Goal: Transaction & Acquisition: Purchase product/service

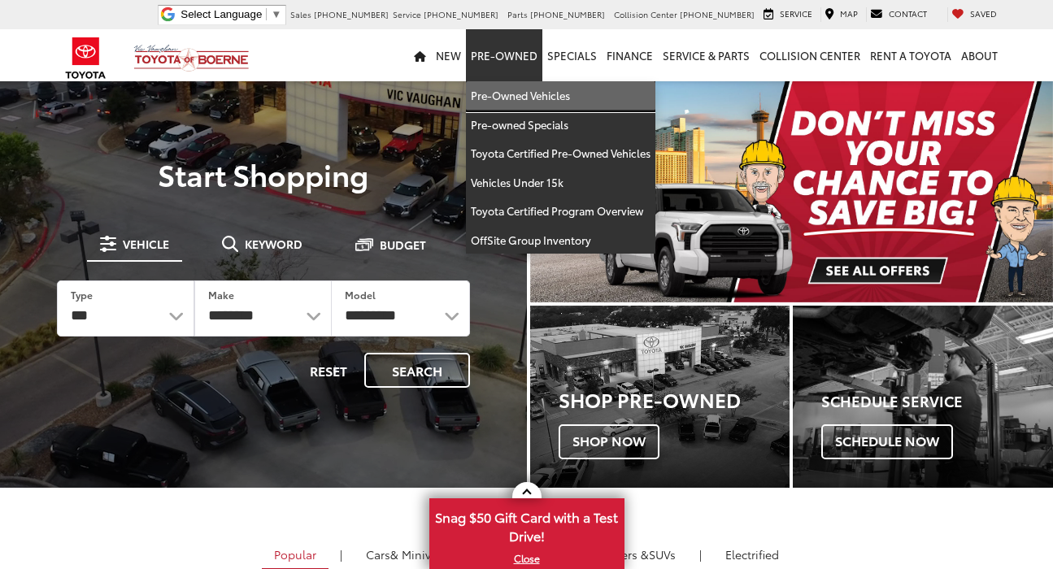
click at [512, 95] on link "Pre-Owned Vehicles" at bounding box center [560, 95] width 189 height 29
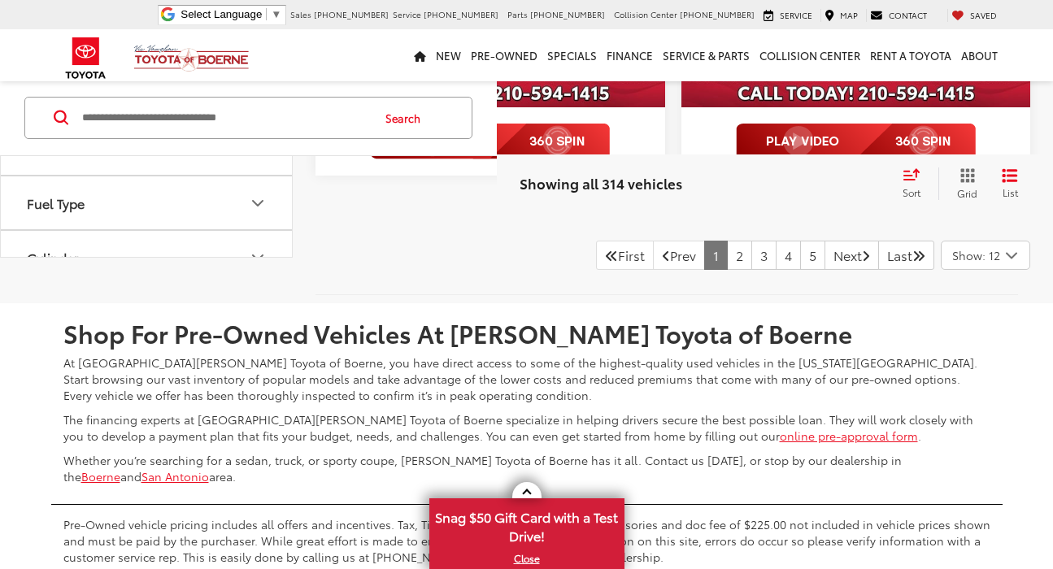
scroll to position [2241, 0]
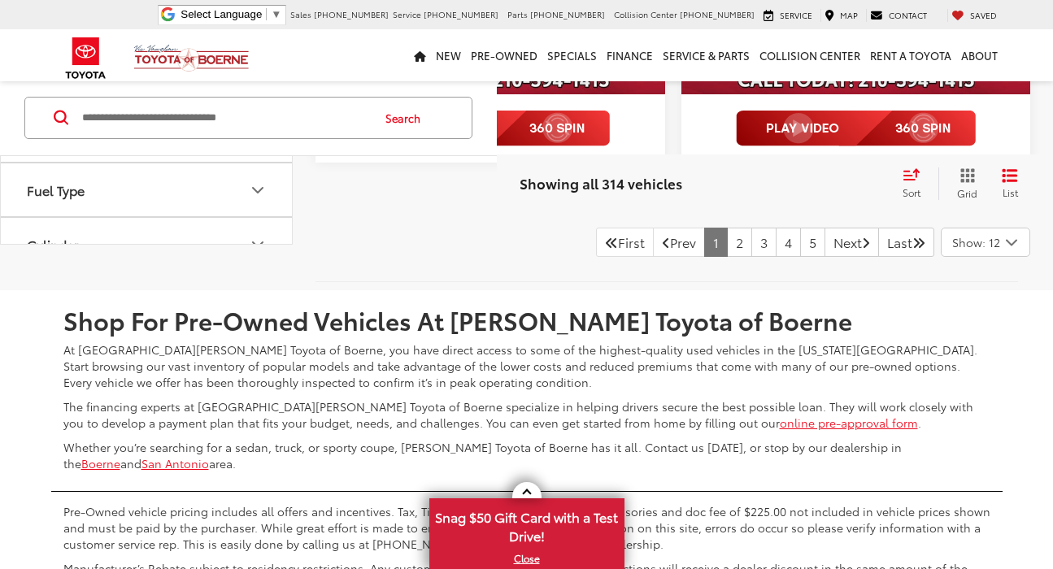
click at [998, 240] on span "Show: 12" at bounding box center [976, 242] width 48 height 16
click at [976, 306] on button "Show: 24" at bounding box center [985, 304] width 88 height 29
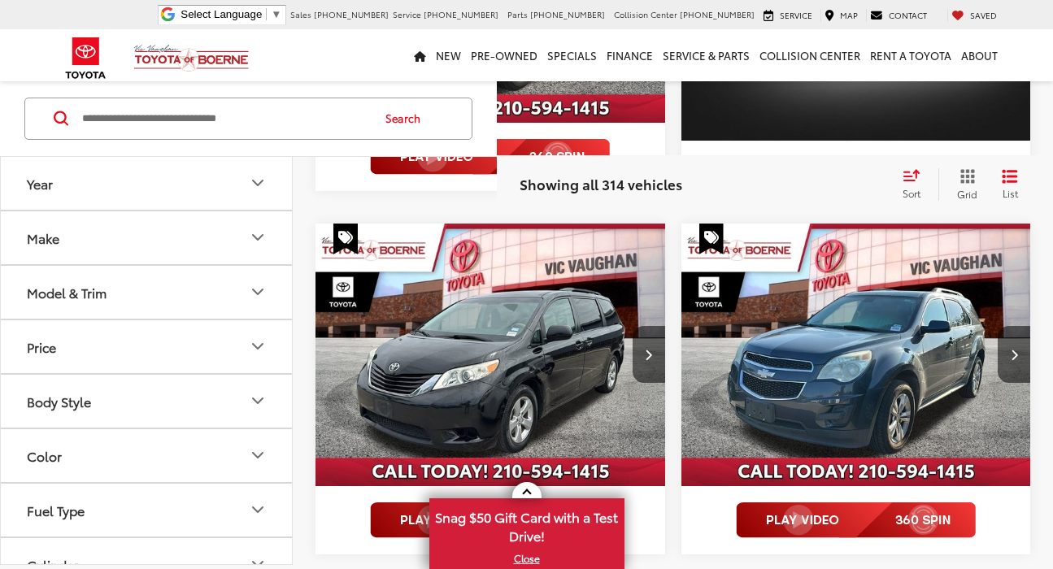
scroll to position [2999, 0]
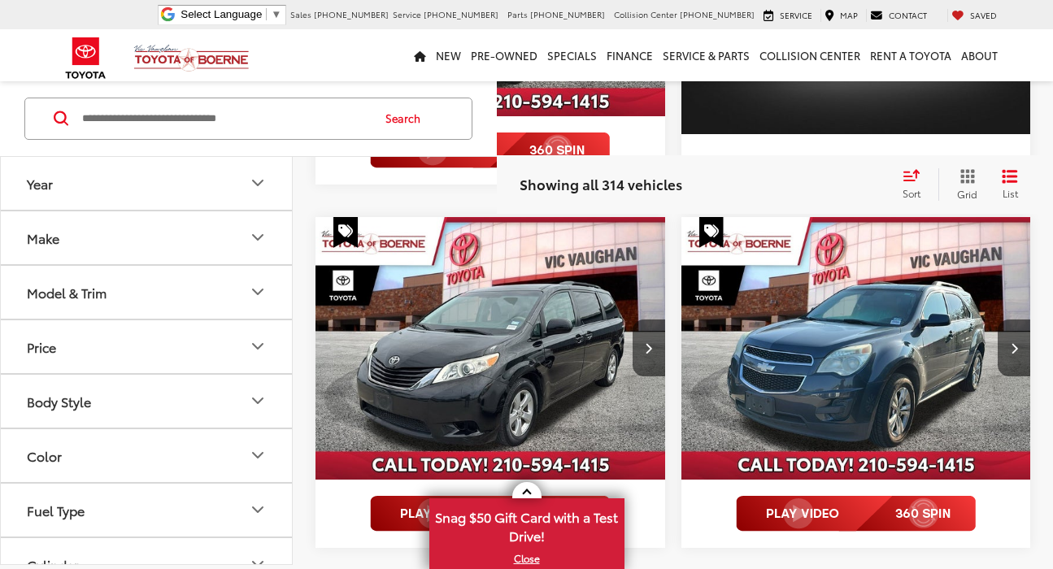
click at [489, 341] on img "2014 Toyota Sienna LE 0" at bounding box center [491, 348] width 352 height 263
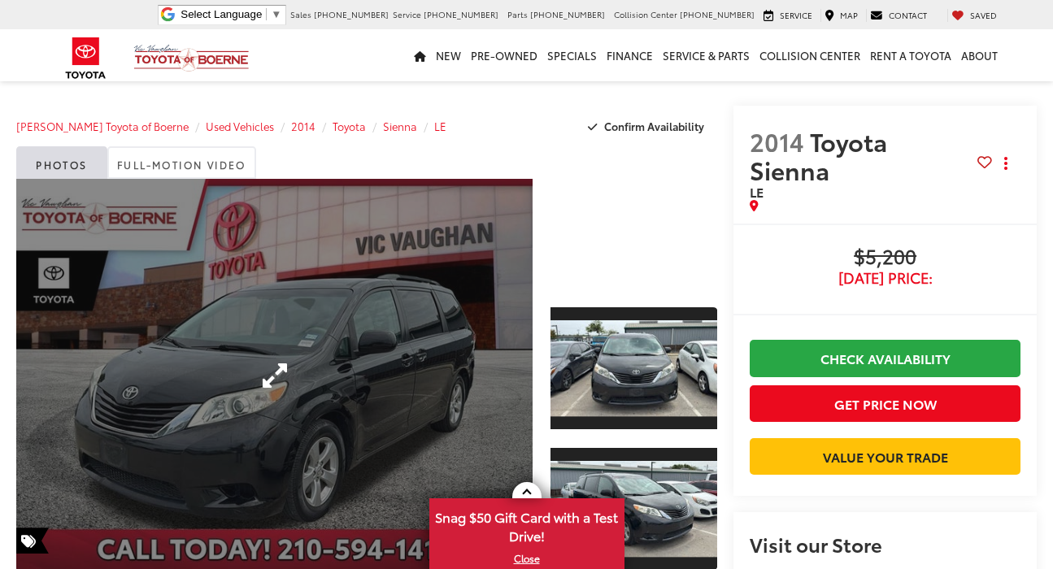
click at [263, 378] on link "Expand Photo 0" at bounding box center [274, 375] width 516 height 393
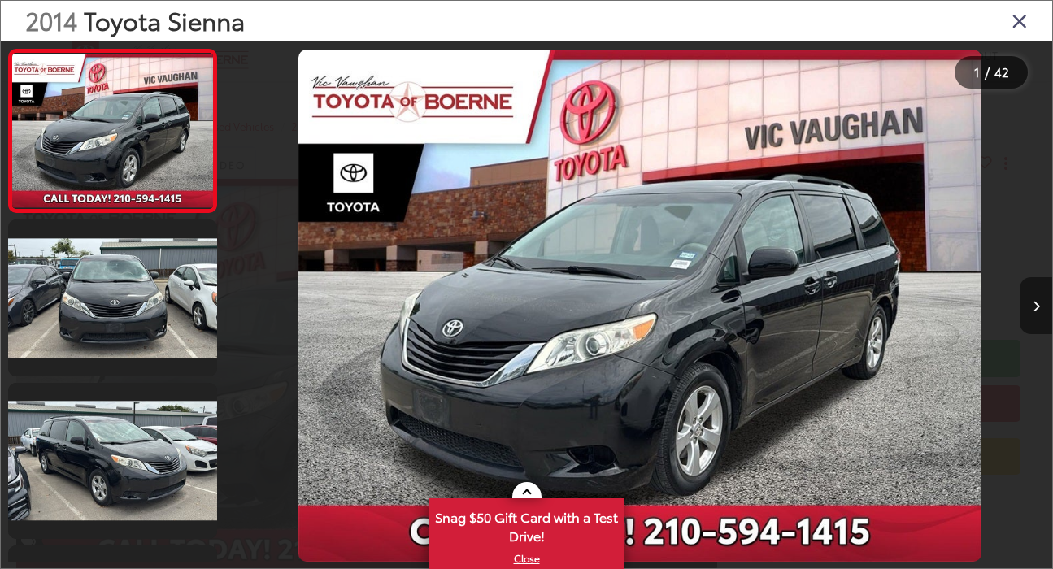
click at [1034, 308] on icon "Next image" at bounding box center [1035, 306] width 7 height 11
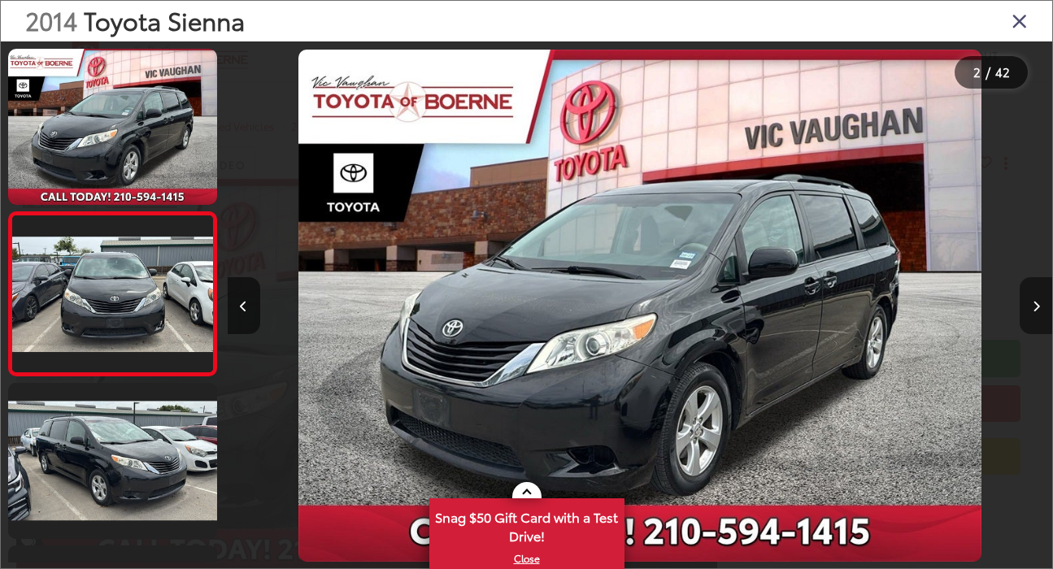
scroll to position [35, 0]
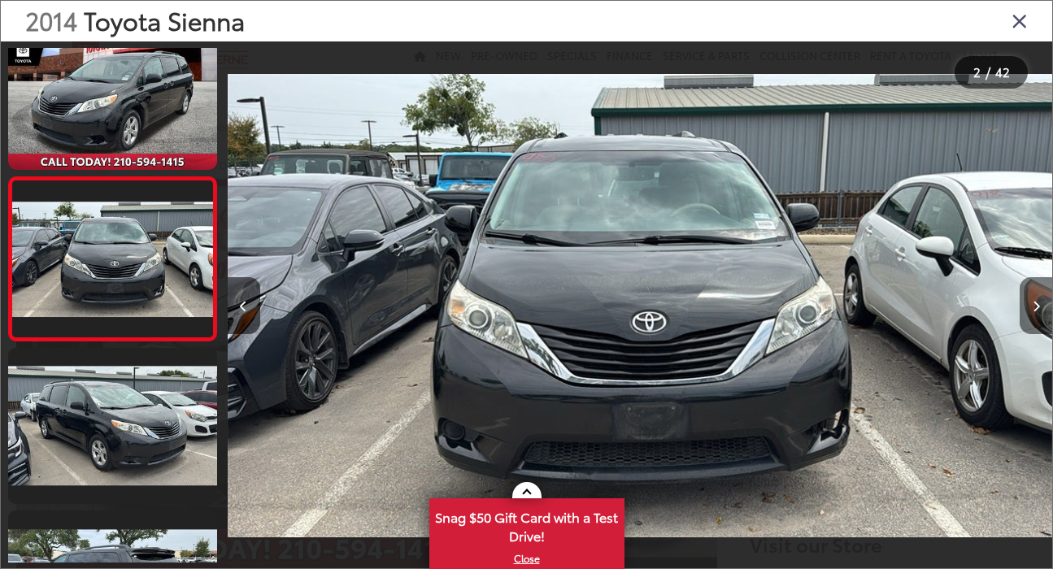
click at [1034, 308] on icon "Next image" at bounding box center [1035, 306] width 7 height 11
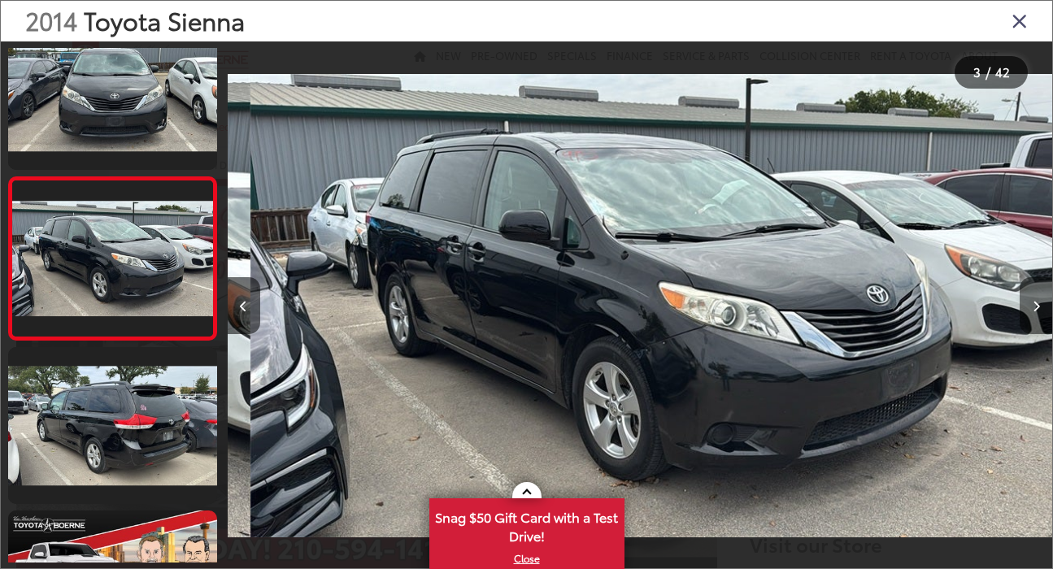
scroll to position [0, 1650]
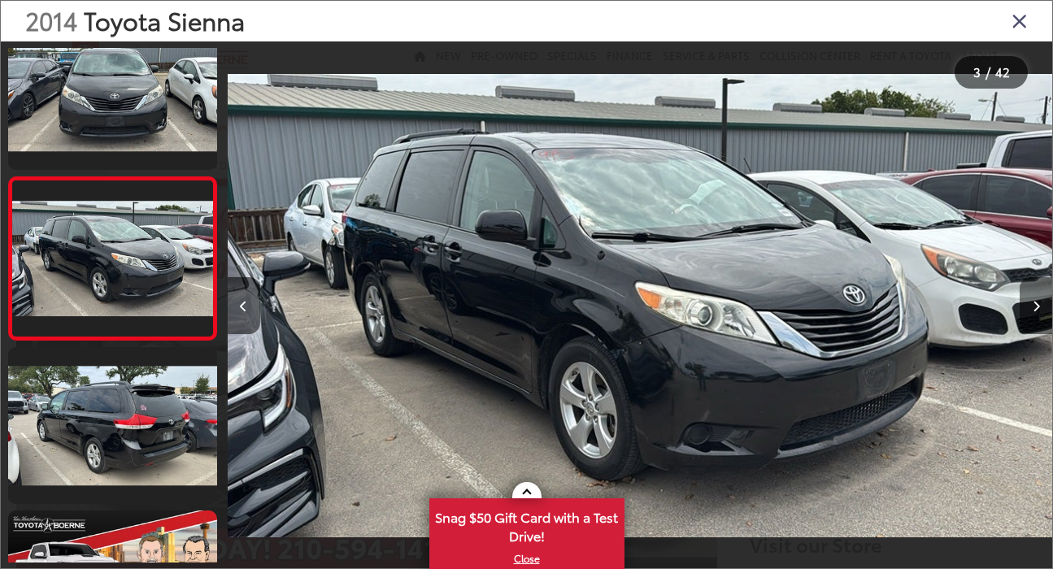
click at [1034, 308] on icon "Next image" at bounding box center [1035, 306] width 7 height 11
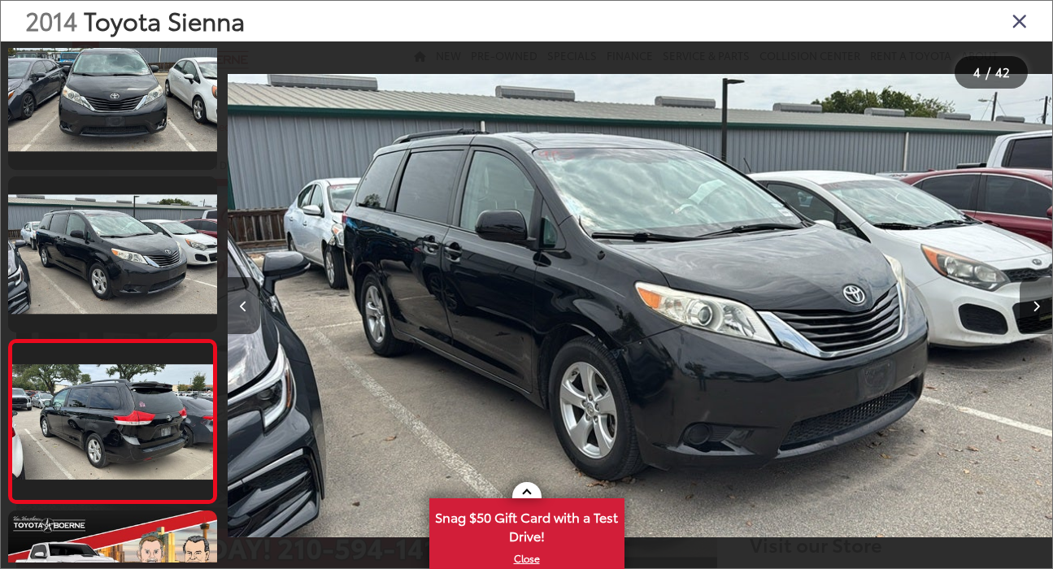
scroll to position [361, 0]
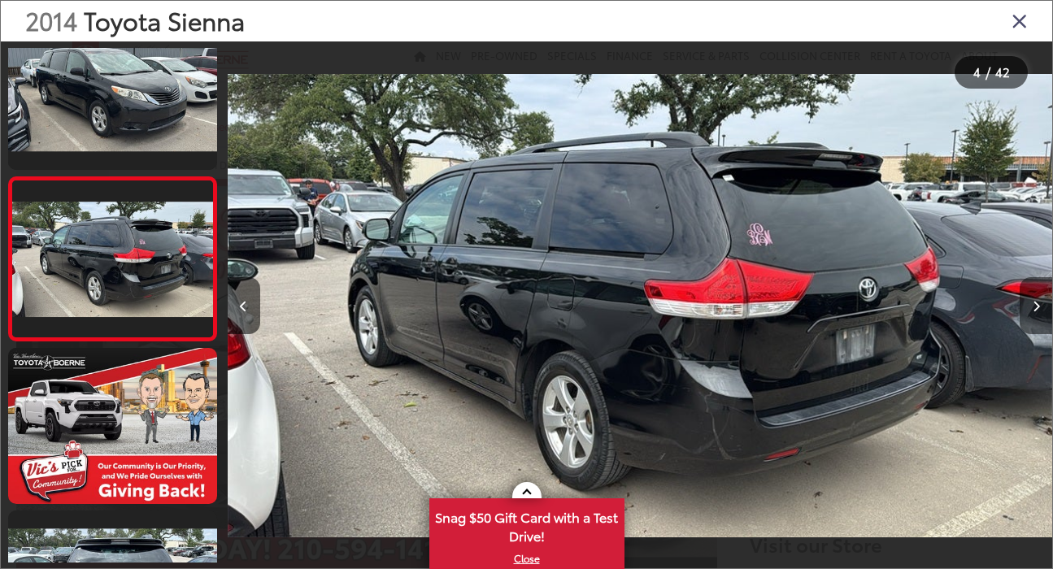
click at [1034, 308] on icon "Next image" at bounding box center [1035, 306] width 7 height 11
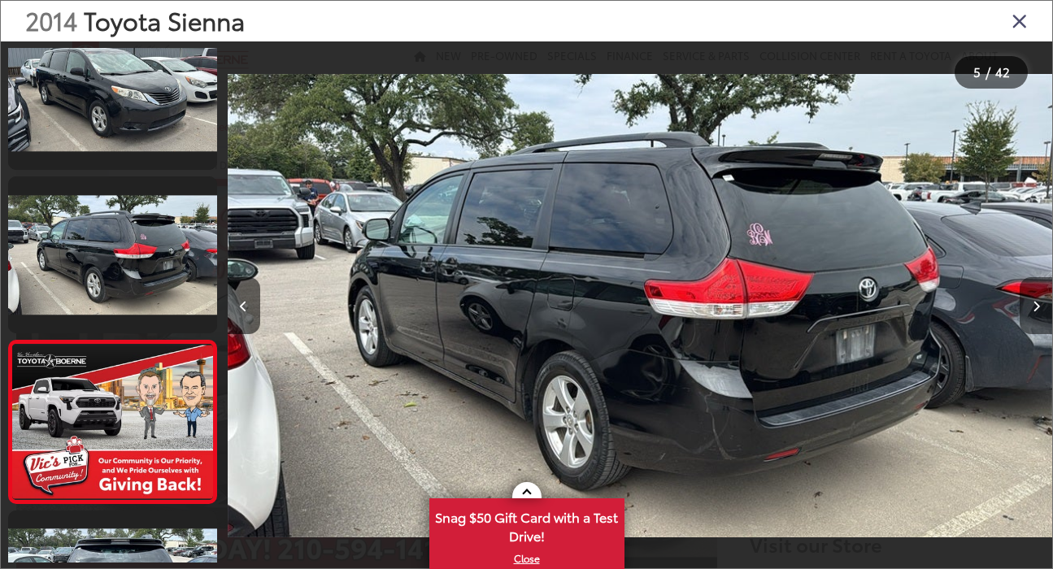
scroll to position [524, 0]
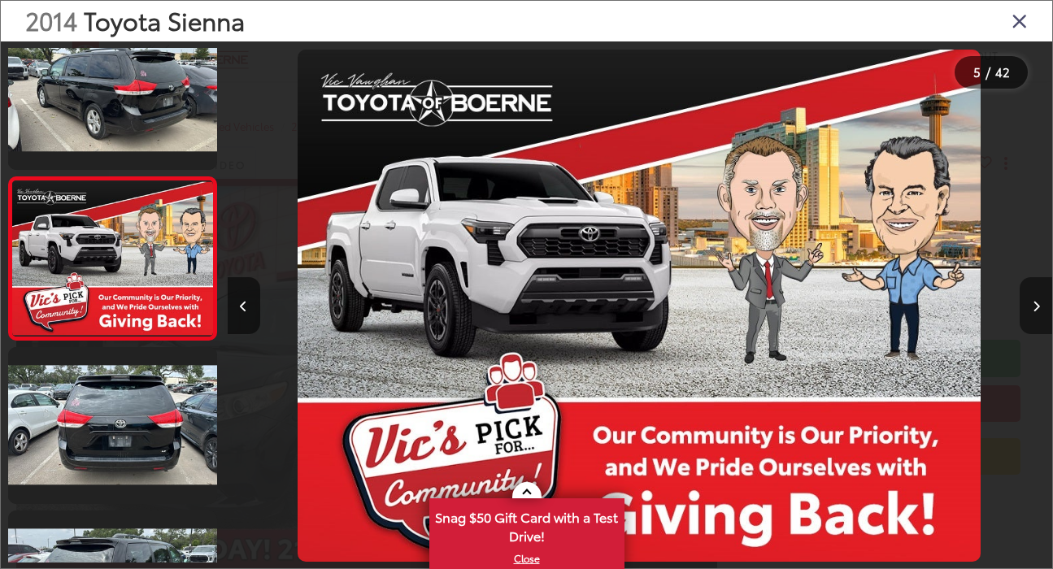
click at [1034, 308] on icon "Next image" at bounding box center [1035, 306] width 7 height 11
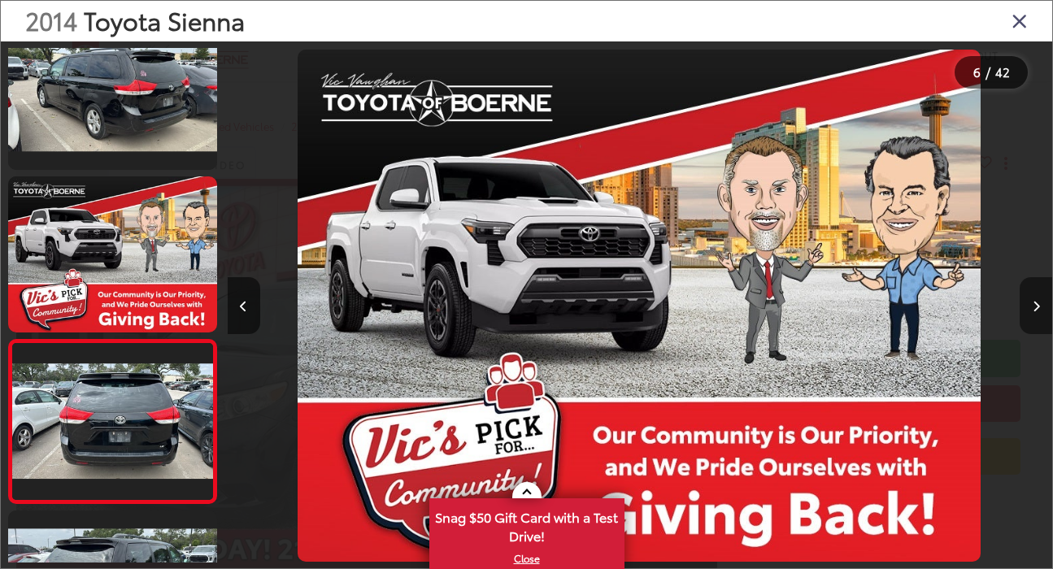
scroll to position [687, 0]
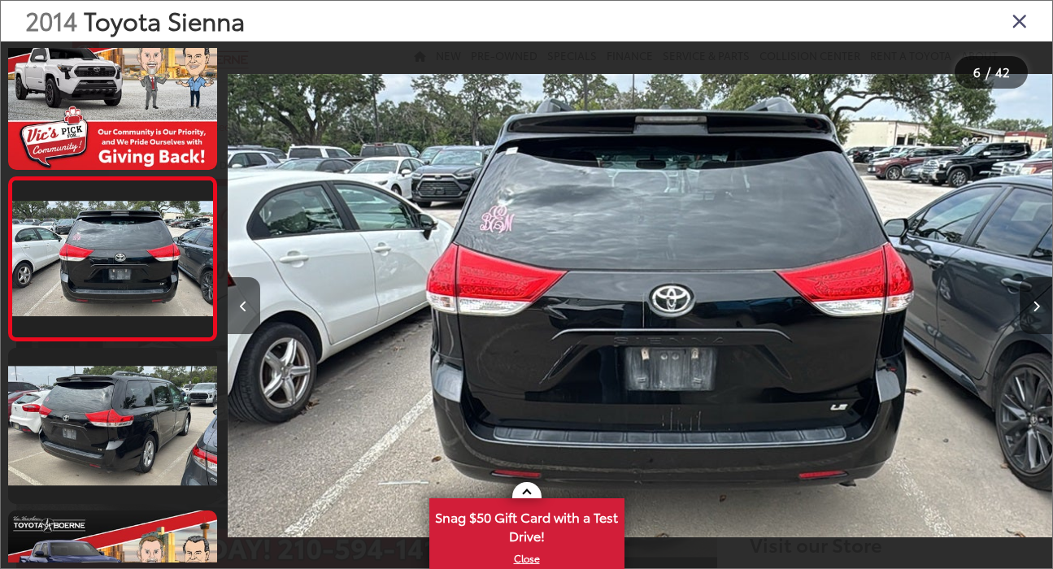
click at [1034, 308] on icon "Next image" at bounding box center [1035, 306] width 7 height 11
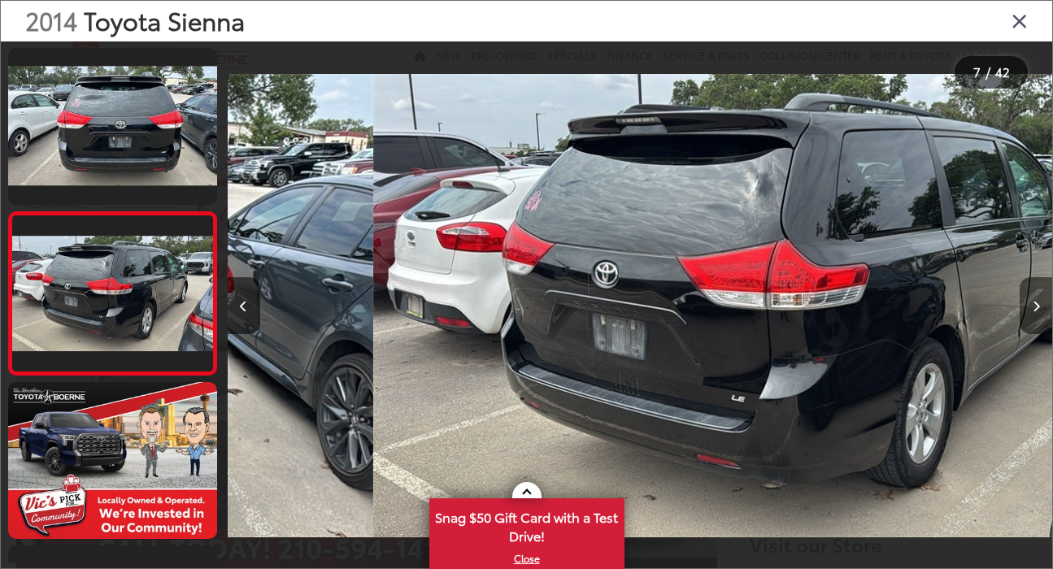
scroll to position [850, 0]
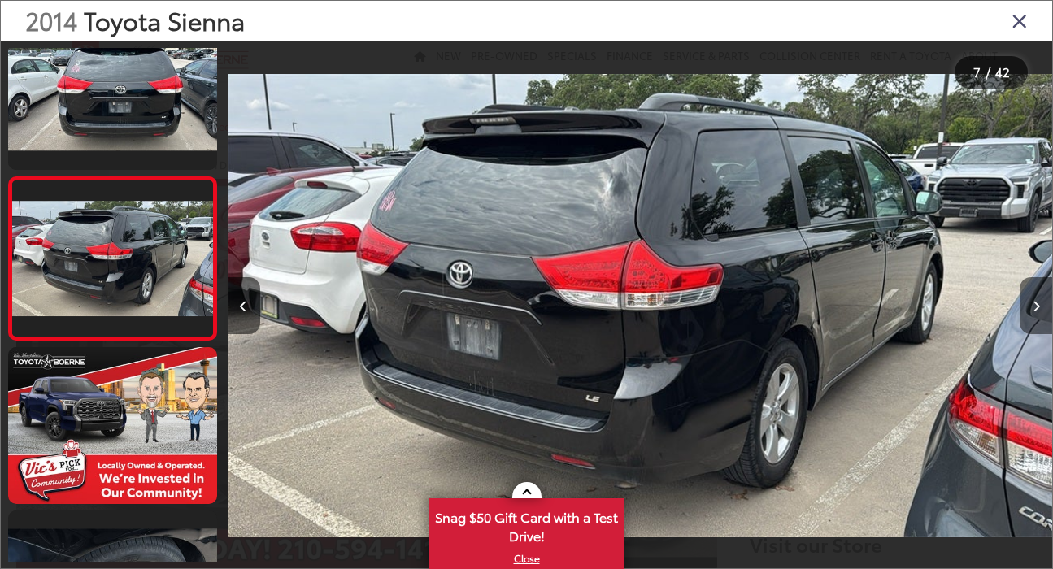
click at [1034, 308] on icon "Next image" at bounding box center [1035, 306] width 7 height 11
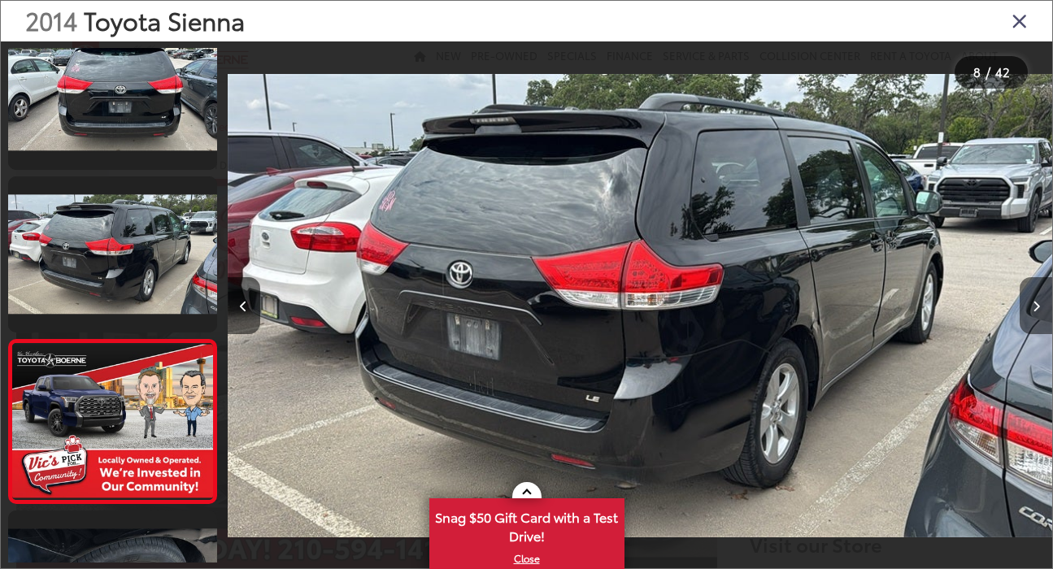
scroll to position [1013, 0]
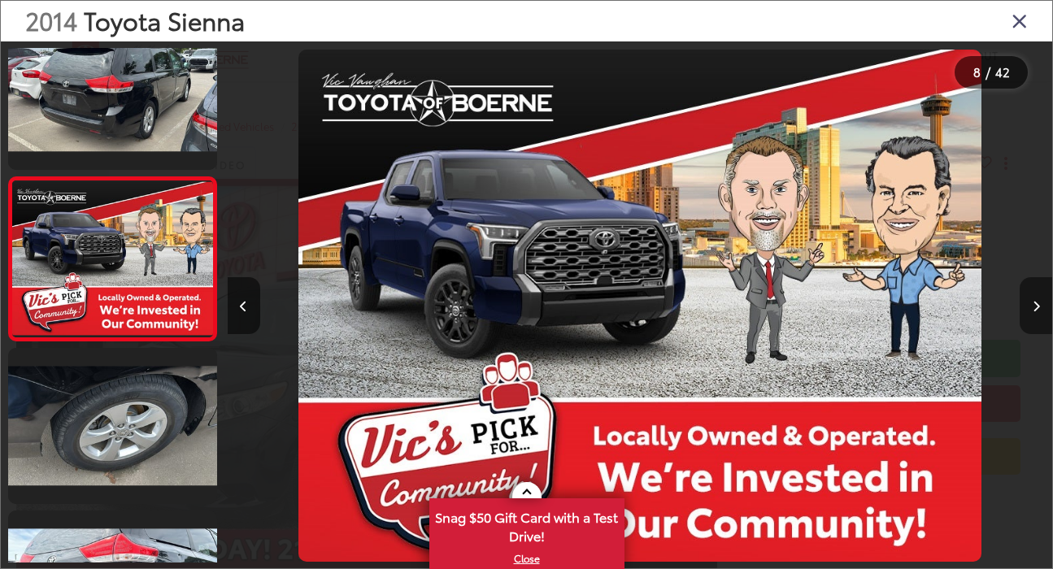
click at [1034, 308] on icon "Next image" at bounding box center [1035, 306] width 7 height 11
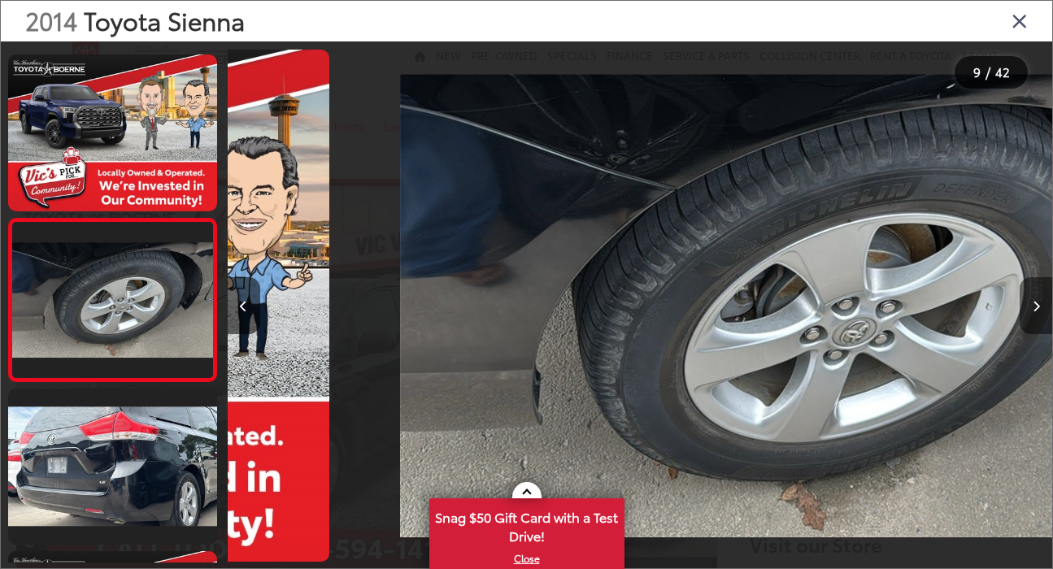
scroll to position [1176, 0]
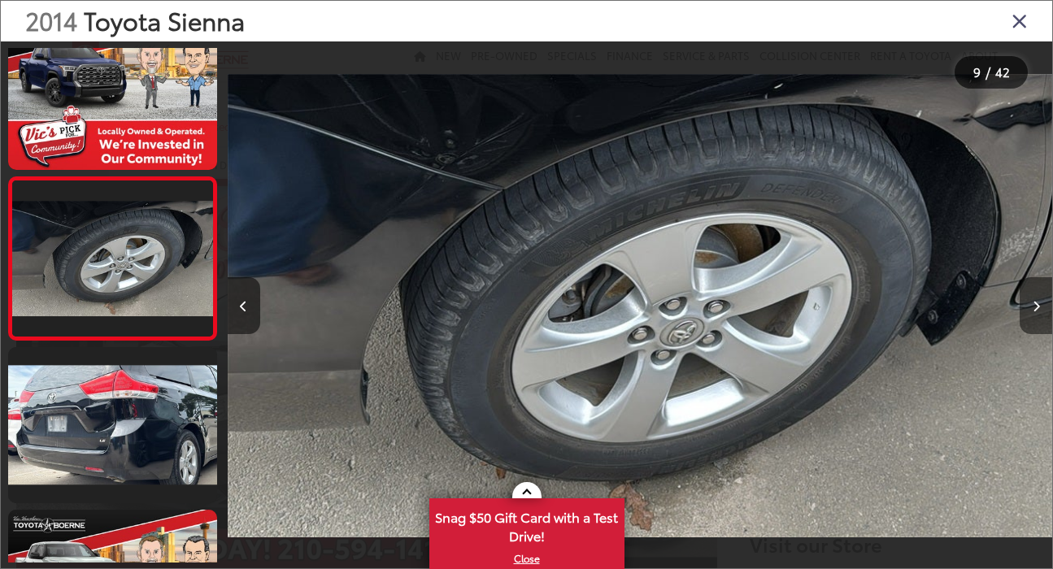
click at [1034, 308] on icon "Next image" at bounding box center [1035, 306] width 7 height 11
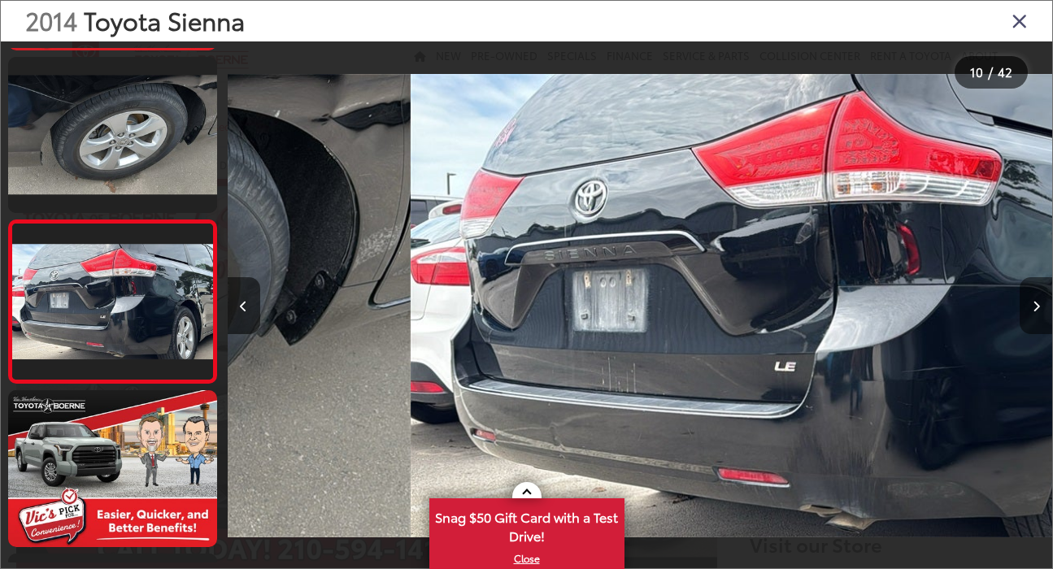
scroll to position [0, 0]
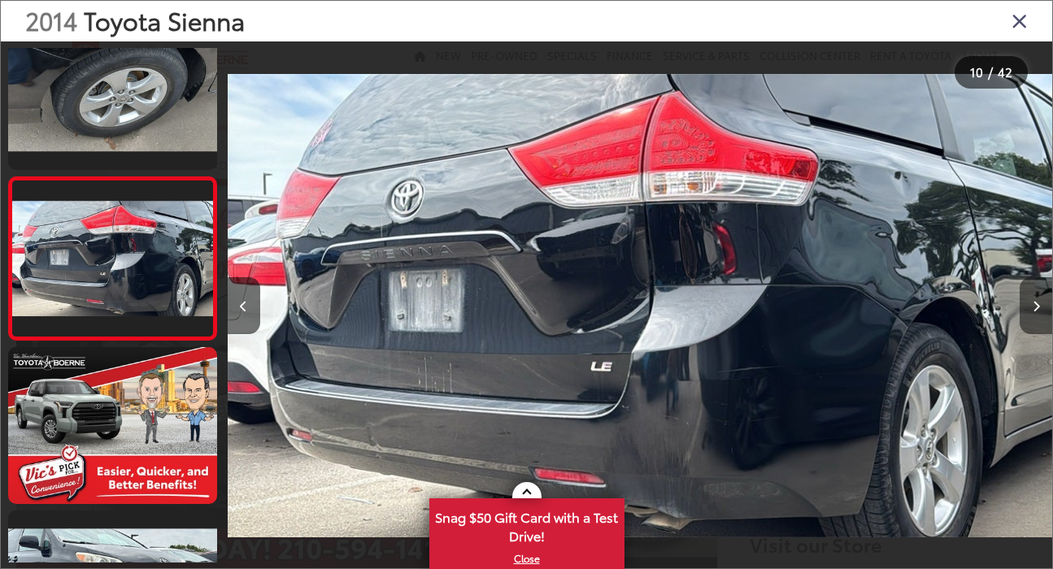
click at [1034, 308] on icon "Next image" at bounding box center [1035, 306] width 7 height 11
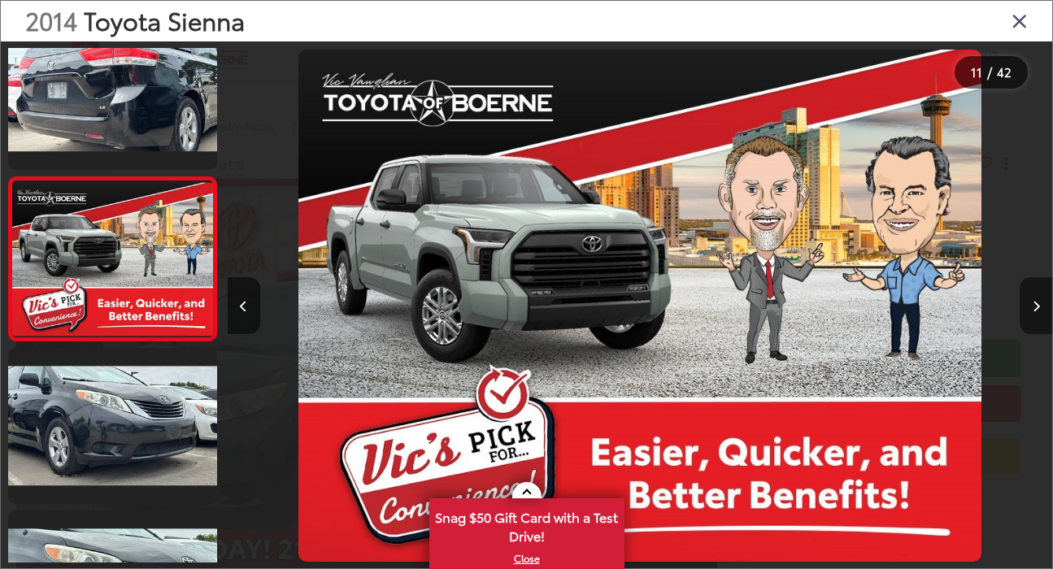
click at [1034, 308] on icon "Next image" at bounding box center [1035, 306] width 7 height 11
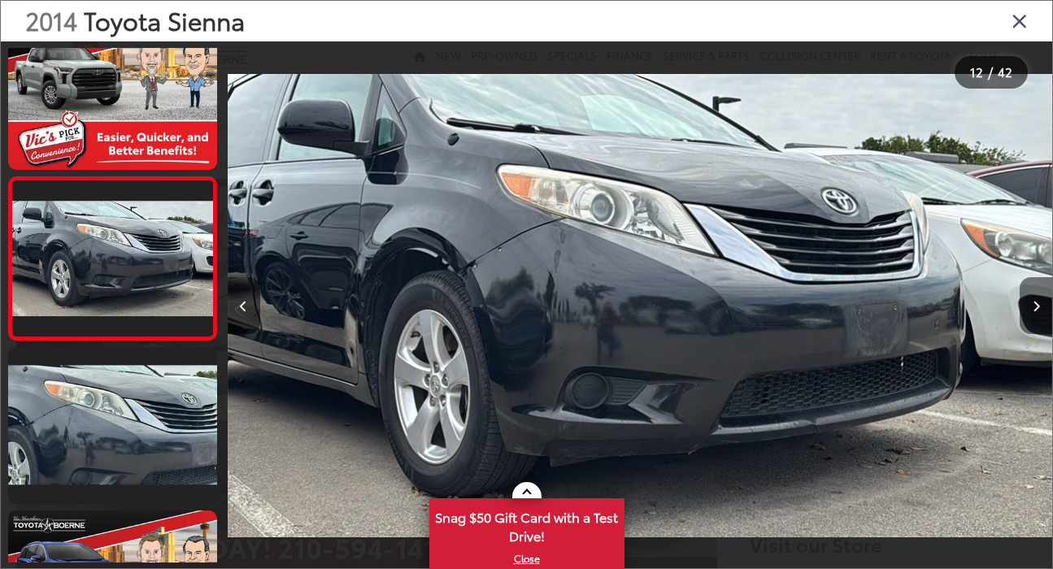
click at [1034, 308] on icon "Next image" at bounding box center [1035, 306] width 7 height 11
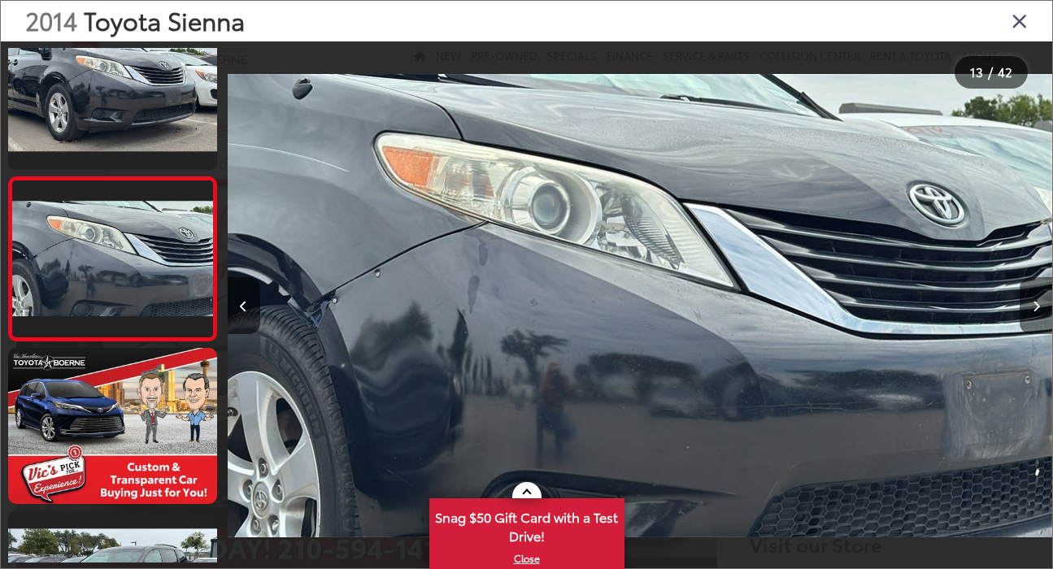
click at [1034, 308] on icon "Next image" at bounding box center [1035, 306] width 7 height 11
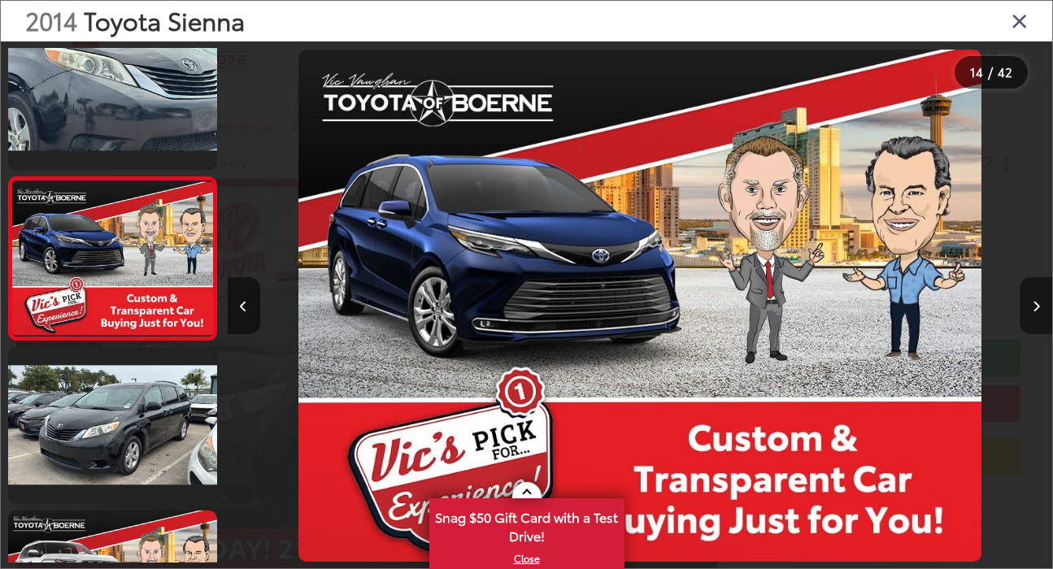
click at [1034, 308] on icon "Next image" at bounding box center [1035, 306] width 7 height 11
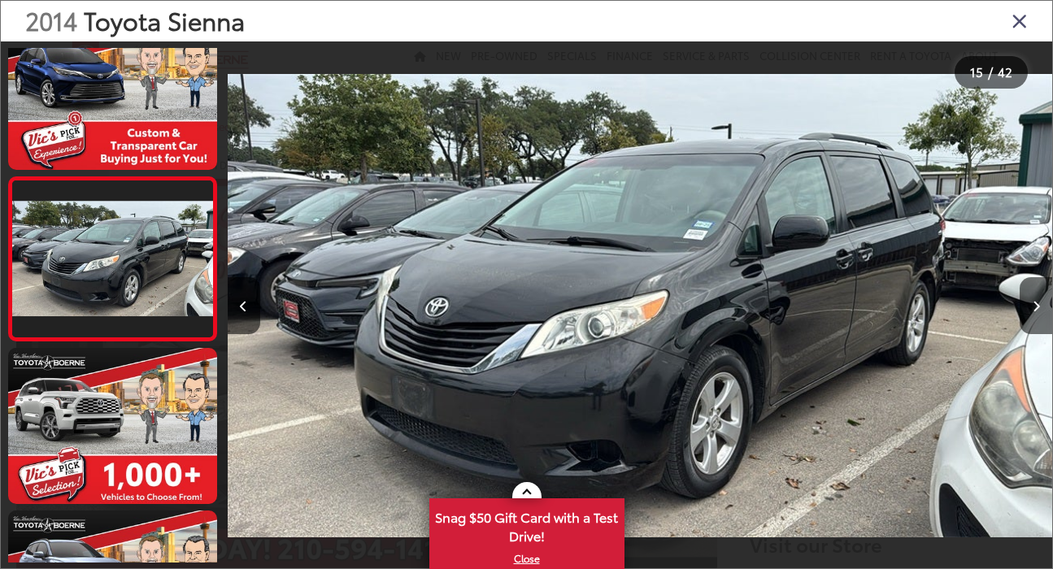
click at [1016, 20] on icon "Close gallery" at bounding box center [1019, 20] width 16 height 21
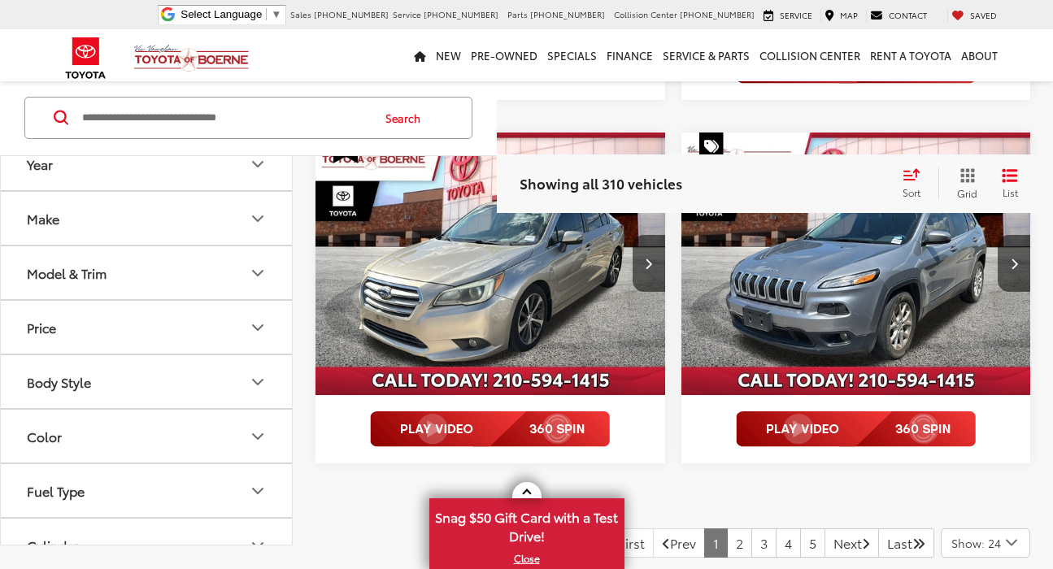
scroll to position [4120, 0]
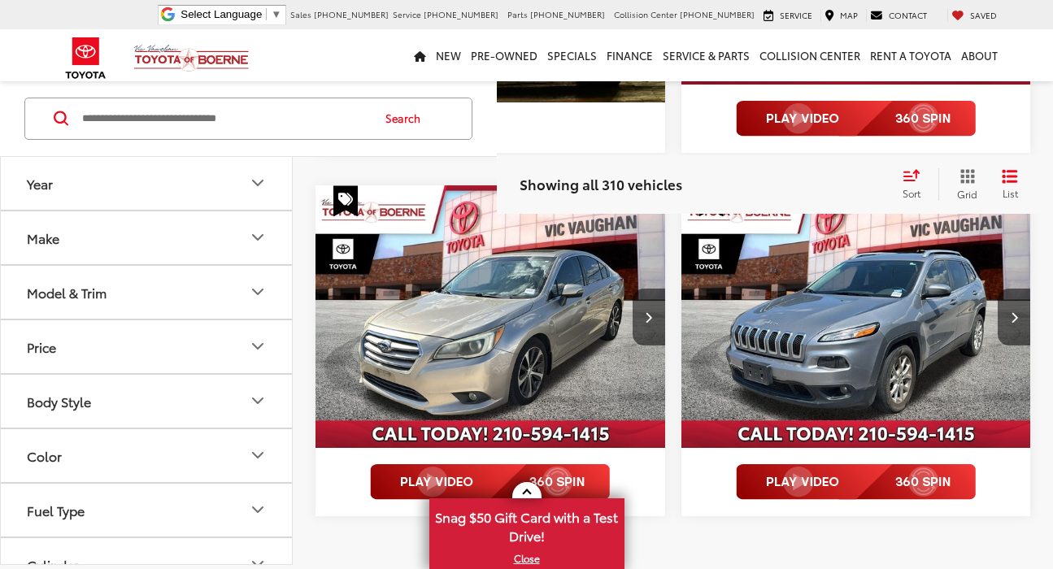
click at [529, 302] on img "2015 Subaru Legacy 3.6R Limited 0" at bounding box center [491, 316] width 352 height 263
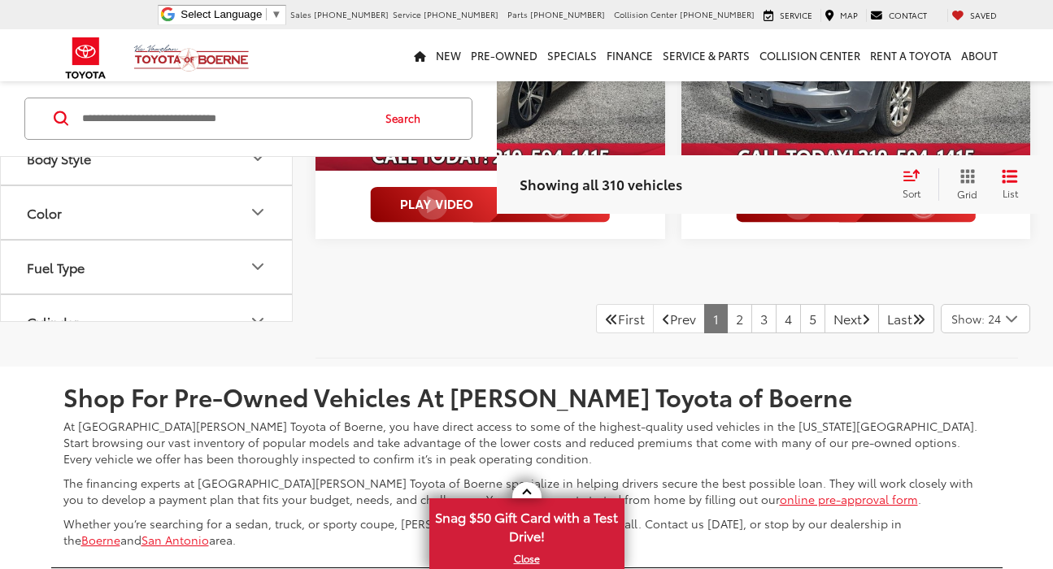
scroll to position [4400, 0]
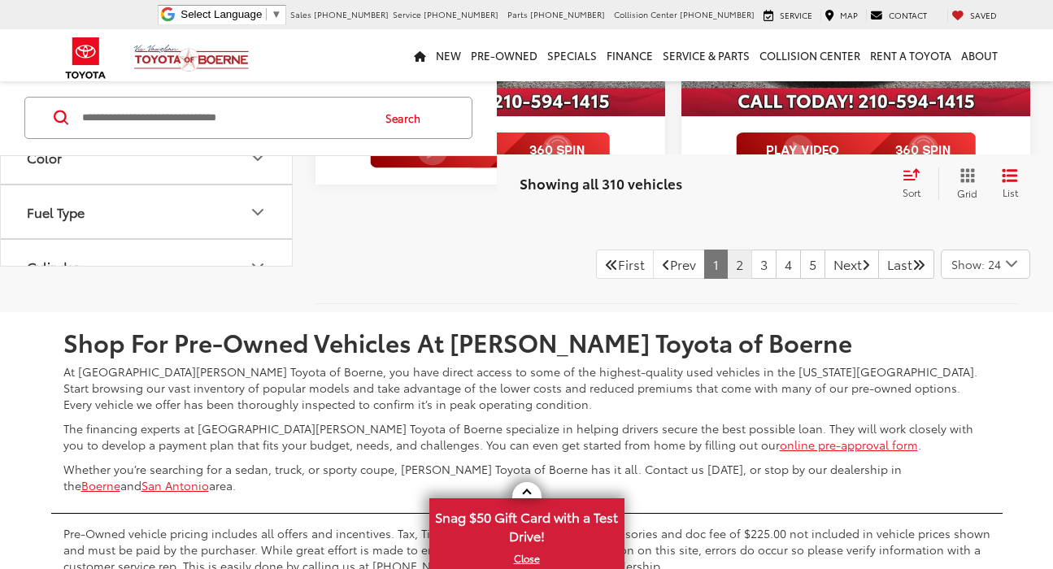
click at [727, 272] on link "2" at bounding box center [739, 264] width 25 height 29
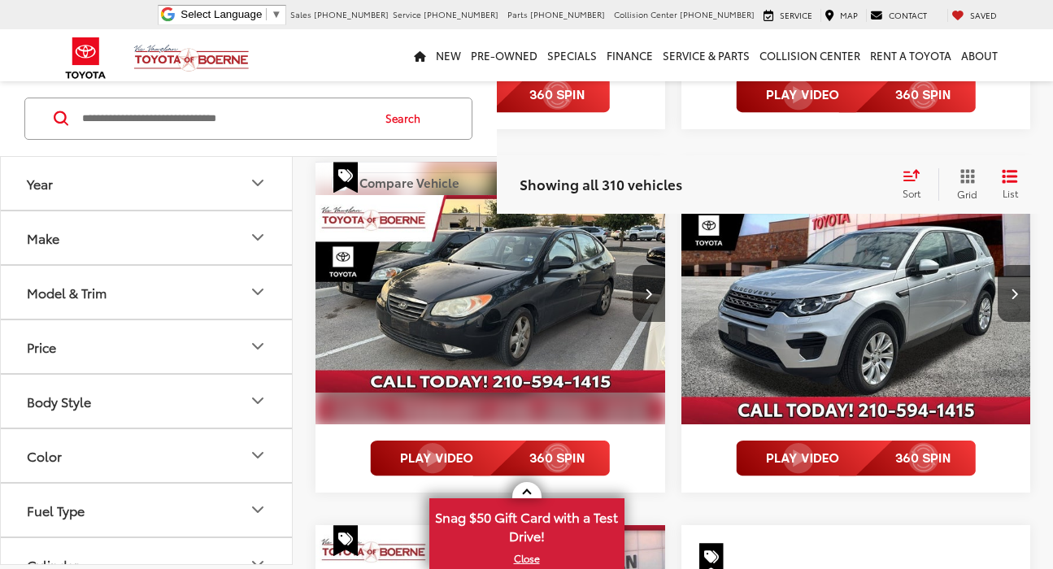
scroll to position [1275, 0]
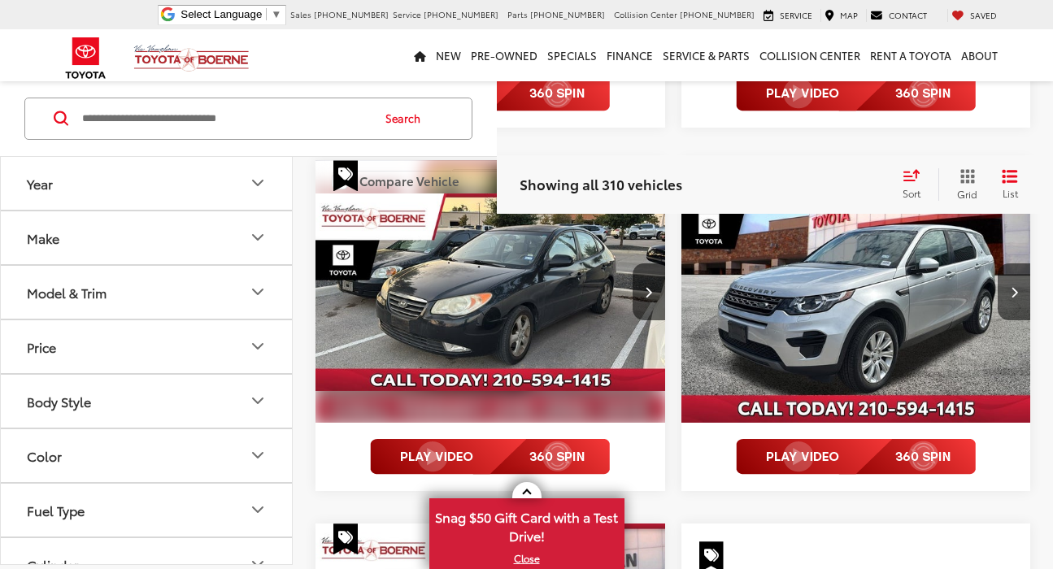
click at [868, 326] on img "2016 Land Rover Discovery Sport SE 0" at bounding box center [856, 291] width 352 height 263
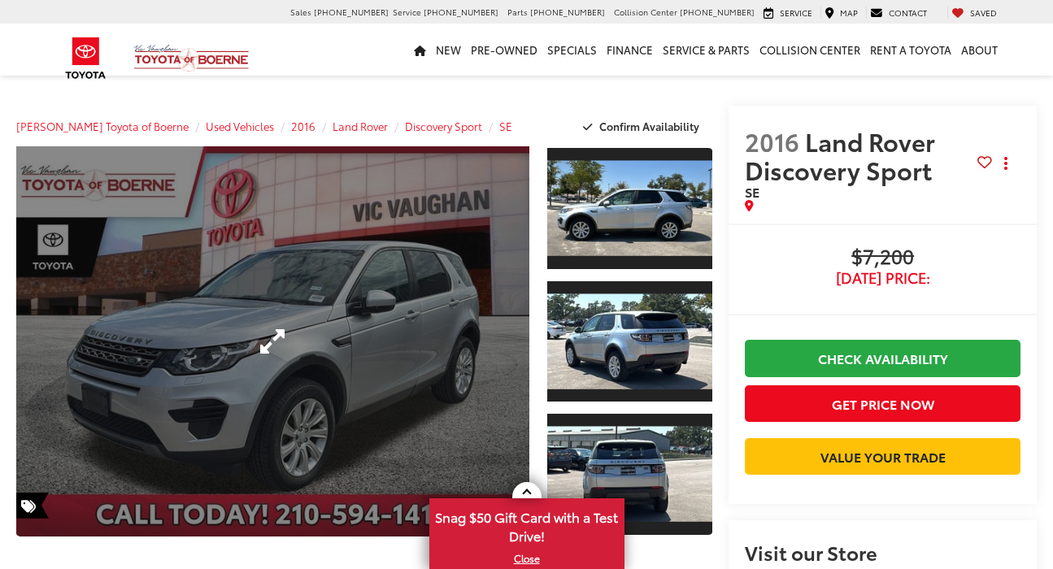
click at [302, 360] on link "Expand Photo 0" at bounding box center [272, 341] width 513 height 390
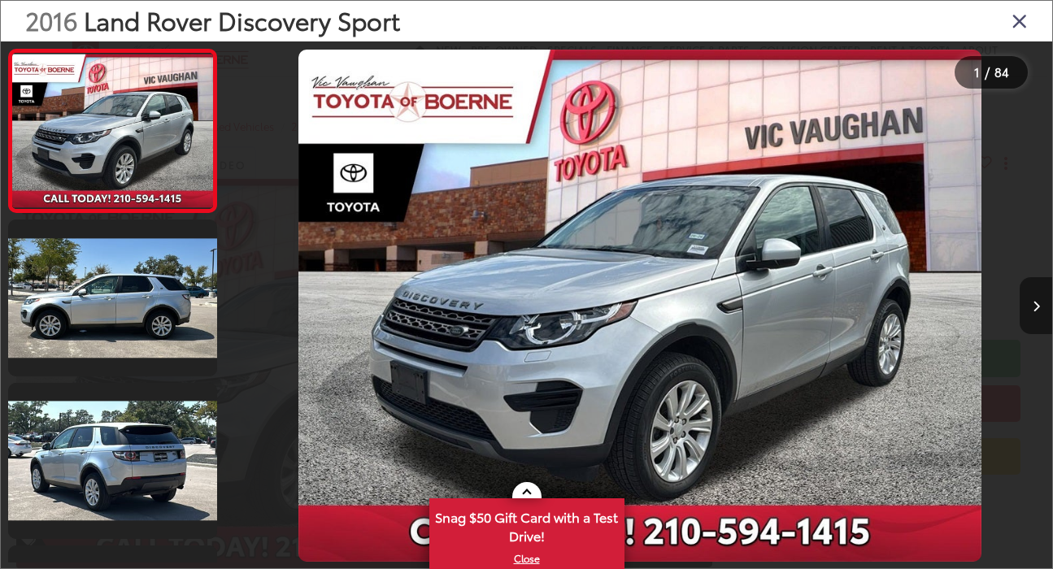
click at [1030, 306] on button "Next image" at bounding box center [1035, 305] width 33 height 57
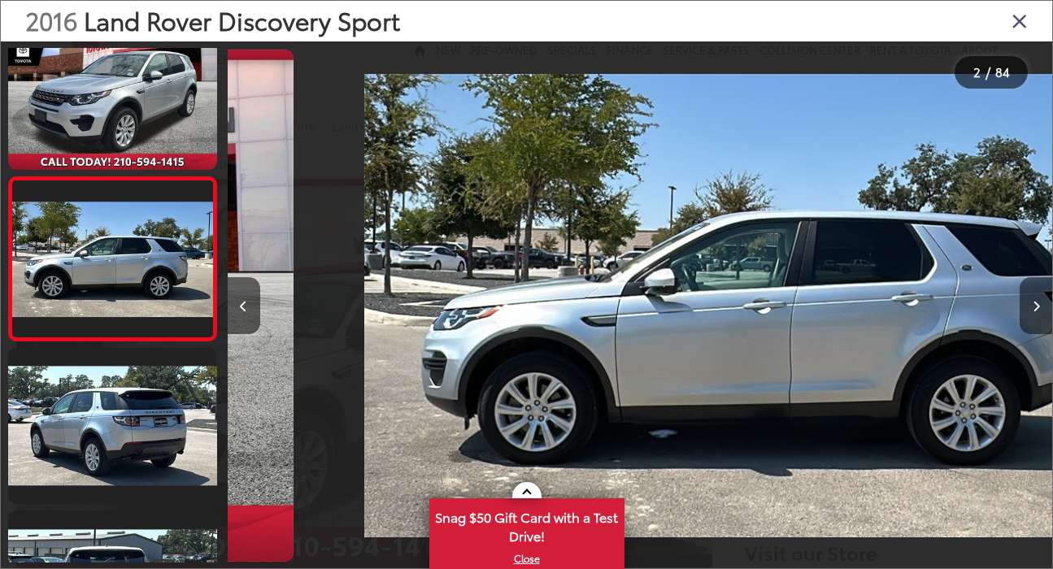
scroll to position [0, 824]
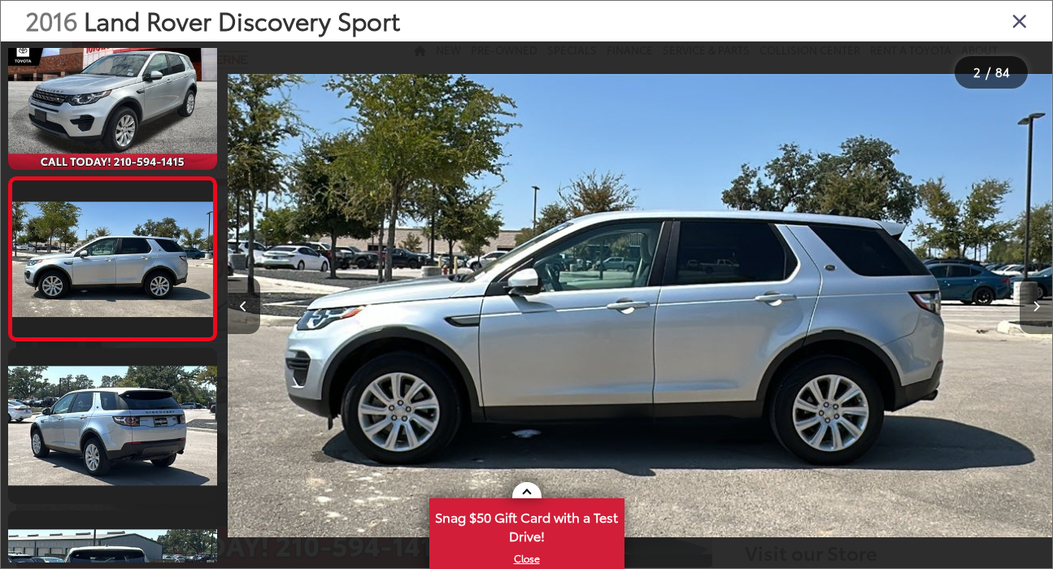
click at [1030, 306] on button "Next image" at bounding box center [1035, 305] width 33 height 57
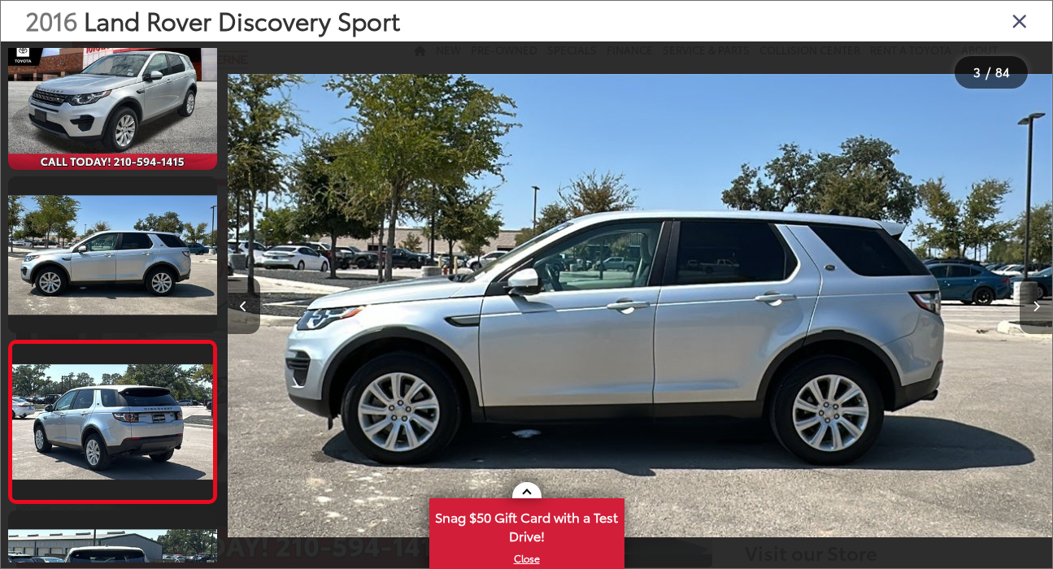
scroll to position [198, 0]
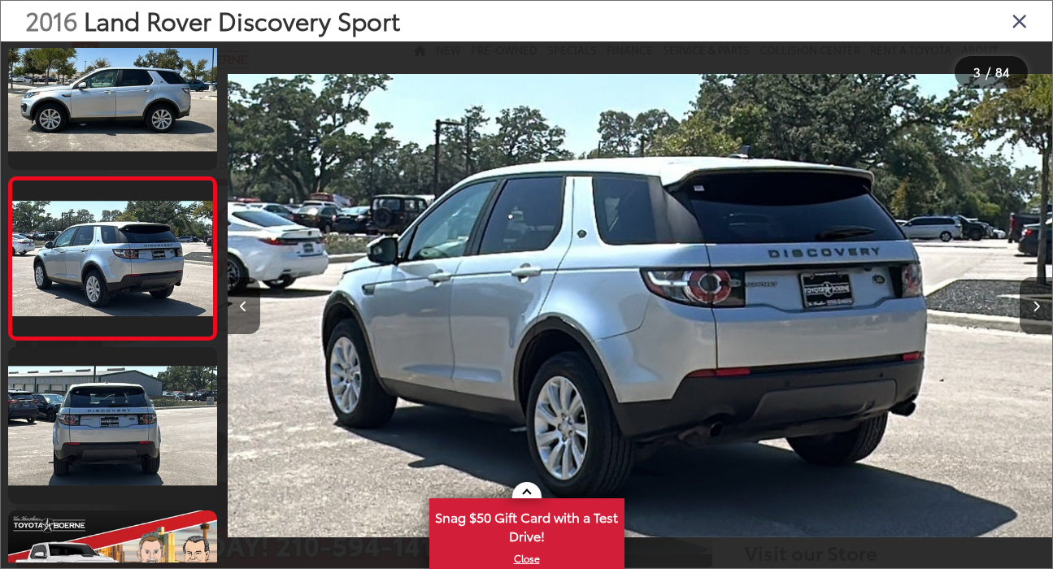
click at [1030, 306] on button "Next image" at bounding box center [1035, 305] width 33 height 57
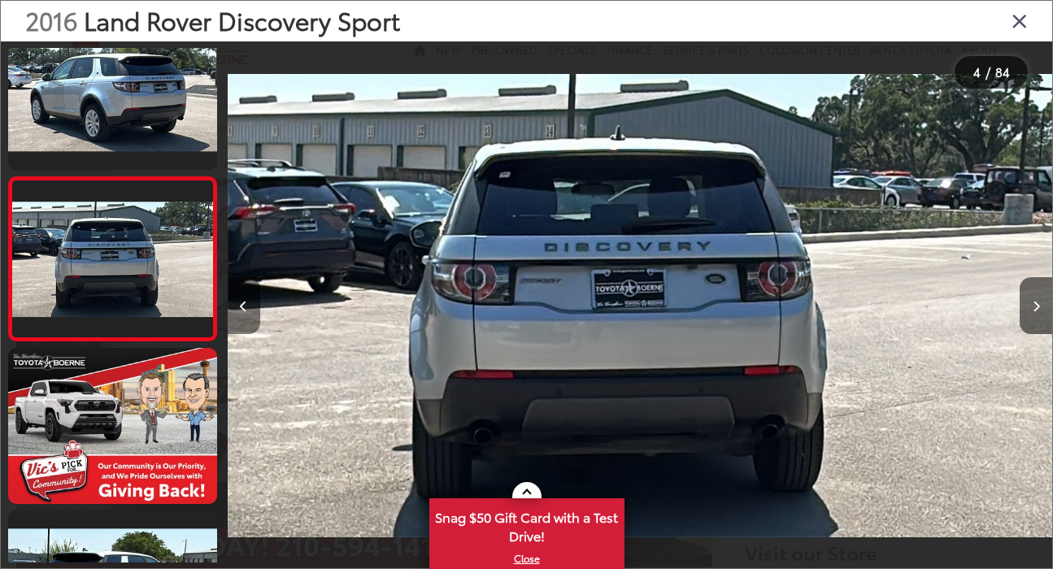
scroll to position [0, 0]
click at [246, 311] on icon "Previous image" at bounding box center [243, 306] width 7 height 11
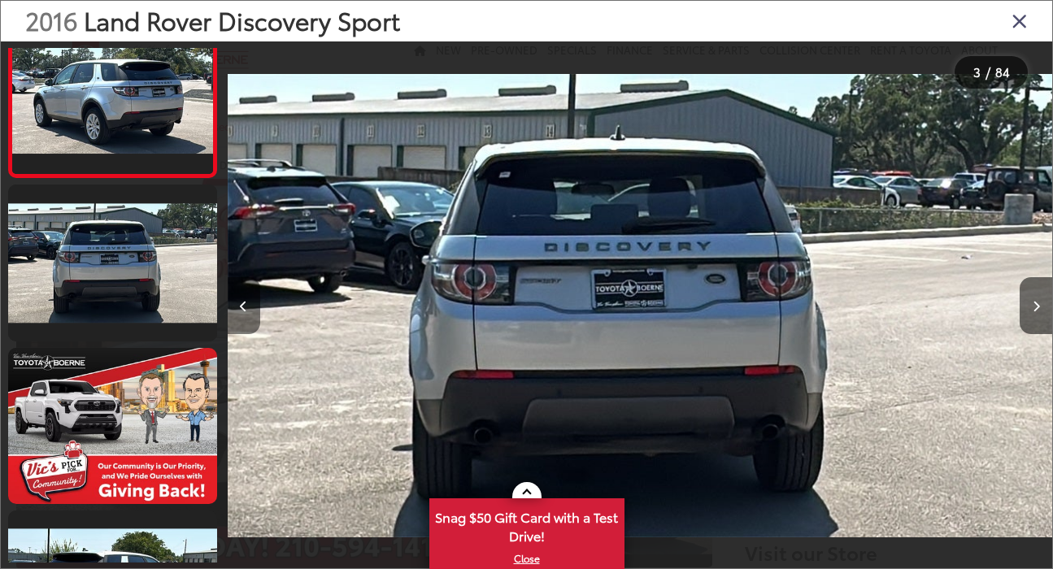
scroll to position [198, 0]
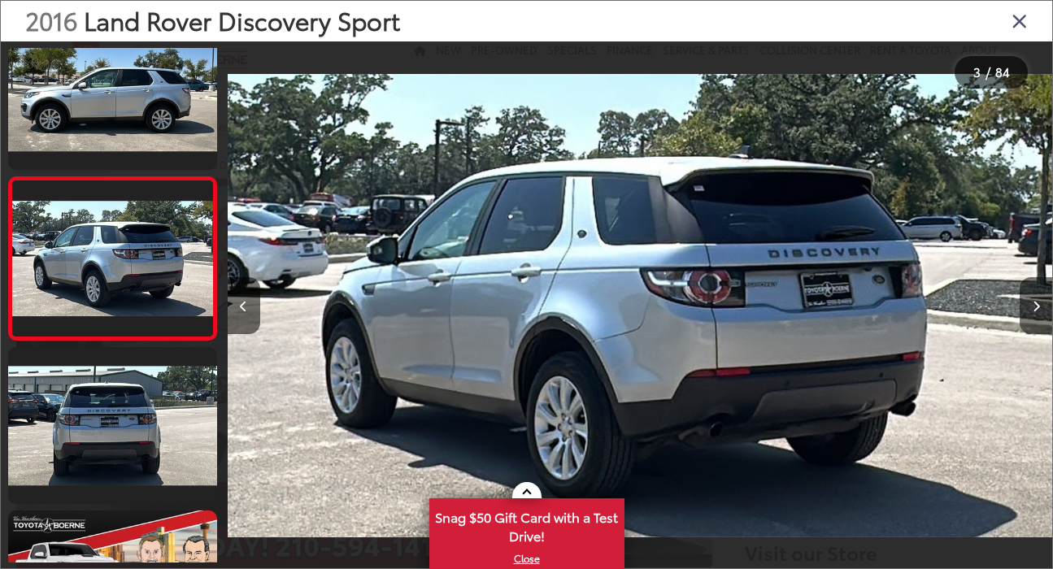
click at [1044, 306] on button "Next image" at bounding box center [1035, 305] width 33 height 57
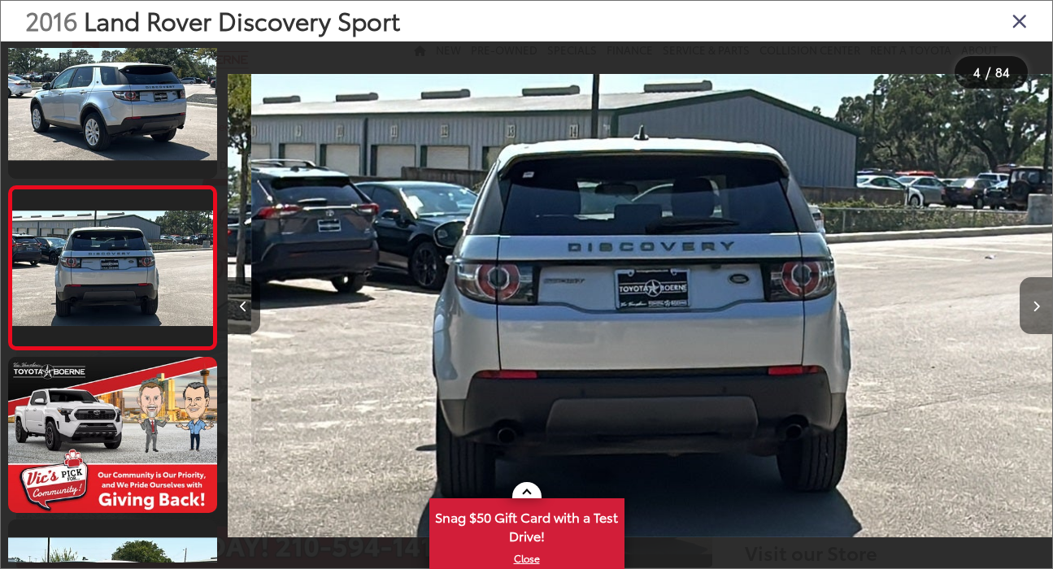
scroll to position [361, 0]
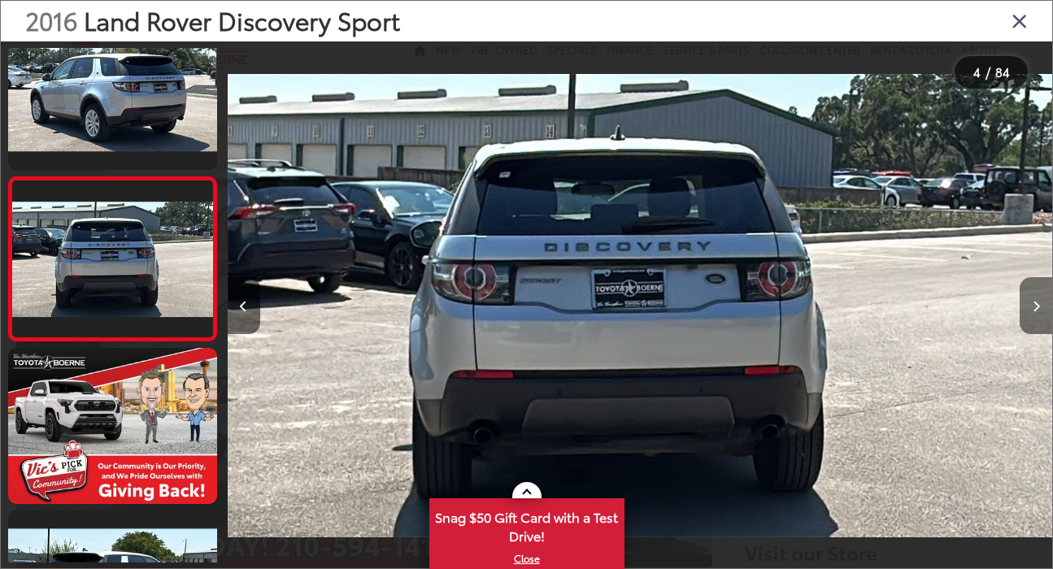
click at [1035, 306] on icon "Next image" at bounding box center [1035, 306] width 7 height 11
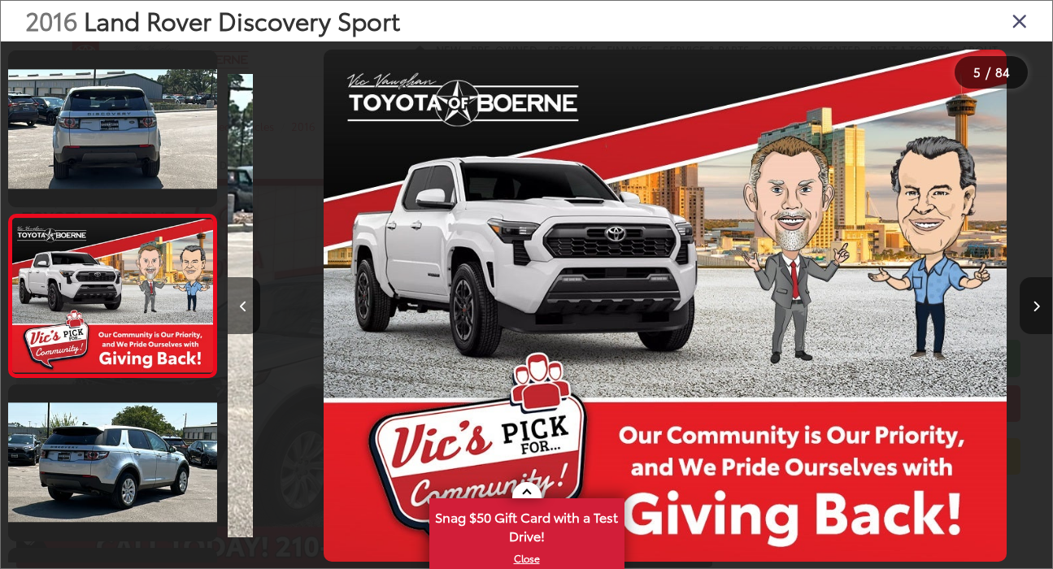
scroll to position [524, 0]
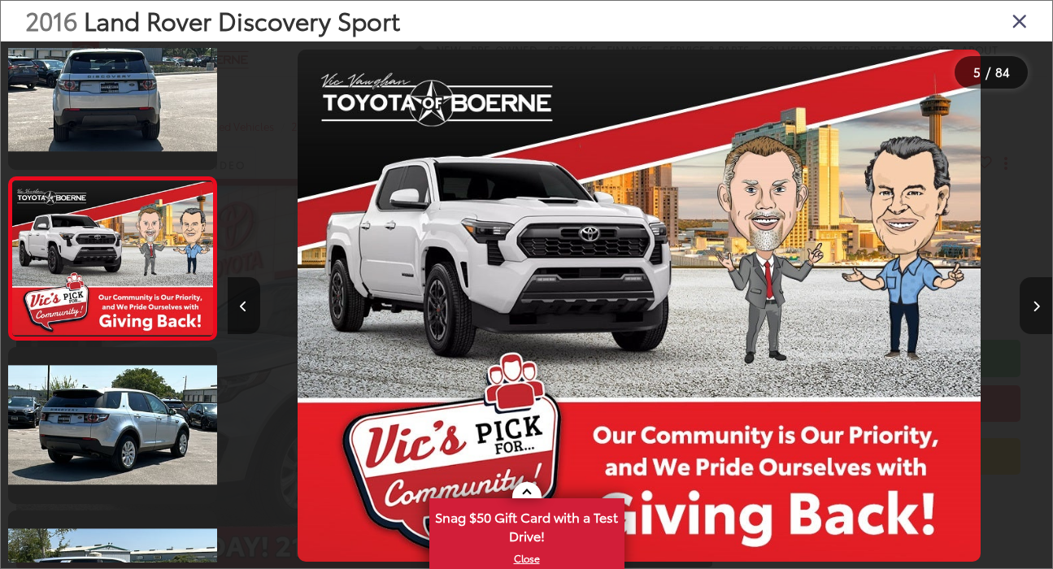
click at [1035, 306] on icon "Next image" at bounding box center [1035, 306] width 7 height 11
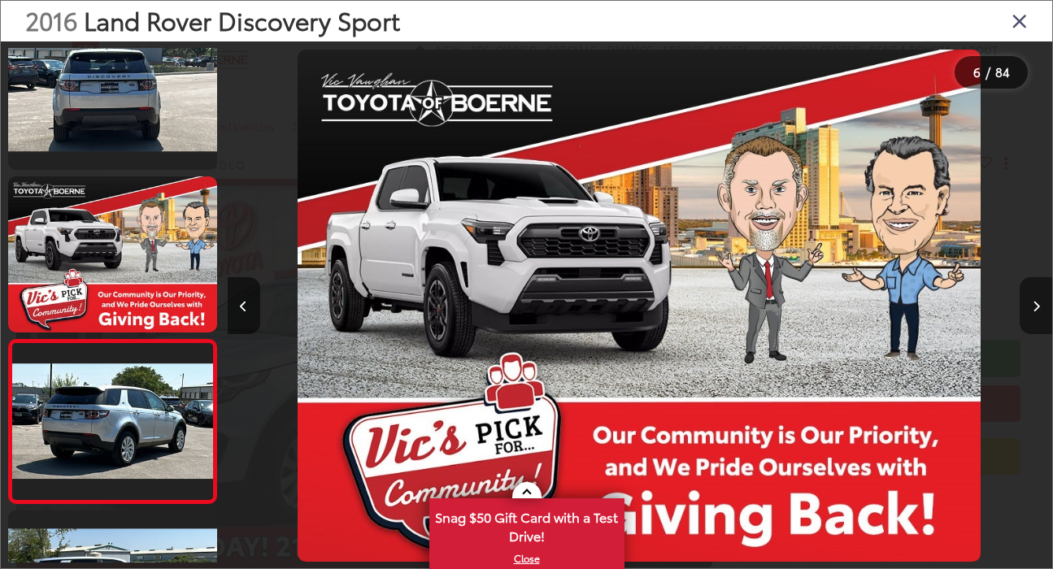
scroll to position [687, 0]
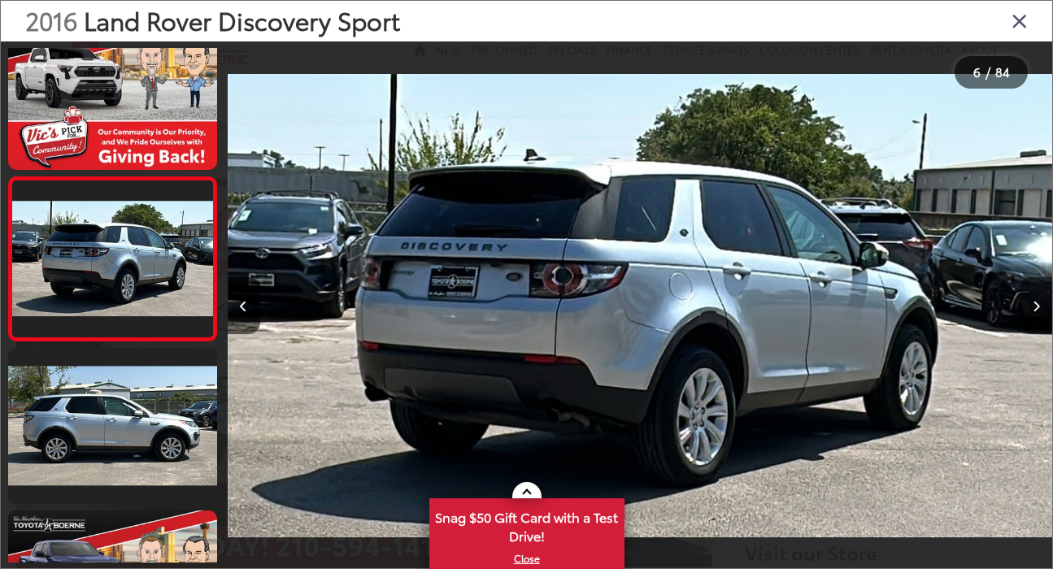
click at [1035, 306] on icon "Next image" at bounding box center [1035, 306] width 7 height 11
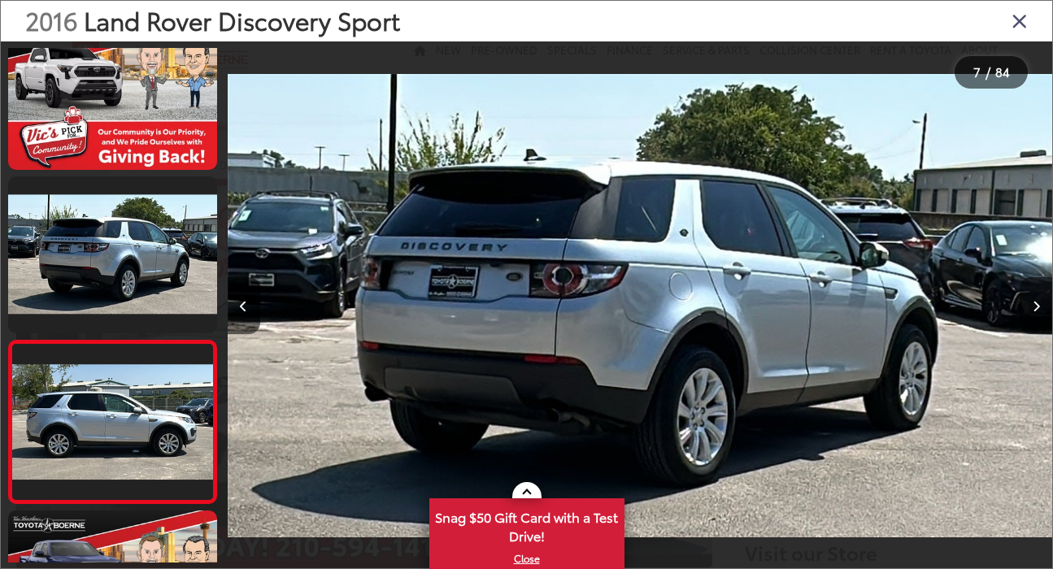
scroll to position [850, 0]
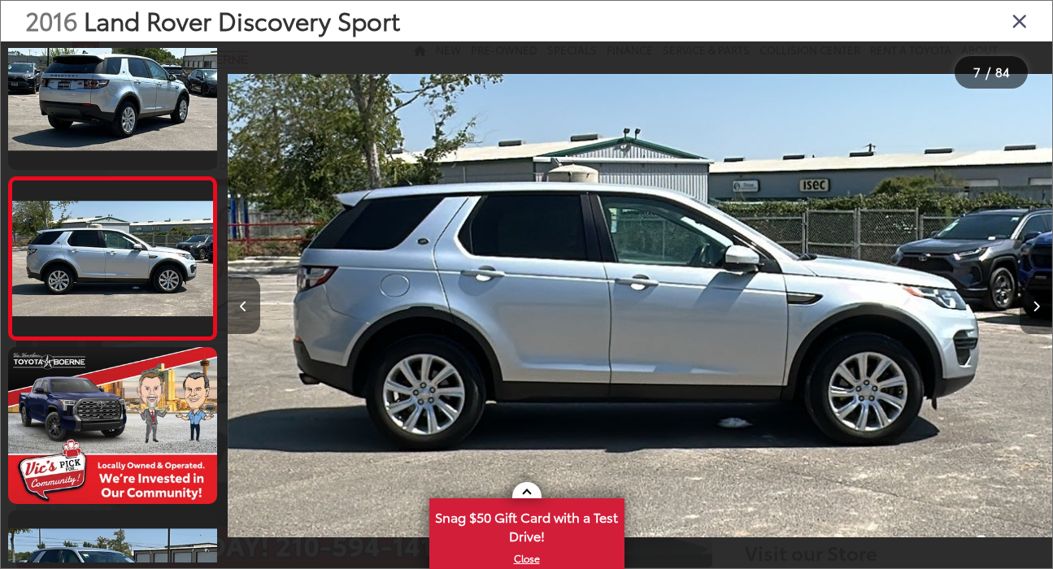
click at [1035, 306] on icon "Next image" at bounding box center [1035, 306] width 7 height 11
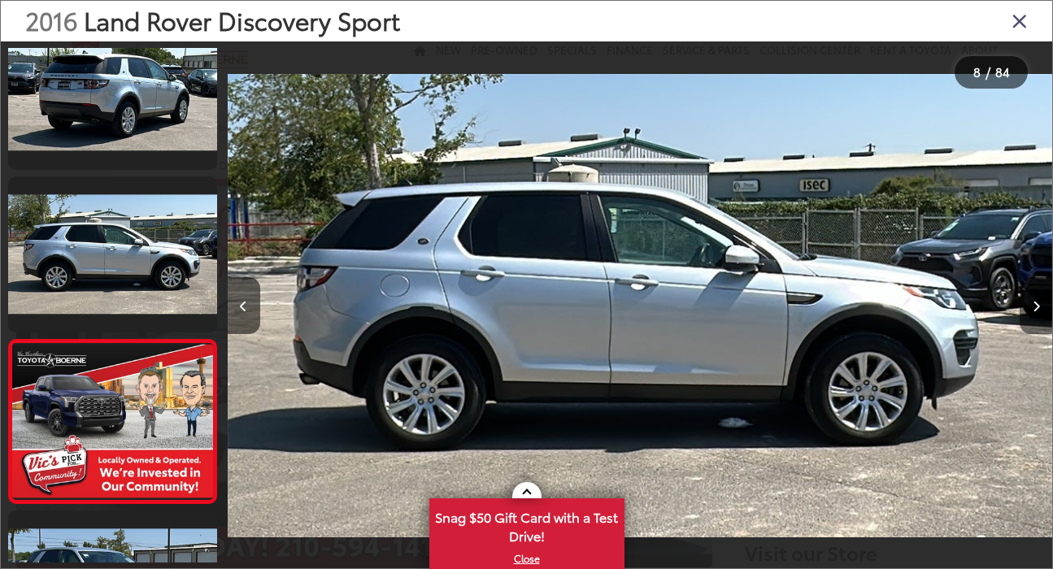
scroll to position [1013, 0]
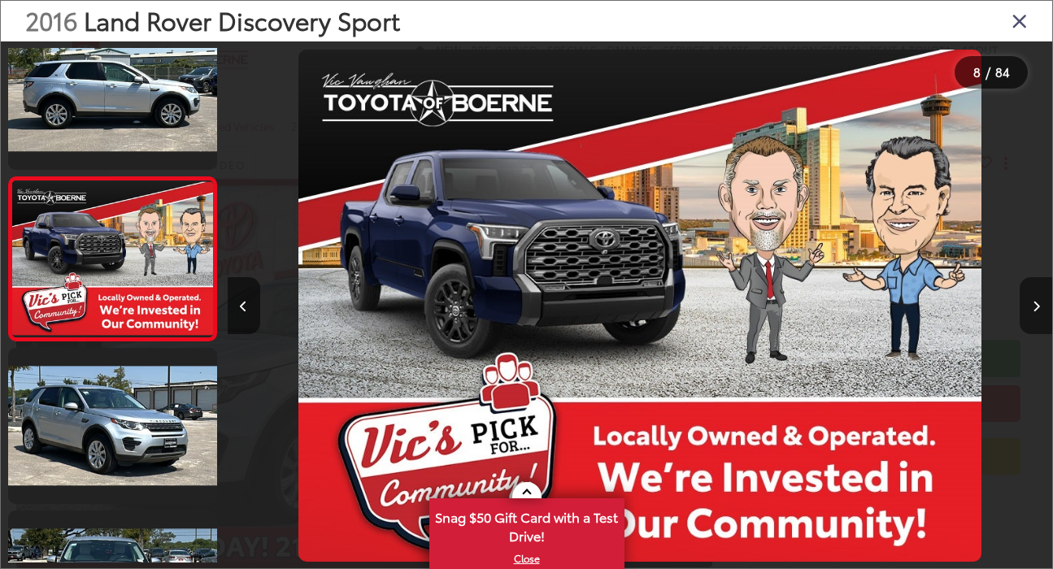
click at [1035, 306] on icon "Next image" at bounding box center [1035, 306] width 7 height 11
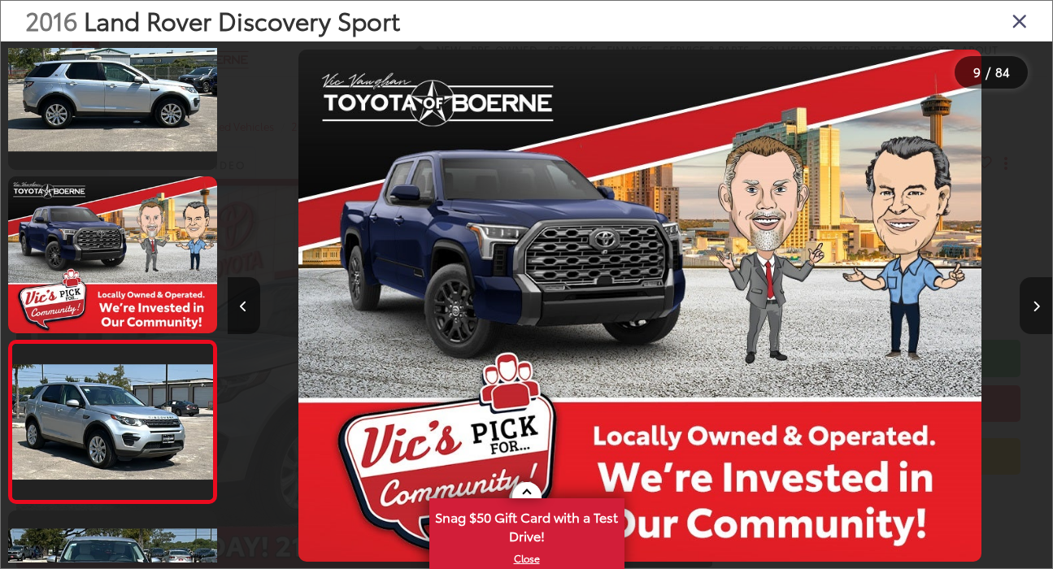
scroll to position [1176, 0]
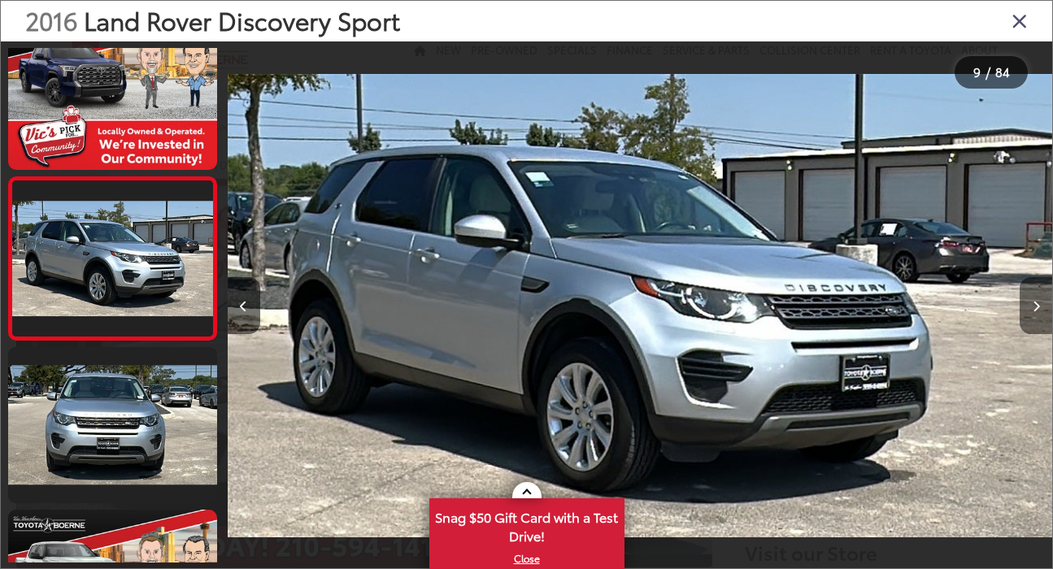
click at [1035, 306] on icon "Next image" at bounding box center [1035, 306] width 7 height 11
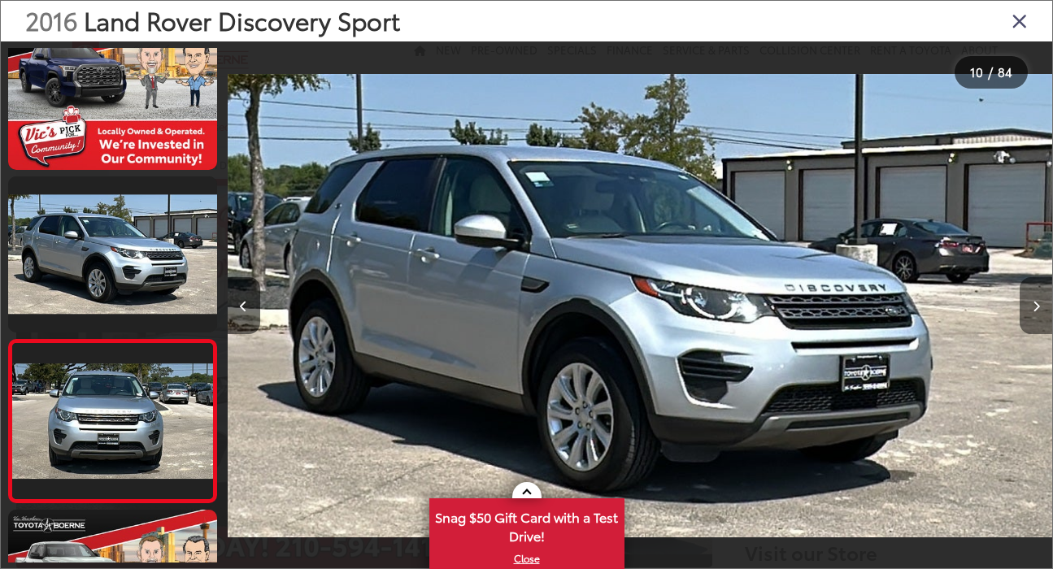
scroll to position [0, 0]
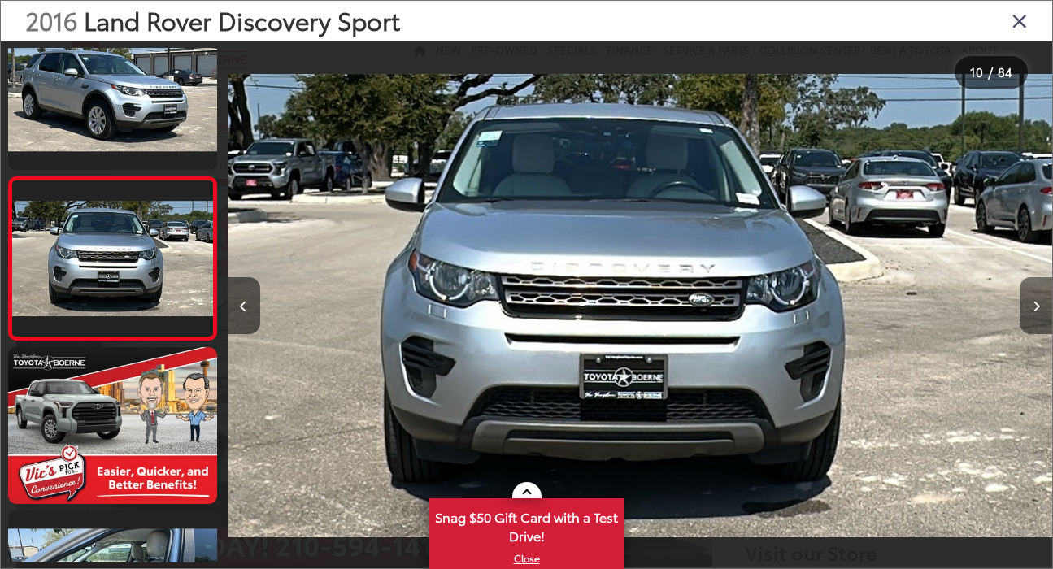
click at [1035, 306] on icon "Next image" at bounding box center [1035, 306] width 7 height 11
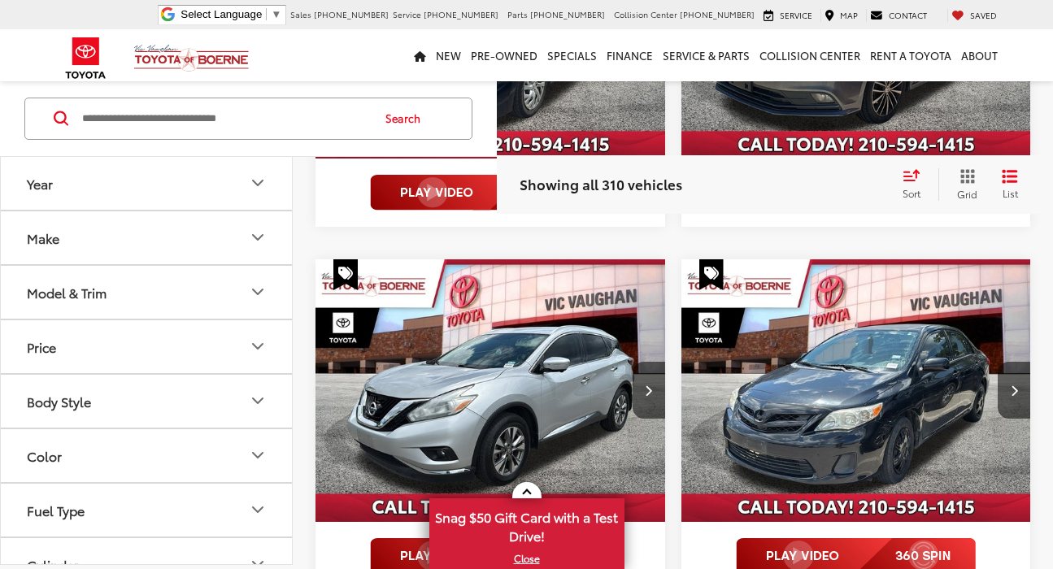
scroll to position [2269, 0]
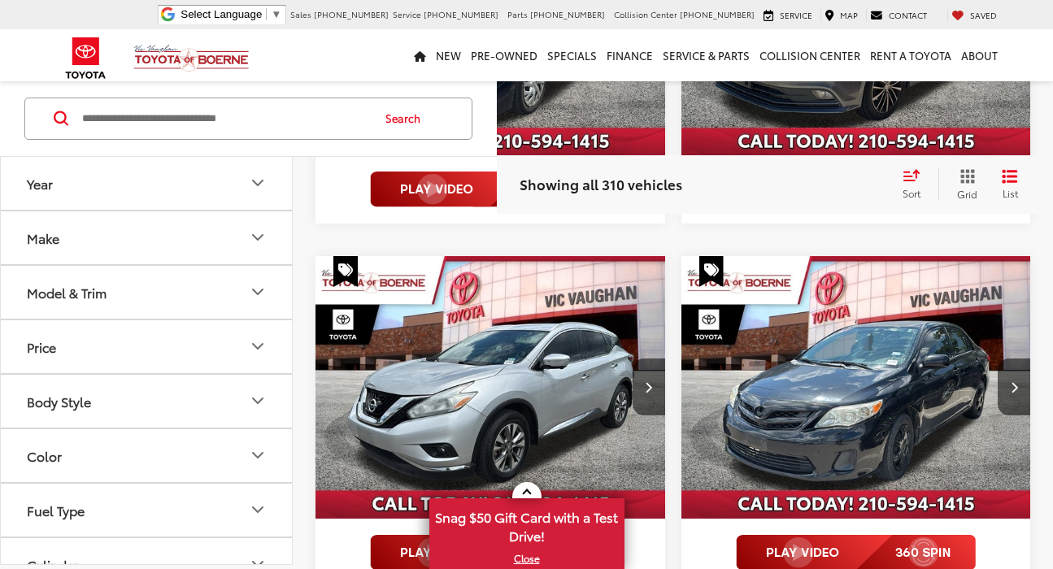
click at [458, 346] on img "2015 Nissan Murano SL 0" at bounding box center [491, 387] width 352 height 263
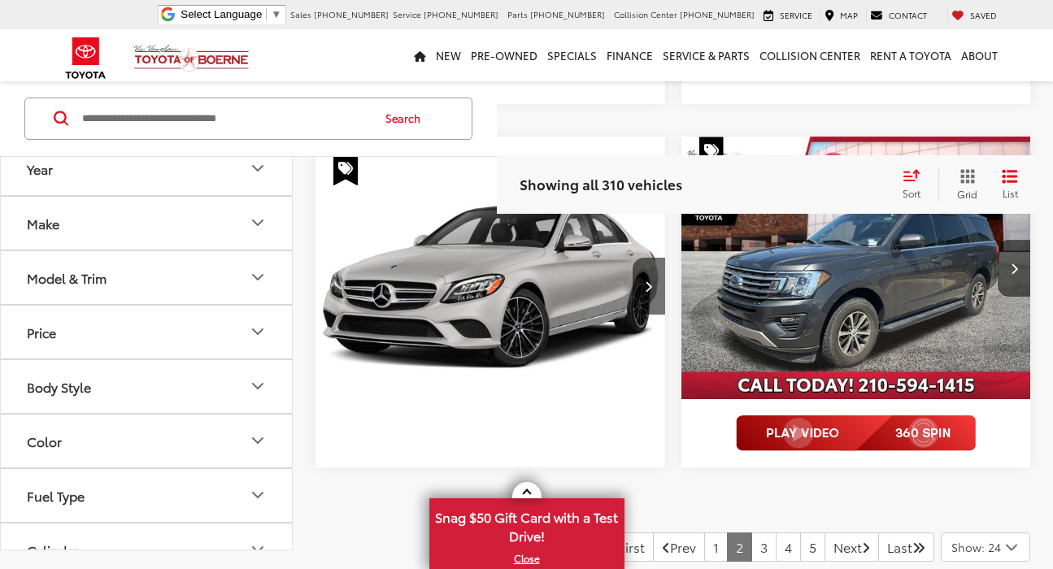
scroll to position [4166, 0]
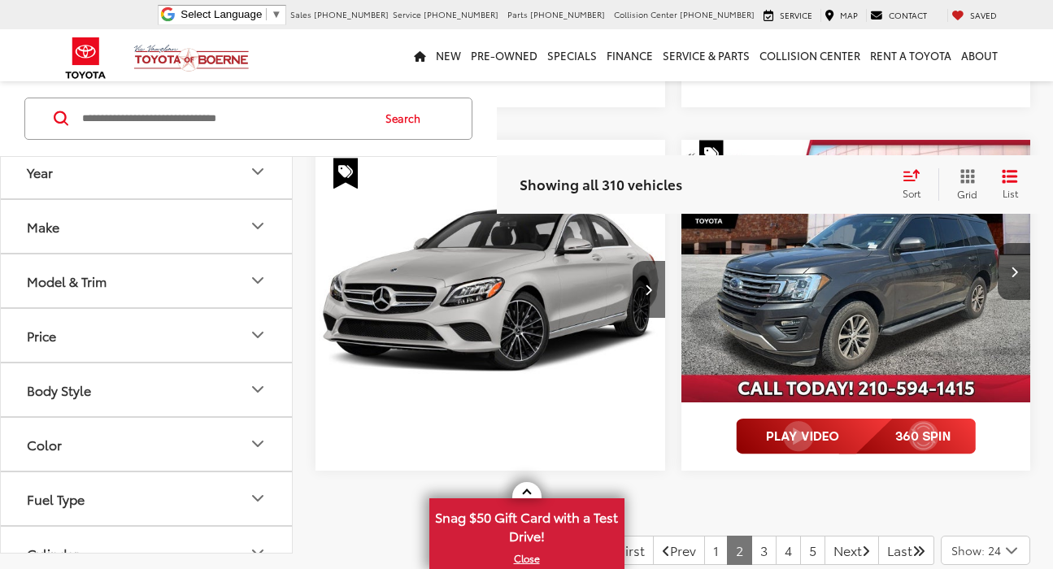
click at [472, 298] on img "2020 Mercedes-Benz C-Class C 300 0" at bounding box center [491, 289] width 352 height 263
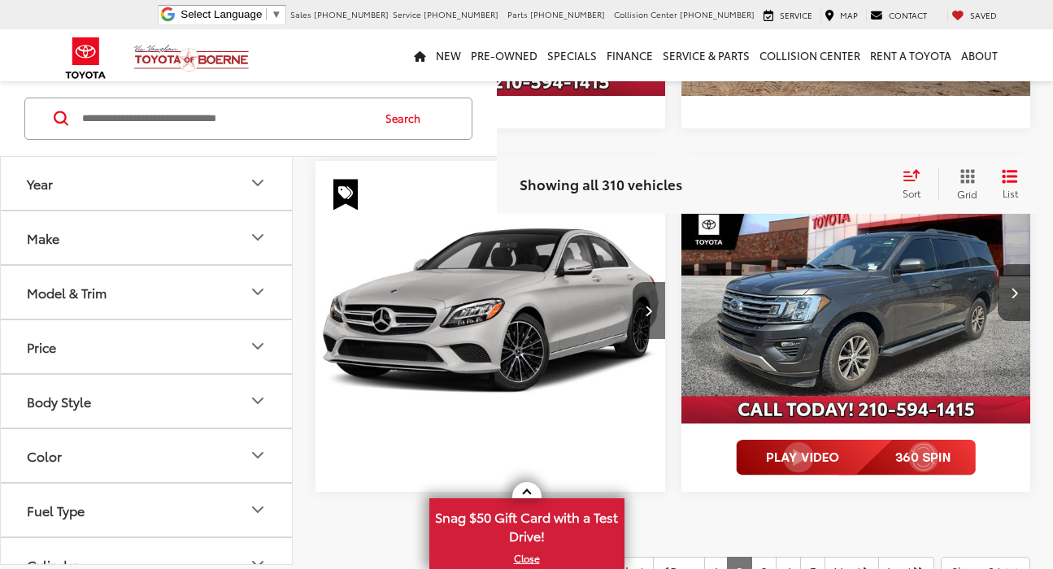
scroll to position [4147, 0]
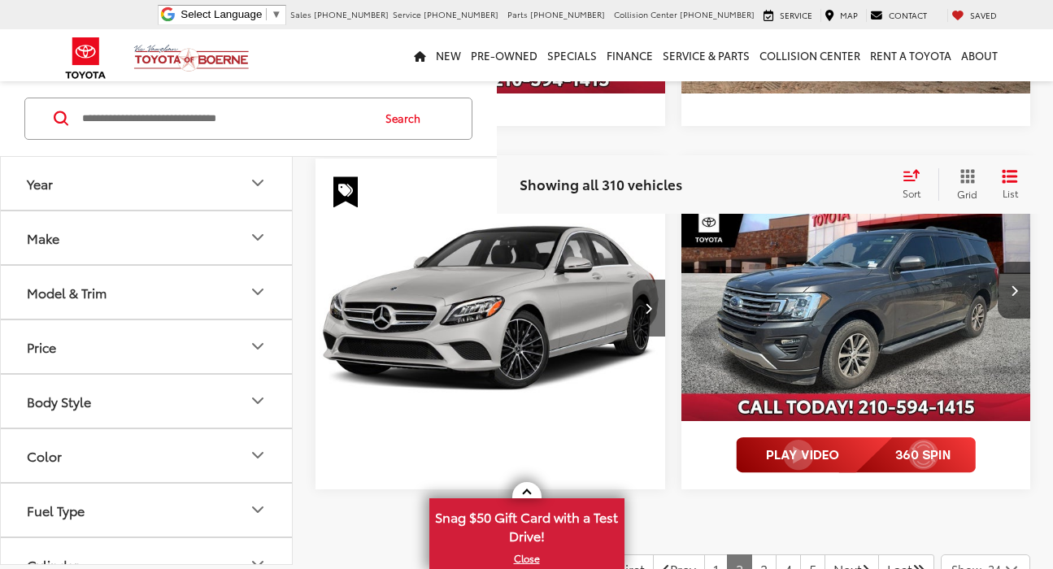
click at [910, 289] on img "2018 Ford Expedition XLT 0" at bounding box center [856, 290] width 352 height 263
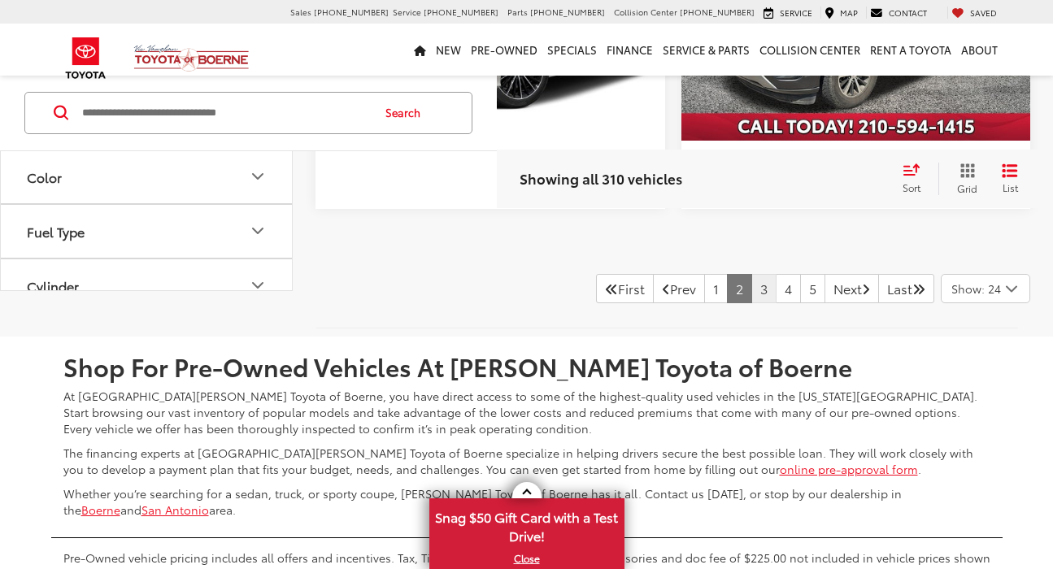
click at [751, 292] on link "3" at bounding box center [763, 288] width 25 height 29
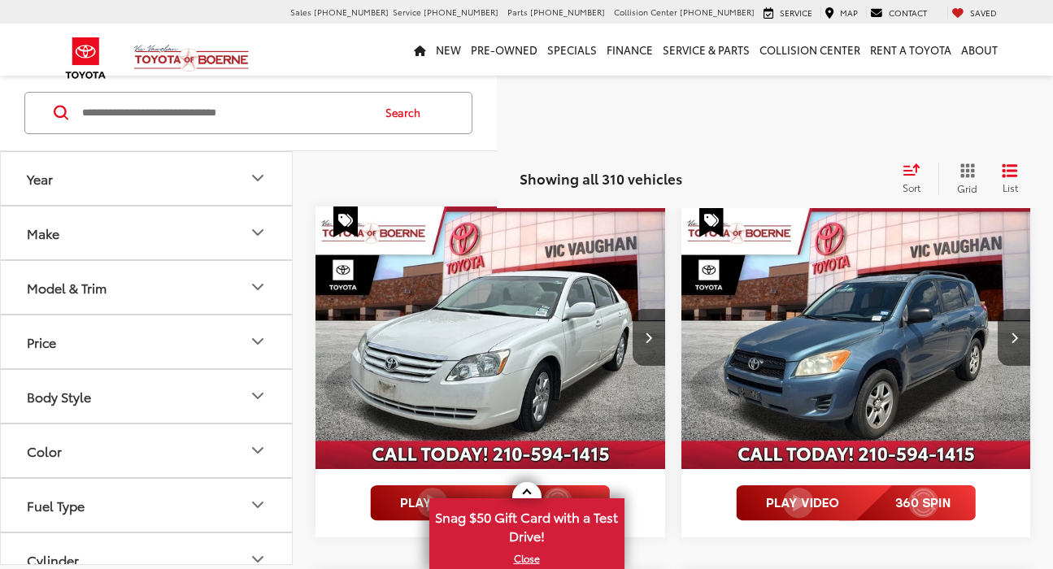
scroll to position [136, 0]
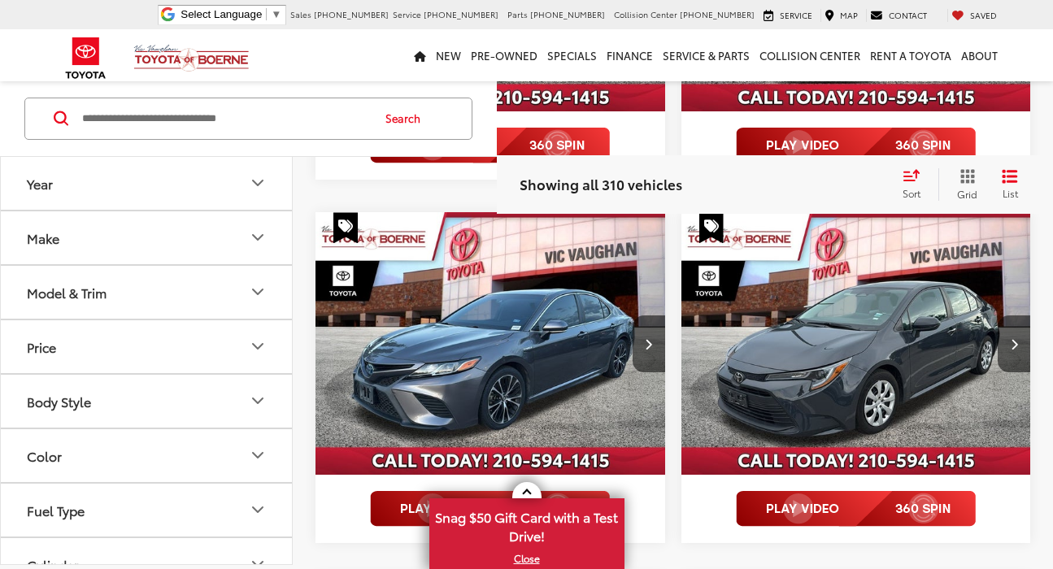
scroll to position [1226, 0]
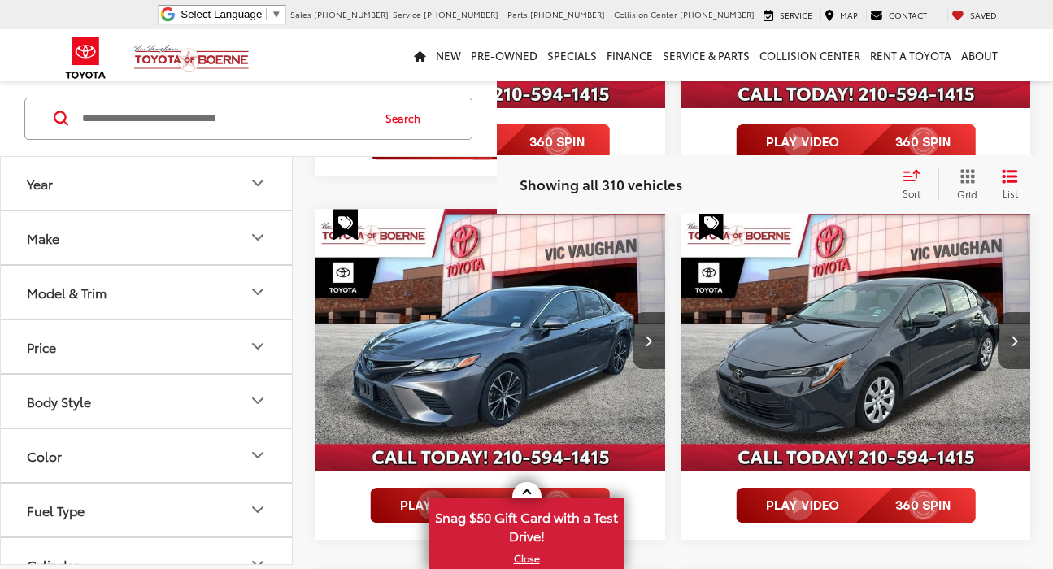
click at [505, 334] on img "2018 Toyota Camry Hybrid SE 0" at bounding box center [491, 340] width 352 height 263
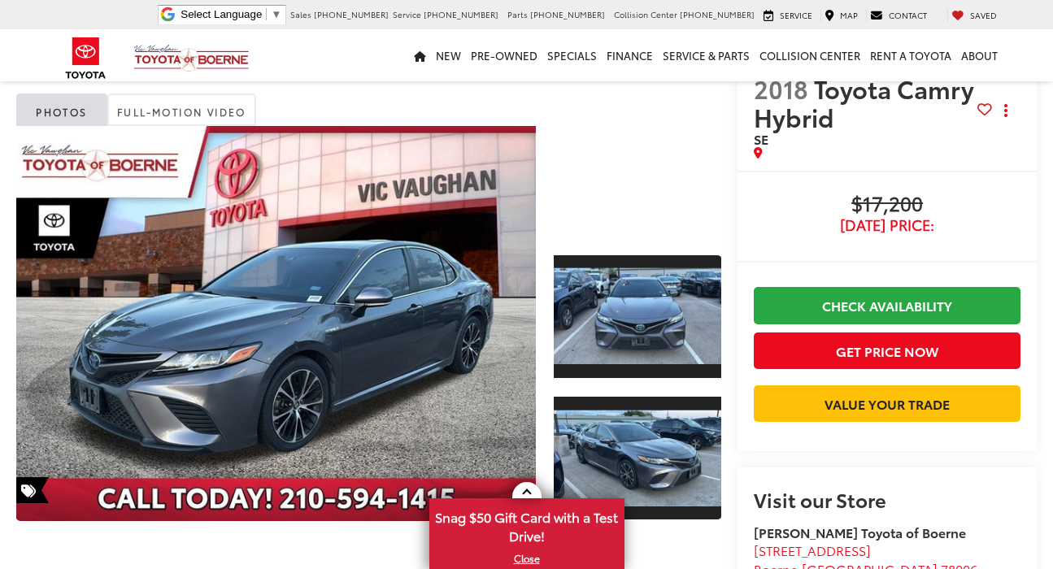
scroll to position [45, 0]
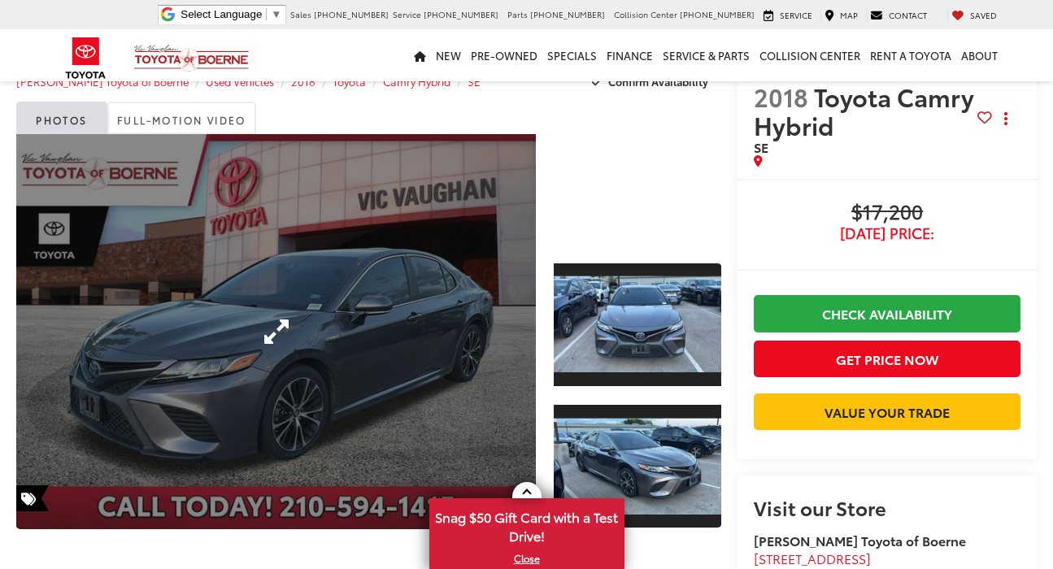
click at [322, 353] on link "Expand Photo 0" at bounding box center [275, 331] width 519 height 395
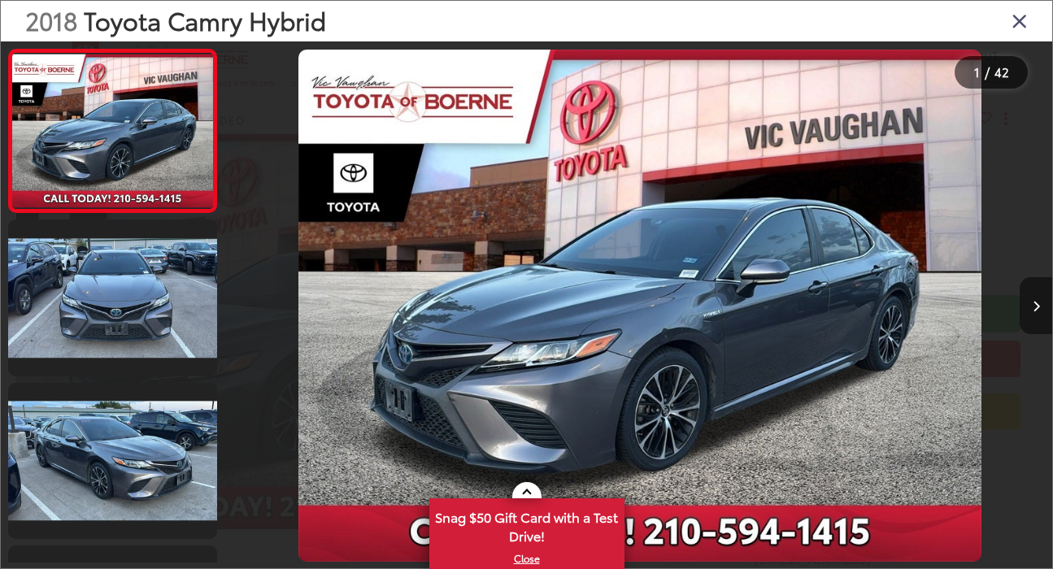
click at [1032, 307] on icon "Next image" at bounding box center [1035, 306] width 7 height 11
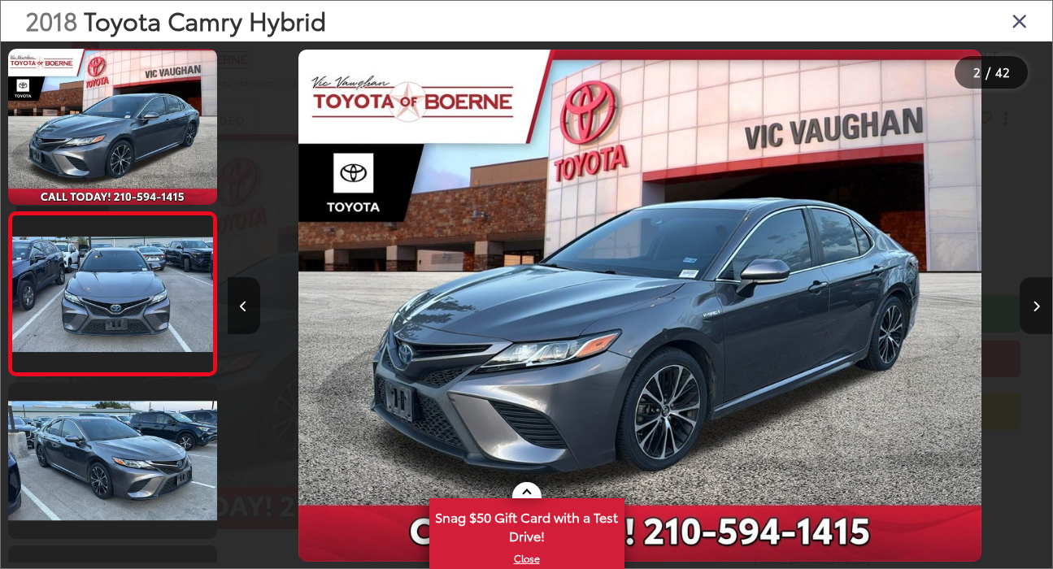
scroll to position [35, 0]
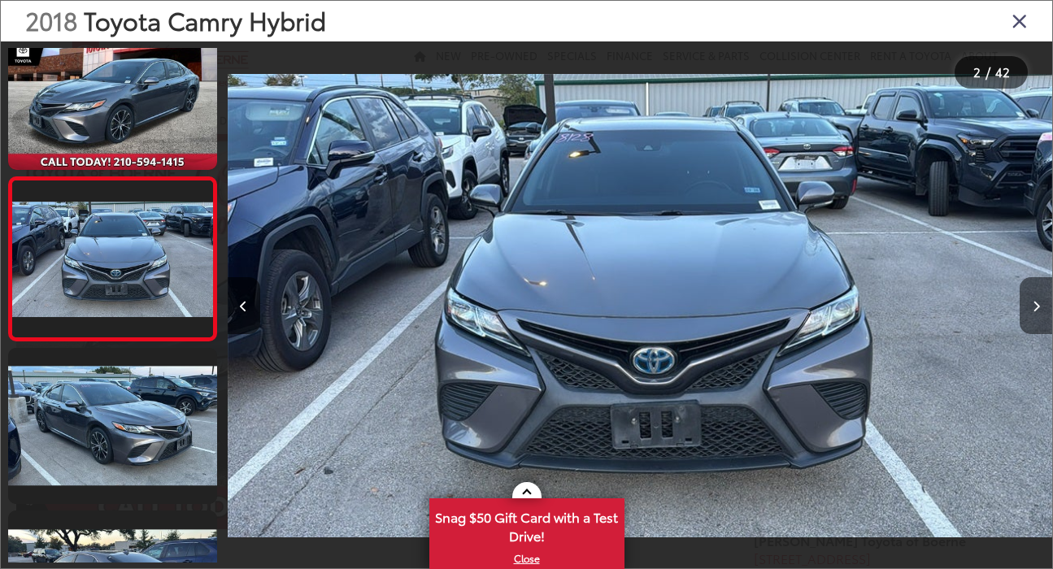
click at [1032, 307] on icon "Next image" at bounding box center [1035, 306] width 7 height 11
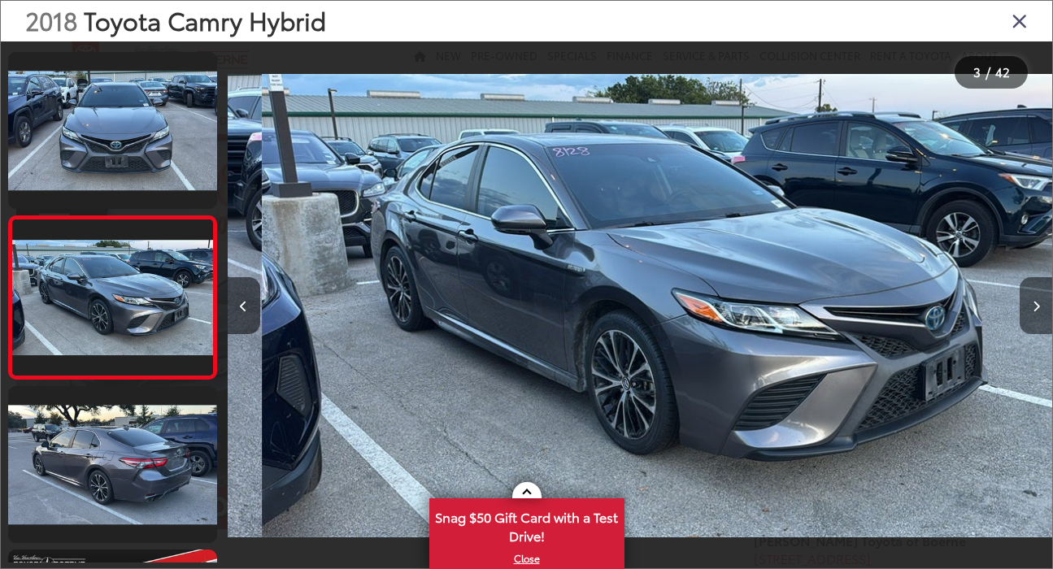
scroll to position [198, 0]
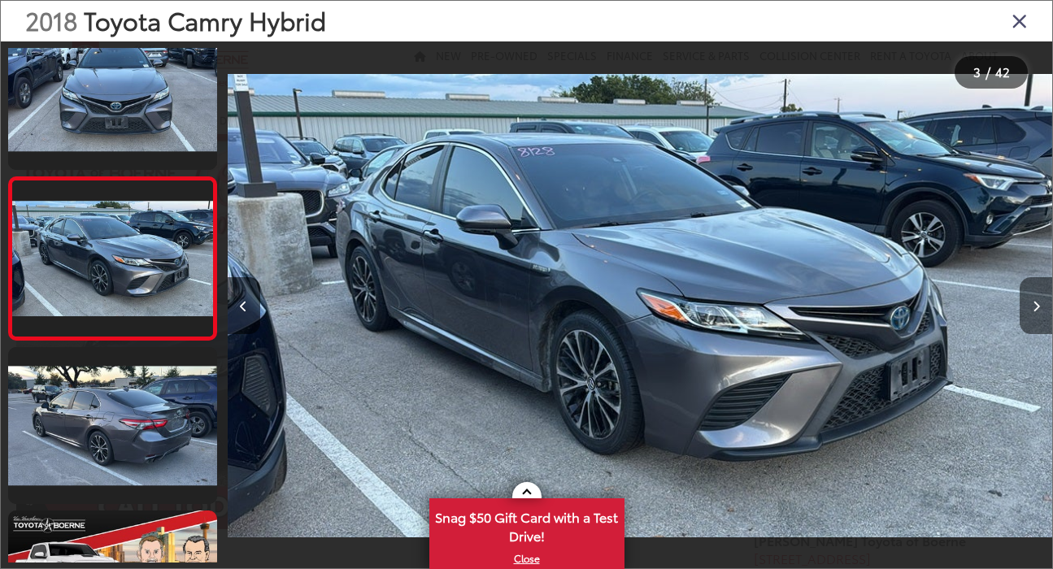
click at [1032, 307] on icon "Next image" at bounding box center [1035, 306] width 7 height 11
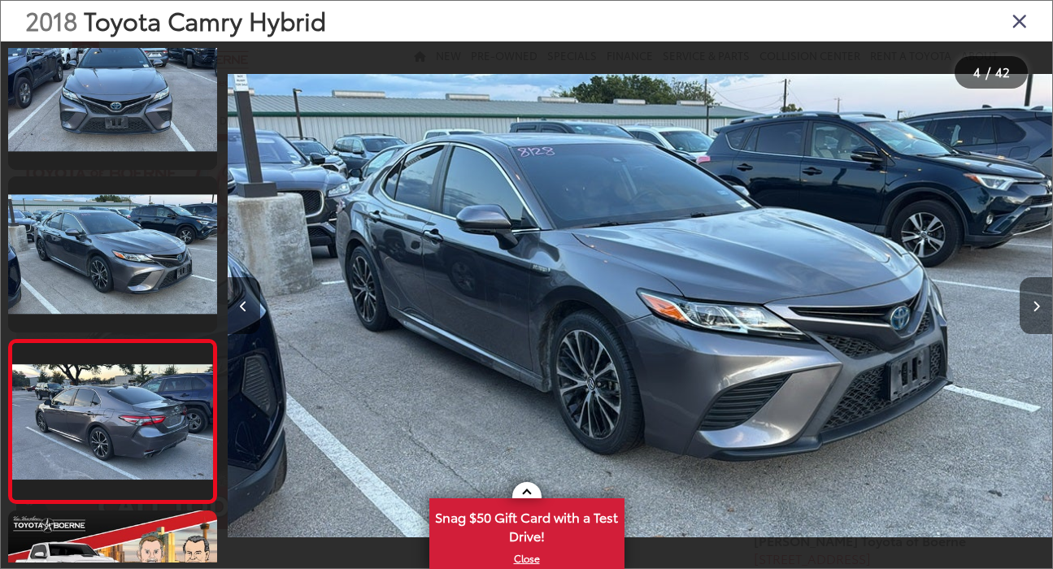
scroll to position [361, 0]
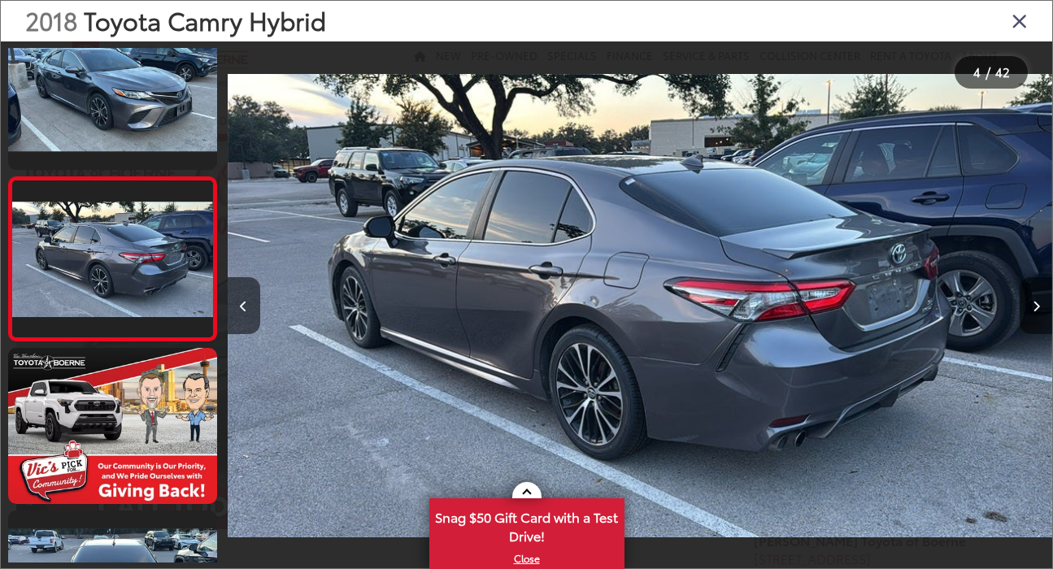
click at [1032, 307] on icon "Next image" at bounding box center [1035, 306] width 7 height 11
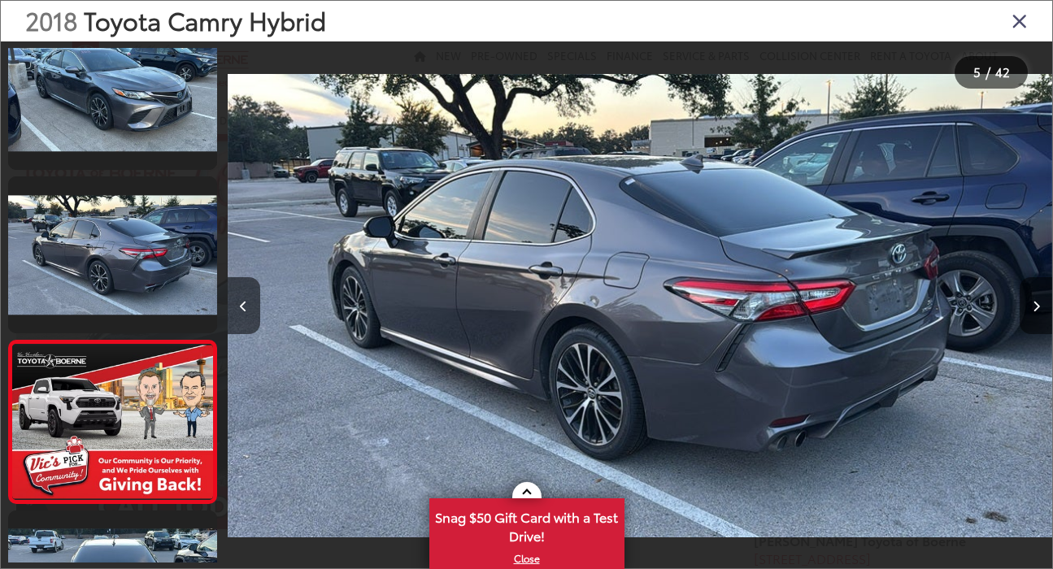
scroll to position [524, 0]
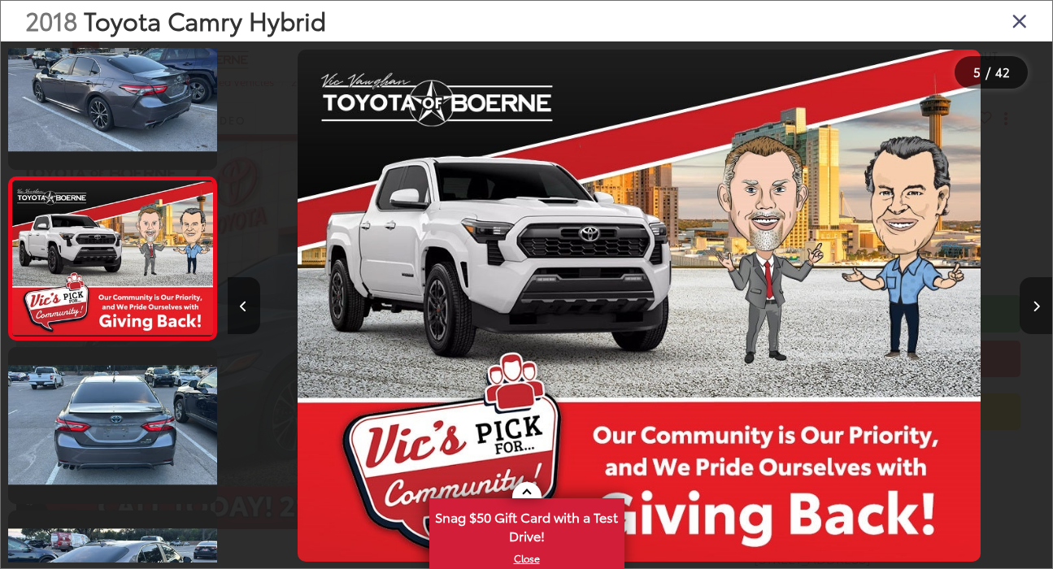
click at [1032, 307] on icon "Next image" at bounding box center [1035, 306] width 7 height 11
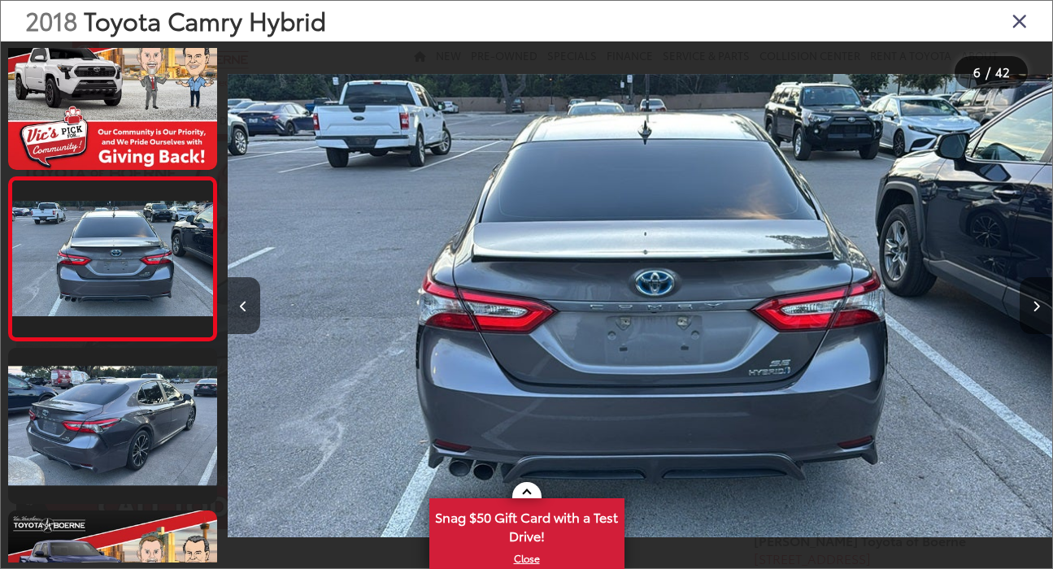
scroll to position [0, 0]
click at [1032, 307] on icon "Next image" at bounding box center [1035, 306] width 7 height 11
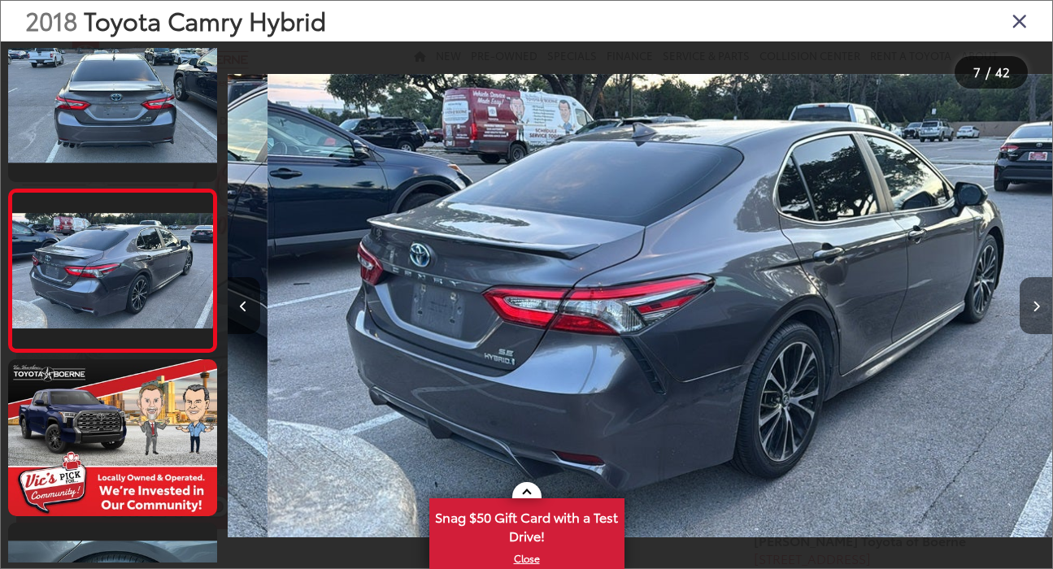
scroll to position [850, 0]
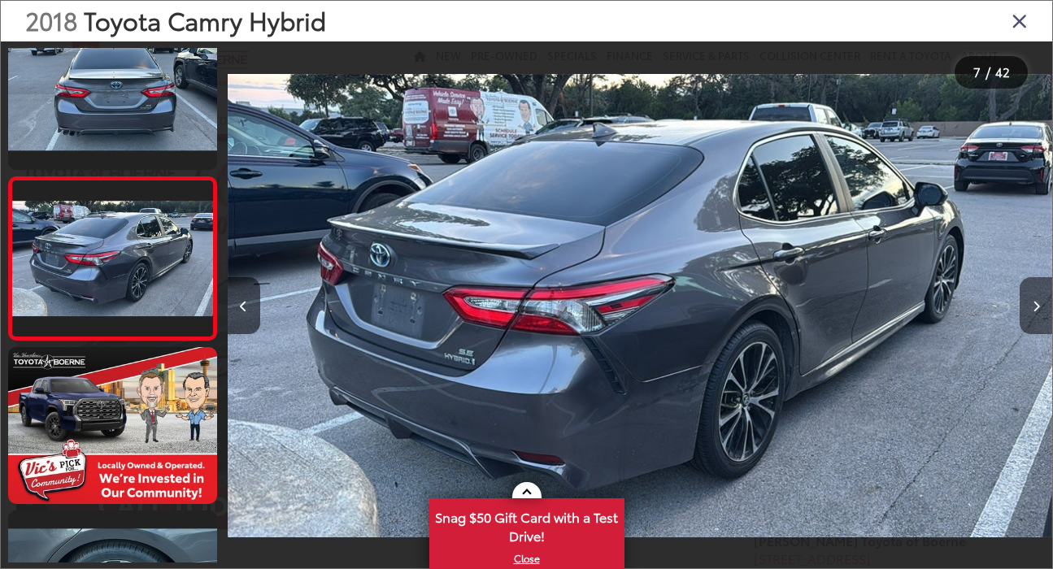
click at [1032, 307] on icon "Next image" at bounding box center [1035, 306] width 7 height 11
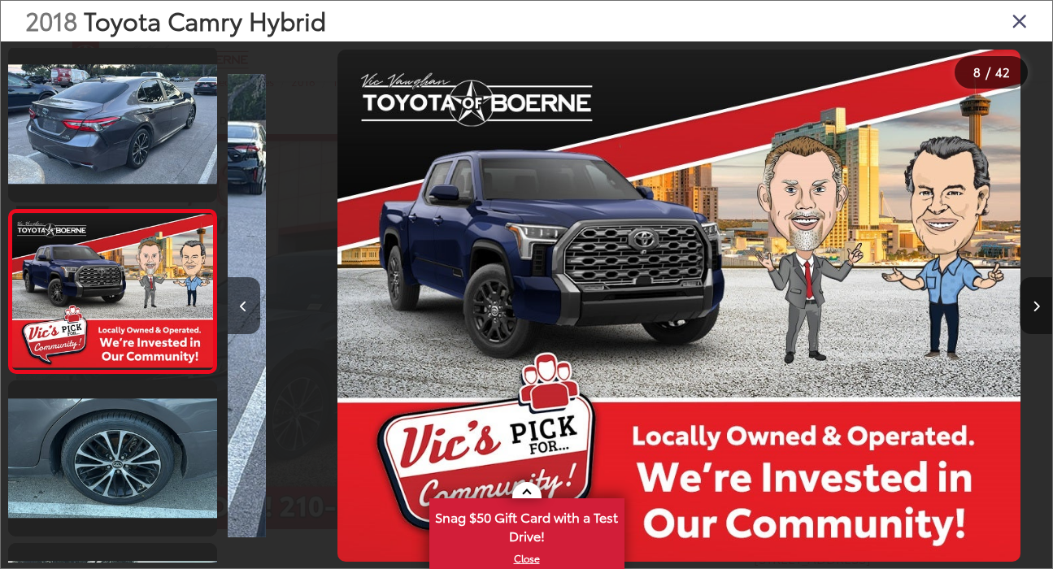
scroll to position [1013, 0]
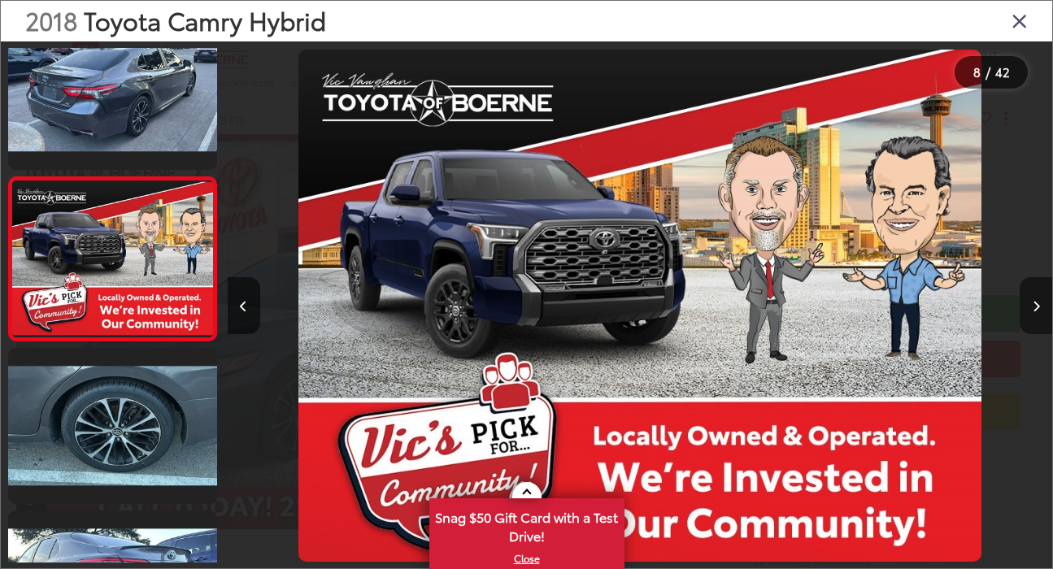
click at [1032, 307] on icon "Next image" at bounding box center [1035, 306] width 7 height 11
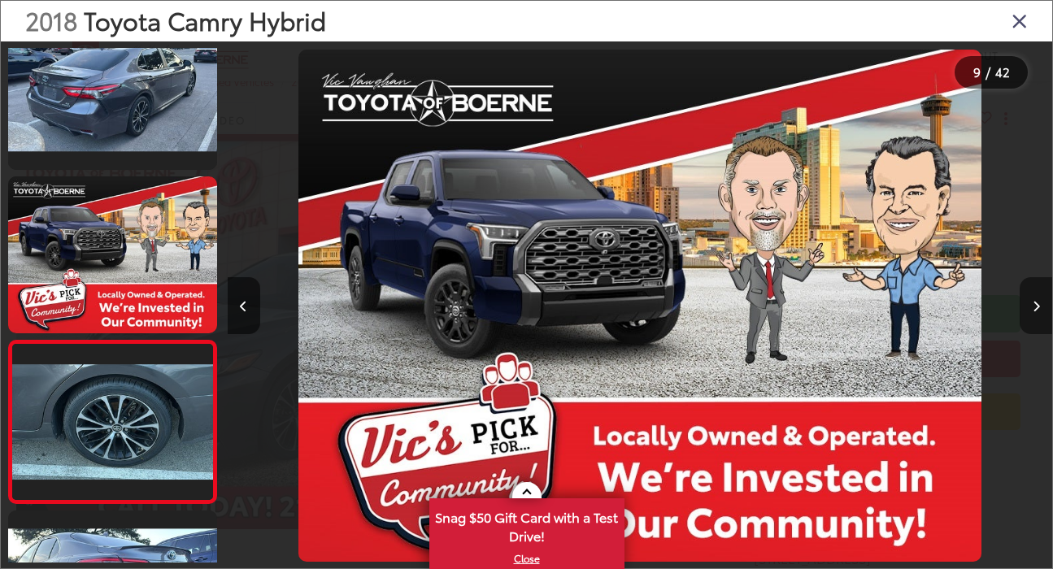
scroll to position [1176, 0]
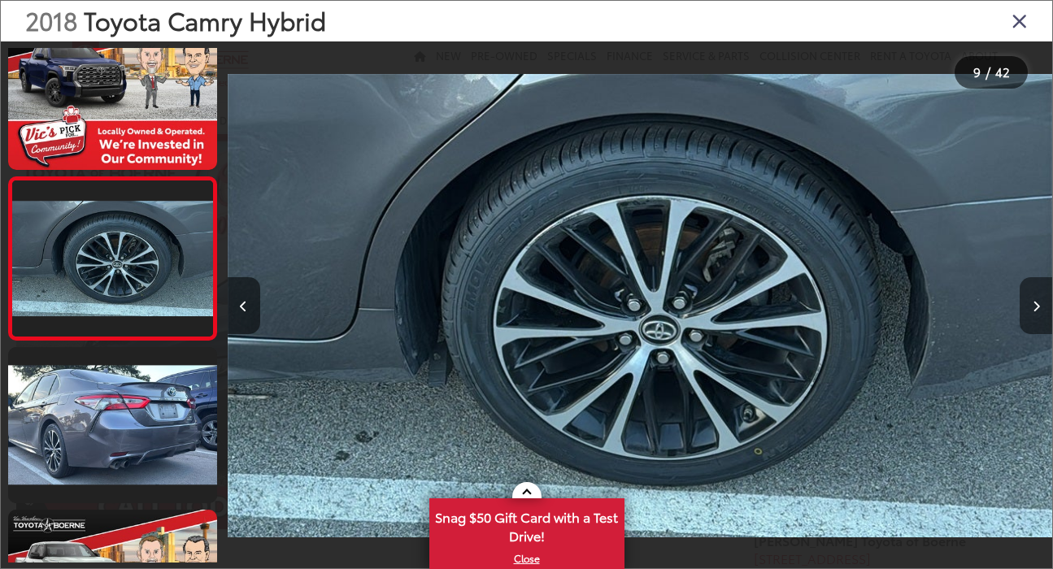
click at [1032, 307] on icon "Next image" at bounding box center [1035, 306] width 7 height 11
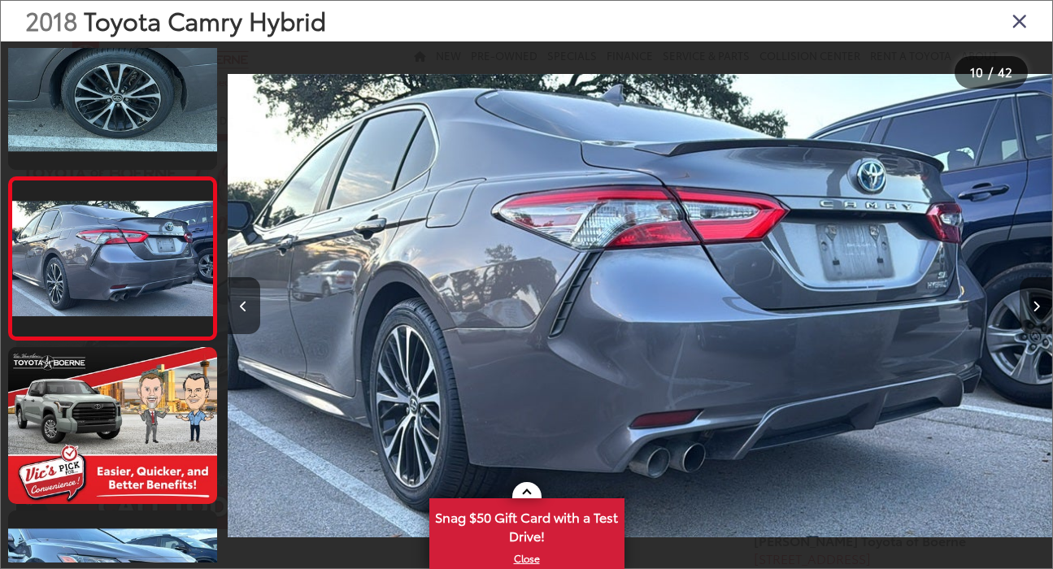
click at [1032, 307] on icon "Next image" at bounding box center [1035, 306] width 7 height 11
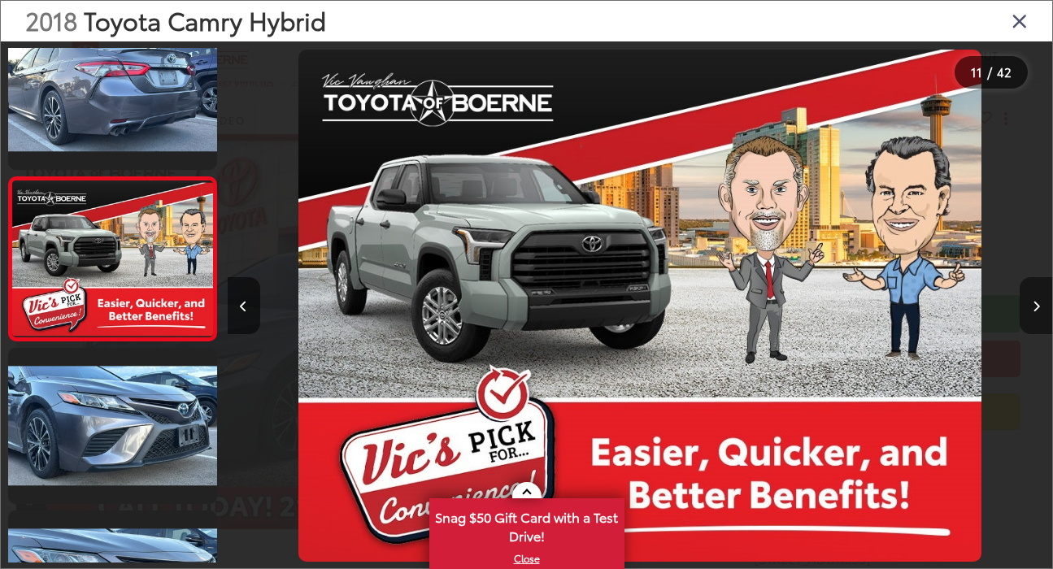
click at [1032, 307] on icon "Next image" at bounding box center [1035, 306] width 7 height 11
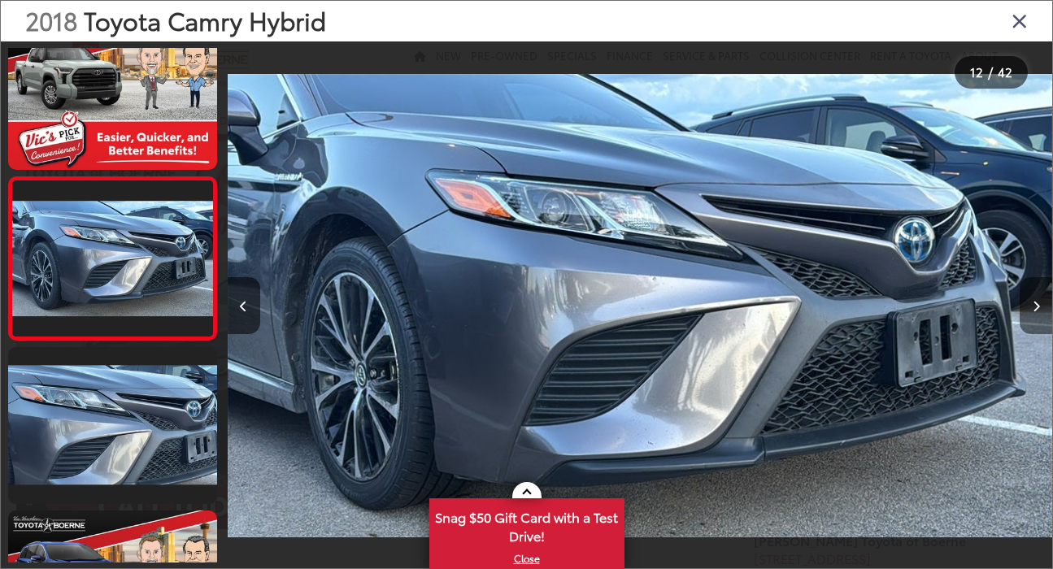
click at [1032, 307] on icon "Next image" at bounding box center [1035, 306] width 7 height 11
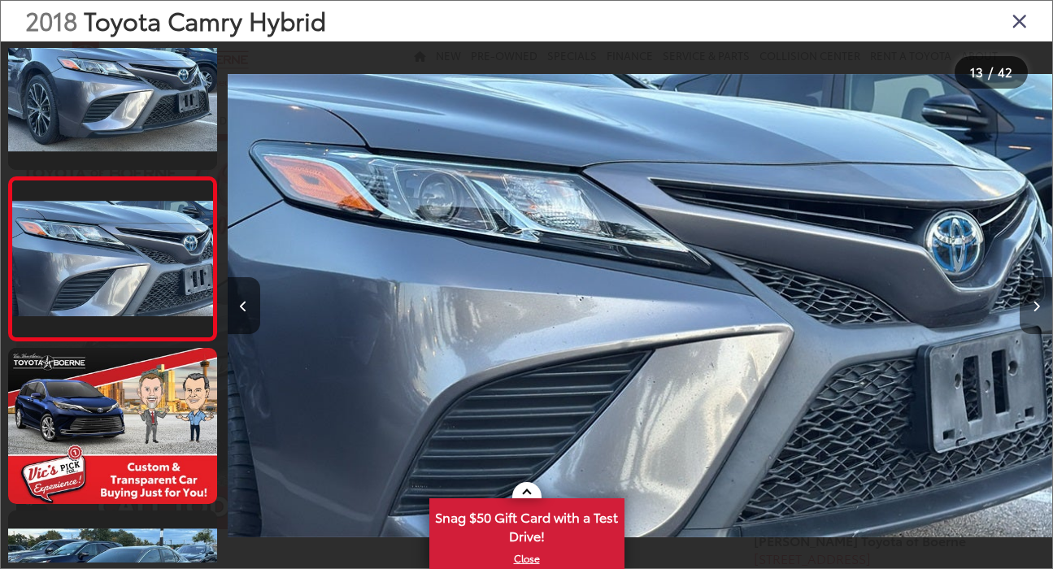
click at [1032, 307] on icon "Next image" at bounding box center [1035, 306] width 7 height 11
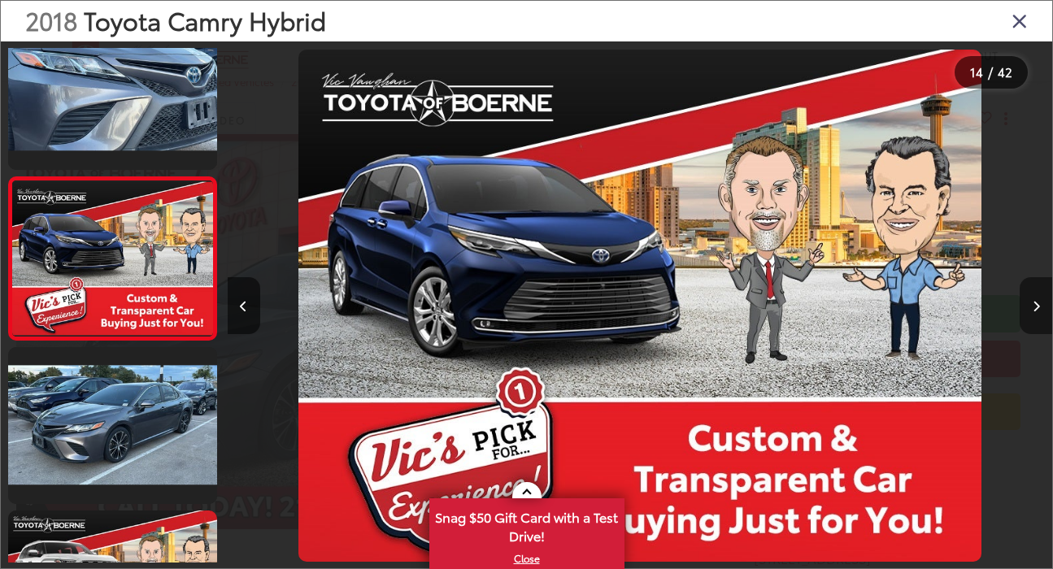
click at [1032, 307] on icon "Next image" at bounding box center [1035, 306] width 7 height 11
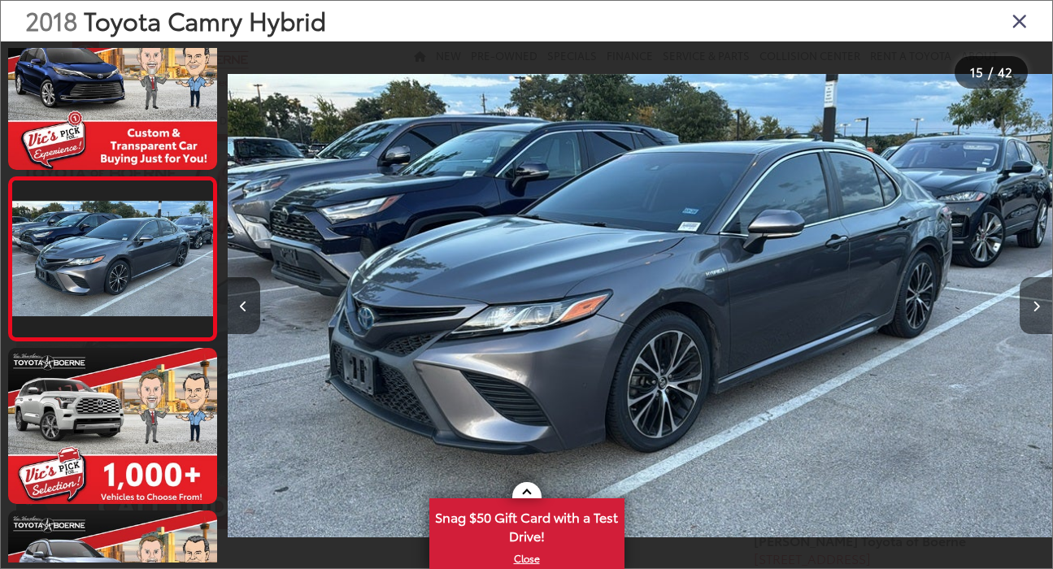
click at [1032, 307] on icon "Next image" at bounding box center [1035, 306] width 7 height 11
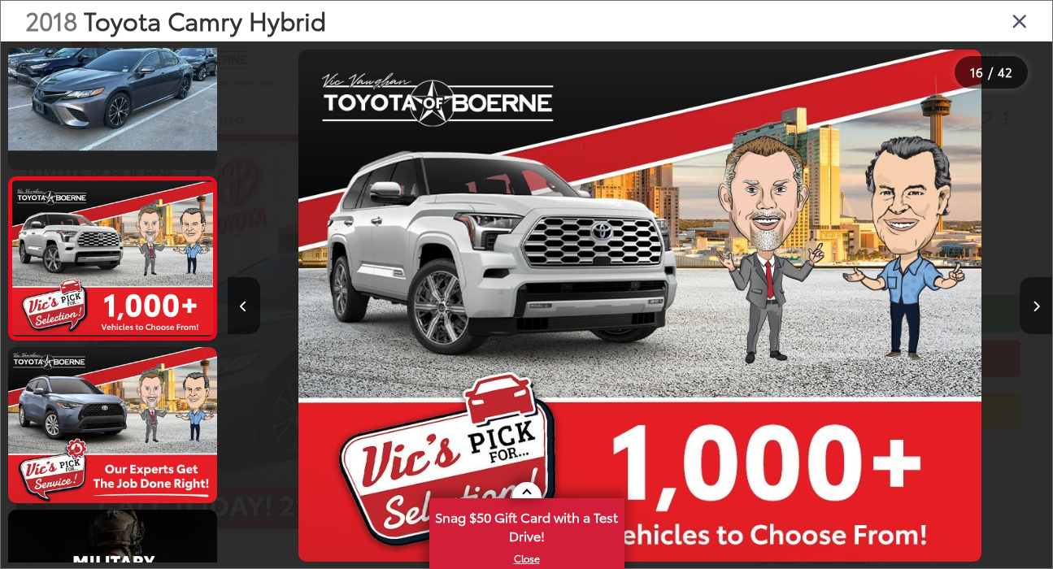
click at [1032, 307] on icon "Next image" at bounding box center [1035, 306] width 7 height 11
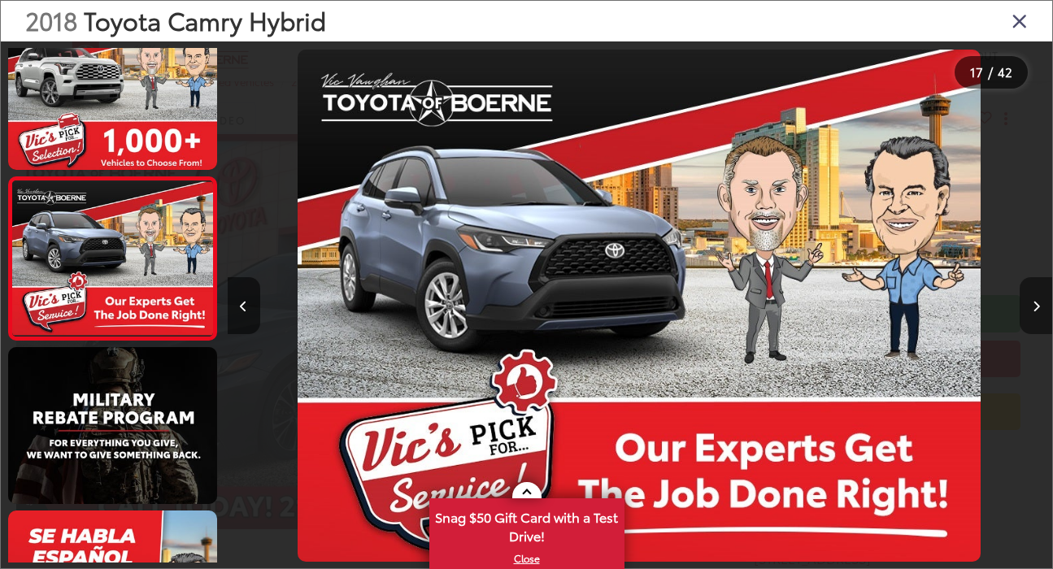
click at [1032, 307] on icon "Next image" at bounding box center [1035, 306] width 7 height 11
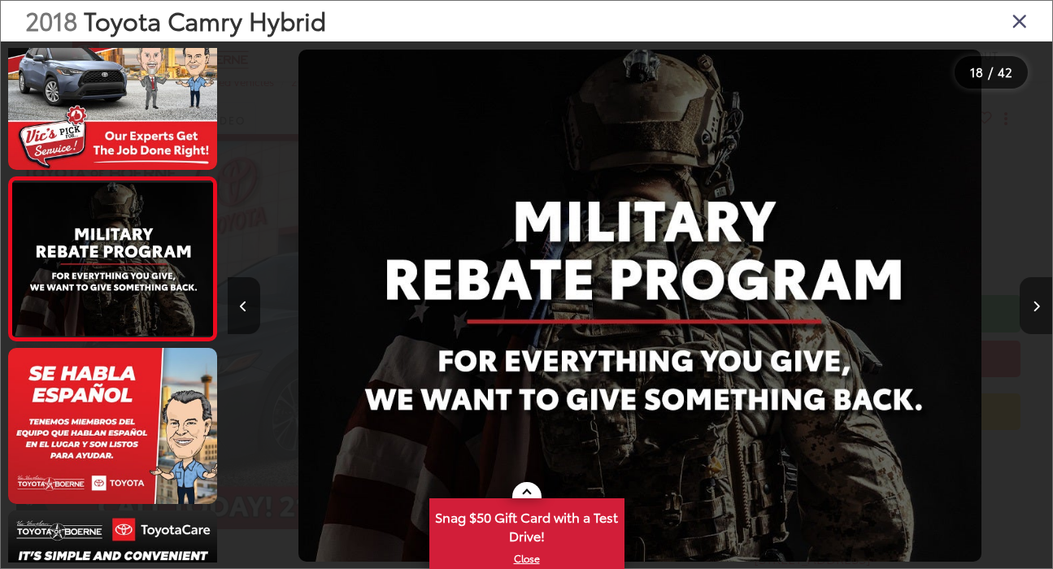
click at [1032, 307] on icon "Next image" at bounding box center [1035, 306] width 7 height 11
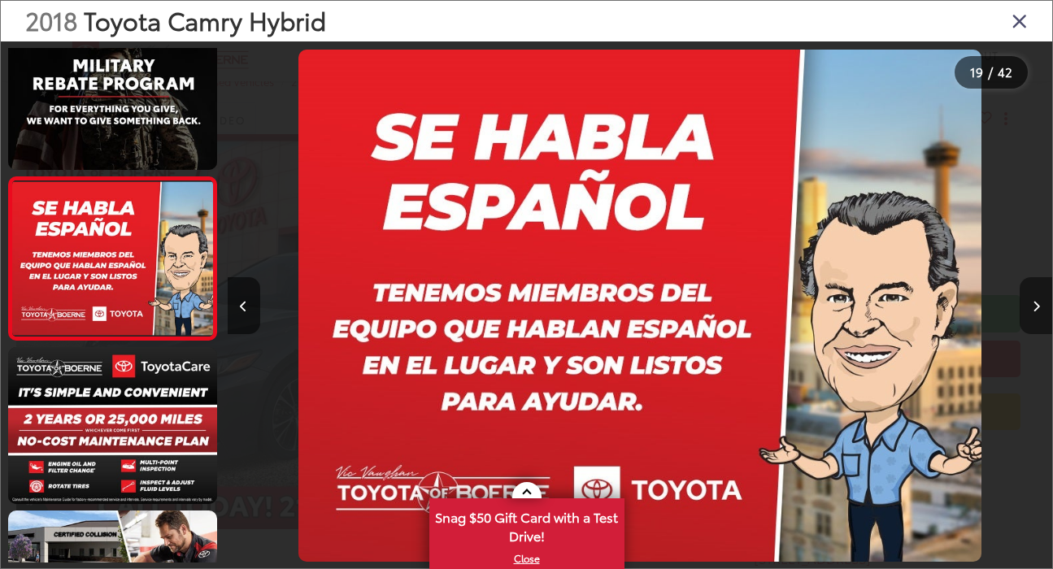
click at [1032, 307] on icon "Next image" at bounding box center [1035, 306] width 7 height 11
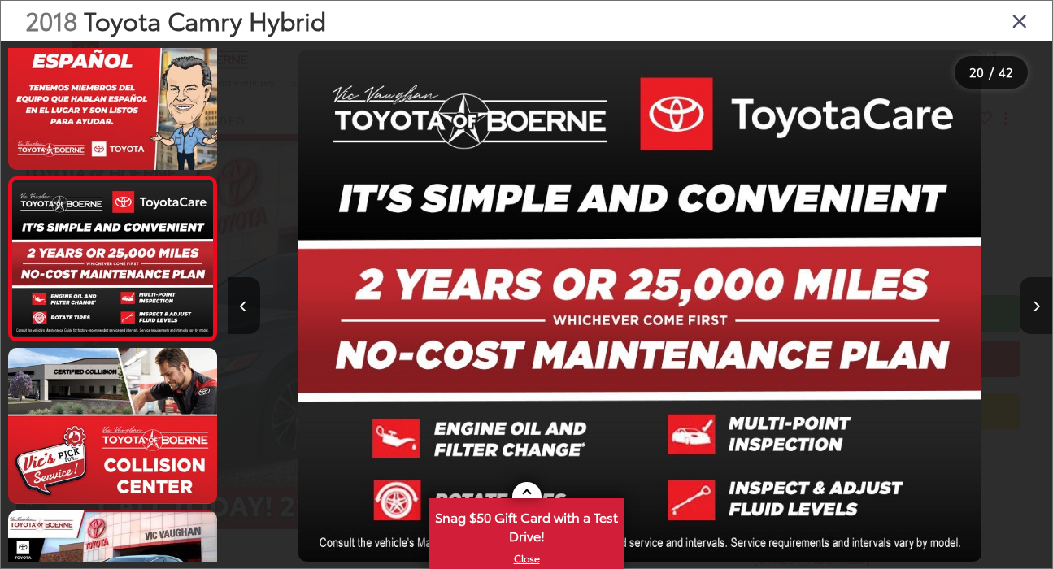
click at [1032, 307] on icon "Next image" at bounding box center [1035, 306] width 7 height 11
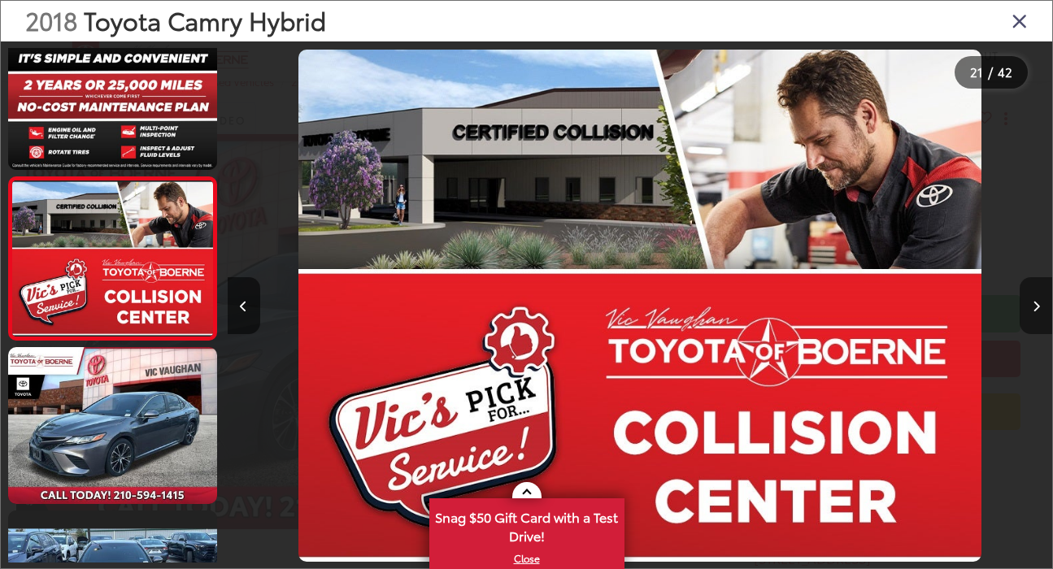
click at [1032, 307] on icon "Next image" at bounding box center [1035, 306] width 7 height 11
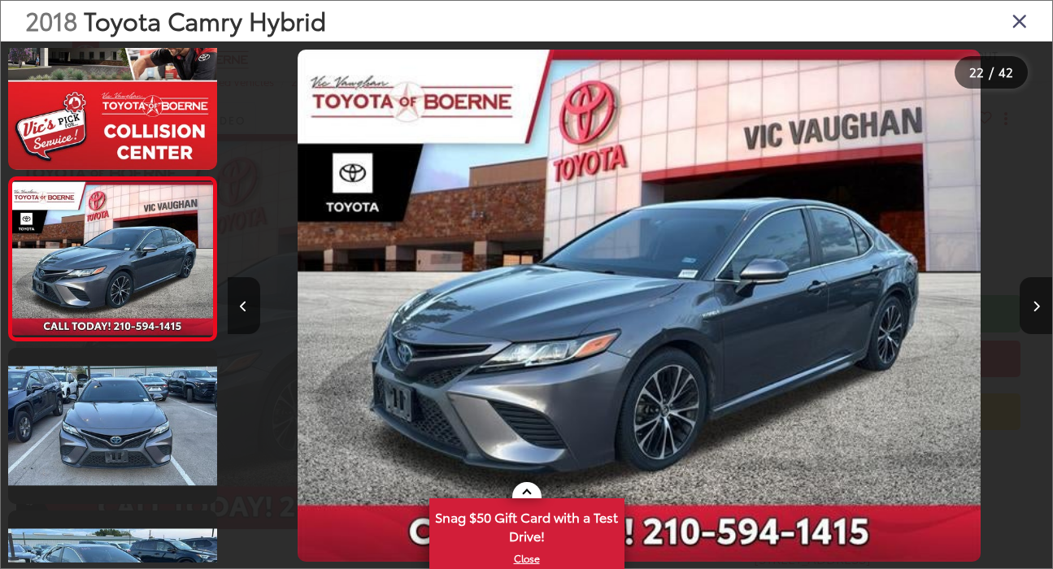
click at [1015, 24] on icon "Close gallery" at bounding box center [1019, 20] width 16 height 21
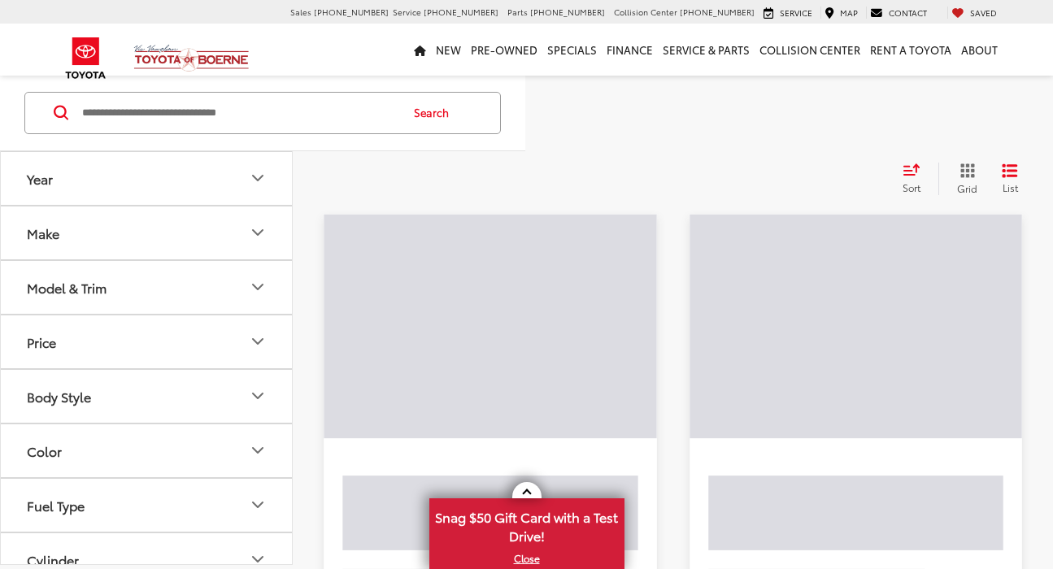
scroll to position [136, 0]
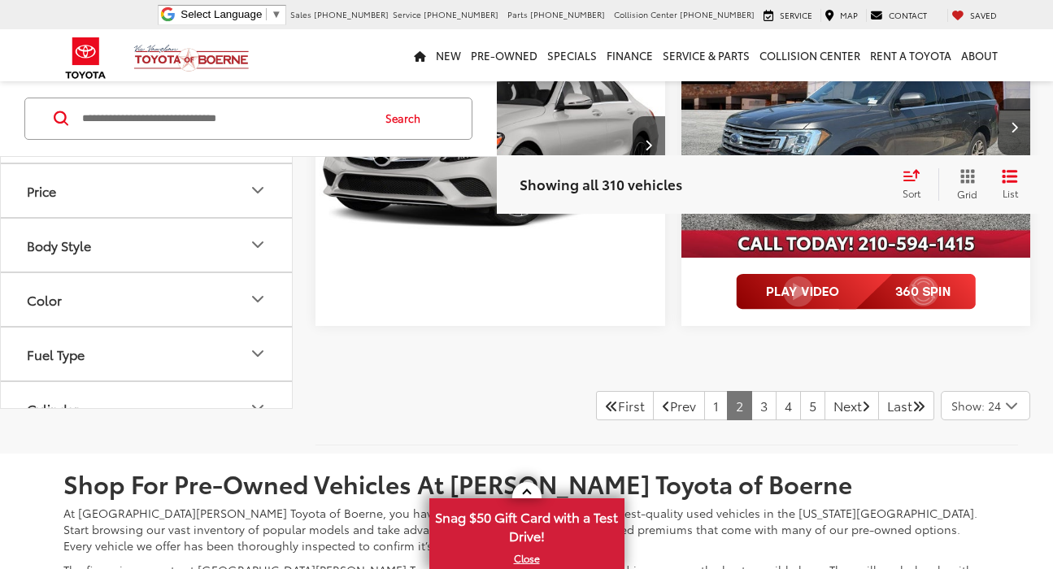
scroll to position [4314, 0]
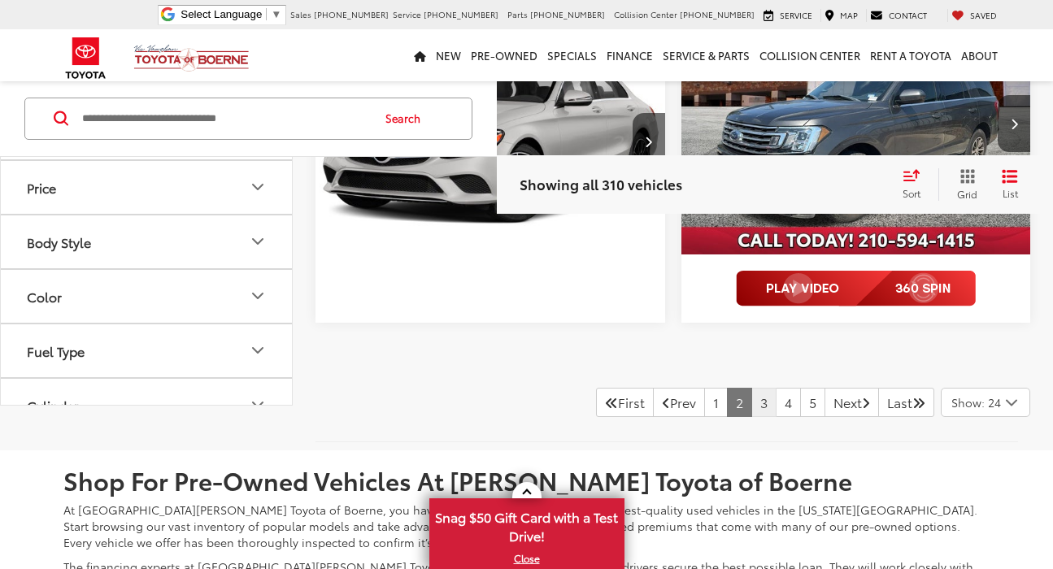
click at [751, 402] on link "3" at bounding box center [763, 402] width 25 height 29
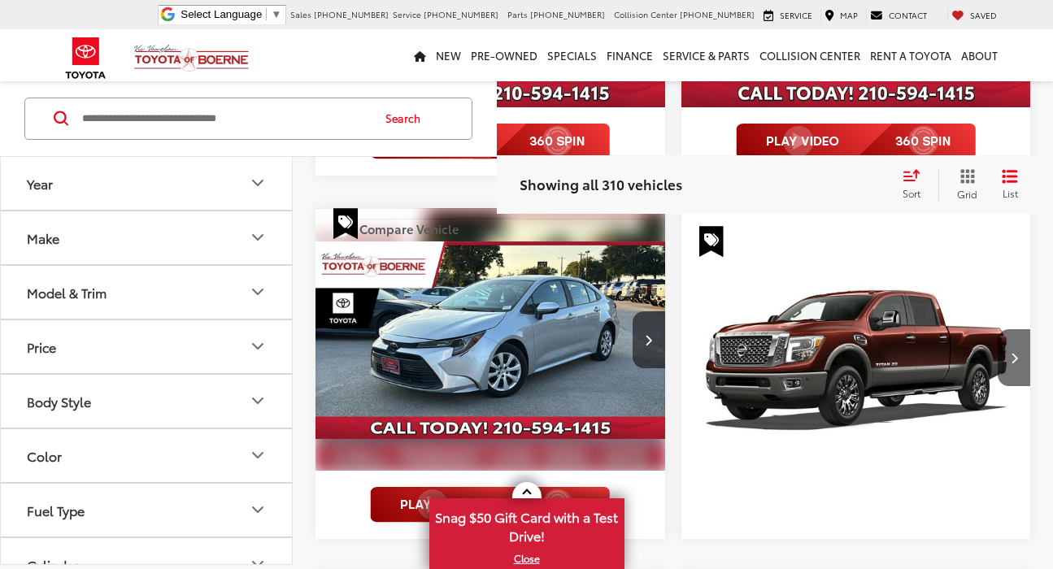
scroll to position [1601, 0]
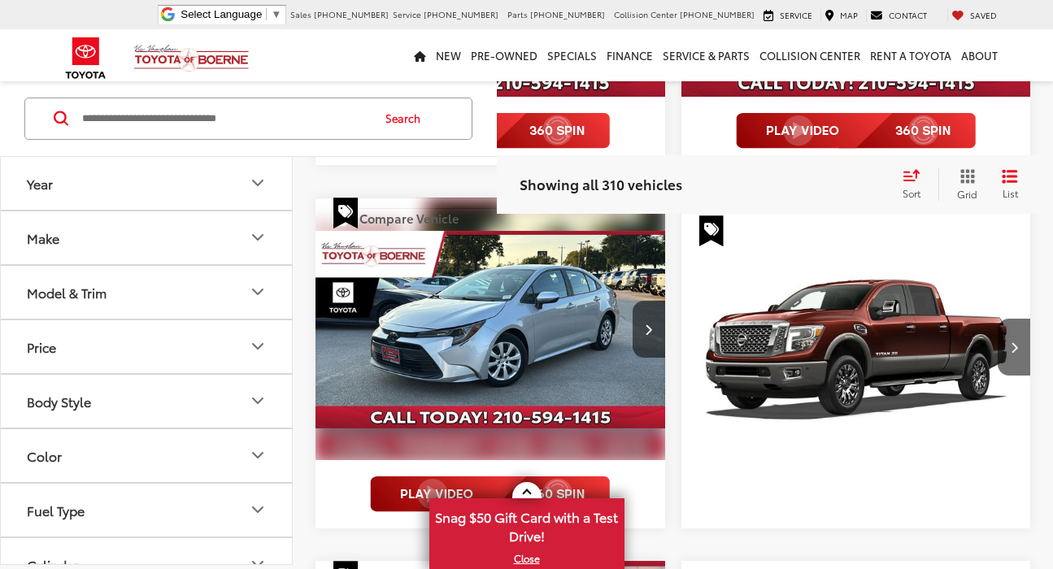
click at [840, 338] on img "2017 Nissan Titan XD Platinum Reserve 0" at bounding box center [856, 346] width 352 height 263
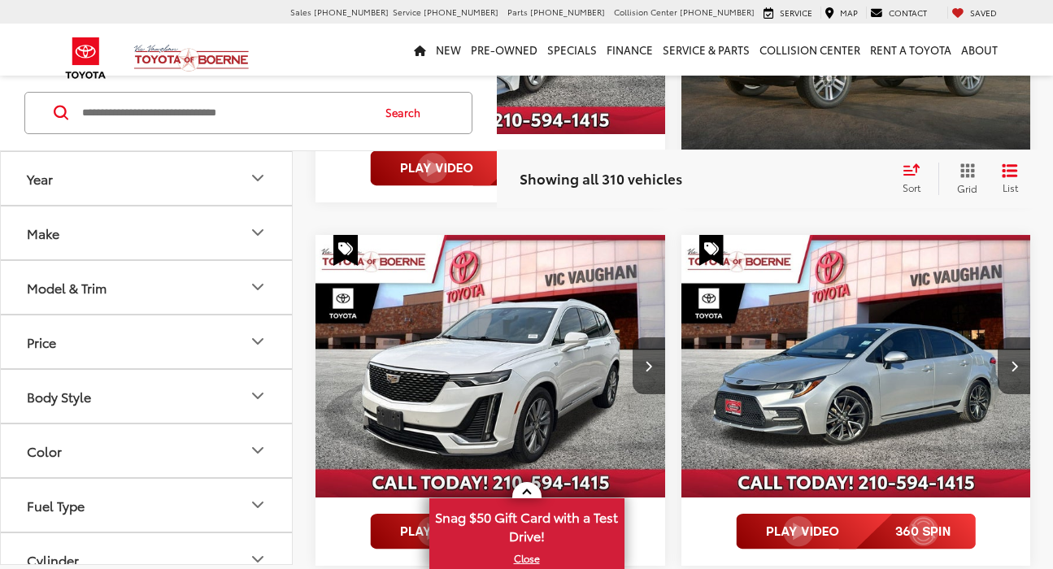
scroll to position [2291, 0]
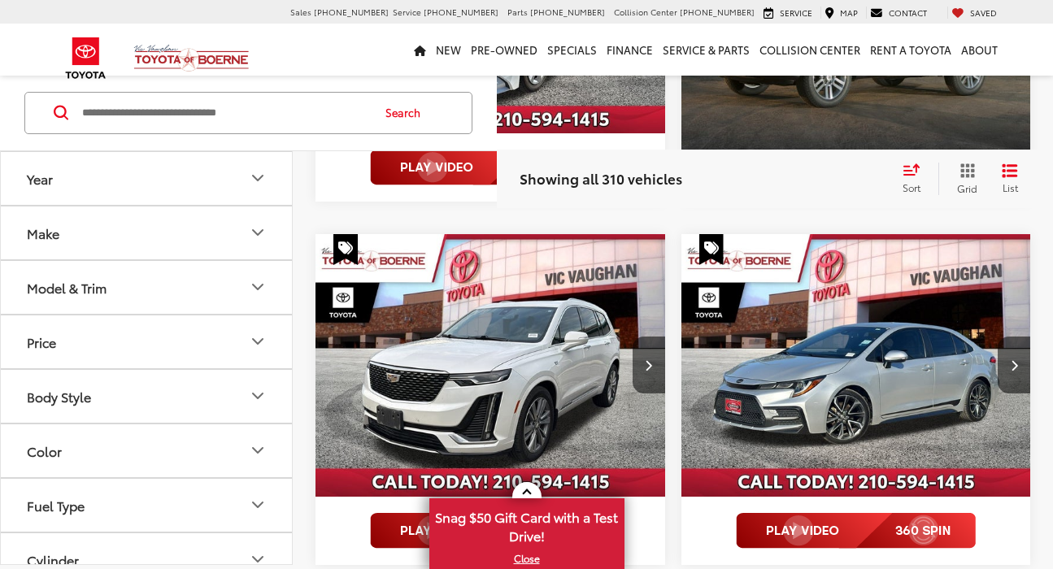
click at [493, 357] on img "2020 Cadillac XT6 Premium Luxury 0" at bounding box center [491, 365] width 352 height 263
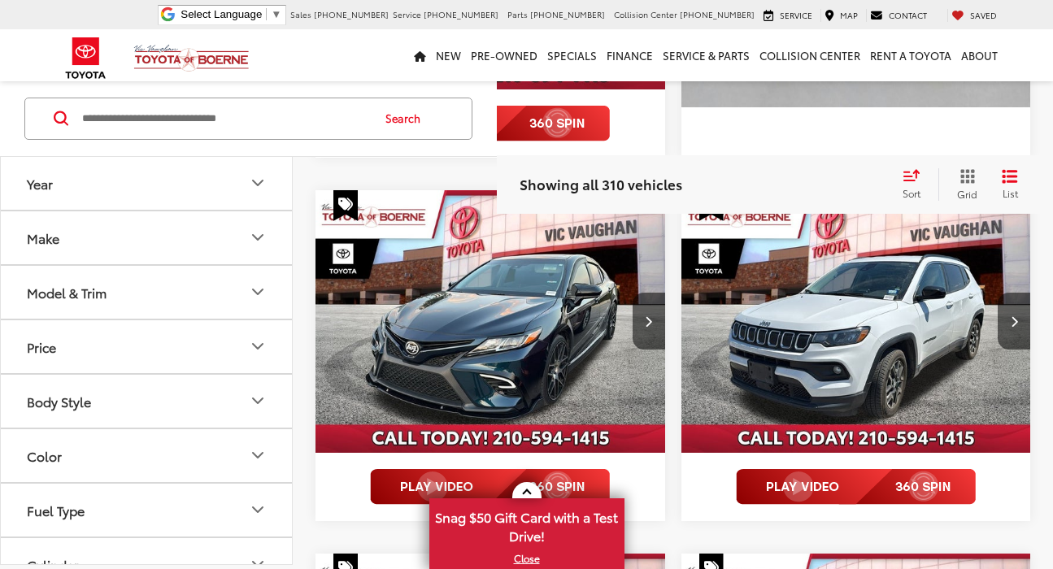
scroll to position [3429, 0]
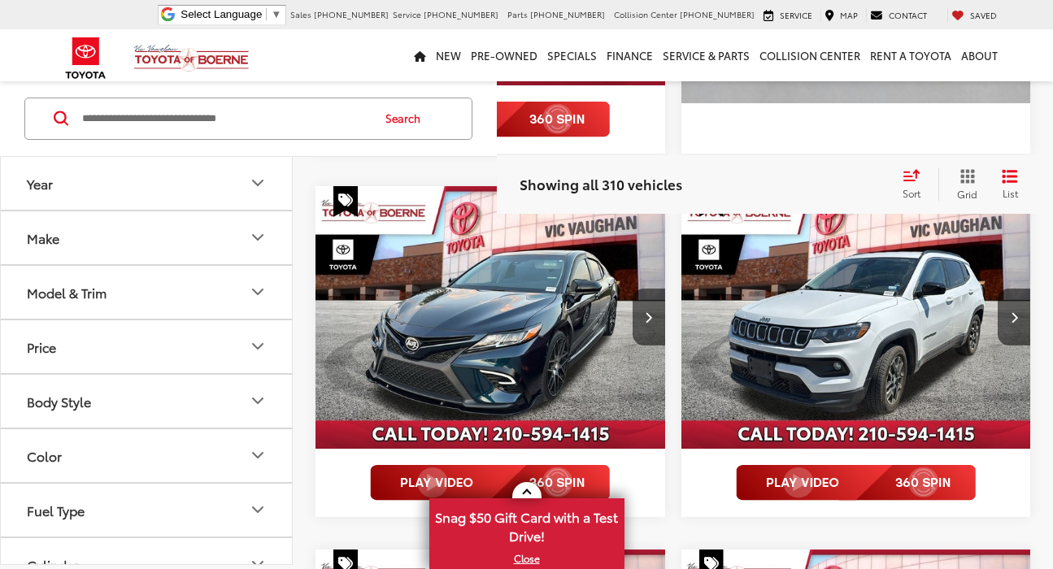
click at [463, 317] on img "2018 Toyota Camry SE 0" at bounding box center [491, 317] width 352 height 263
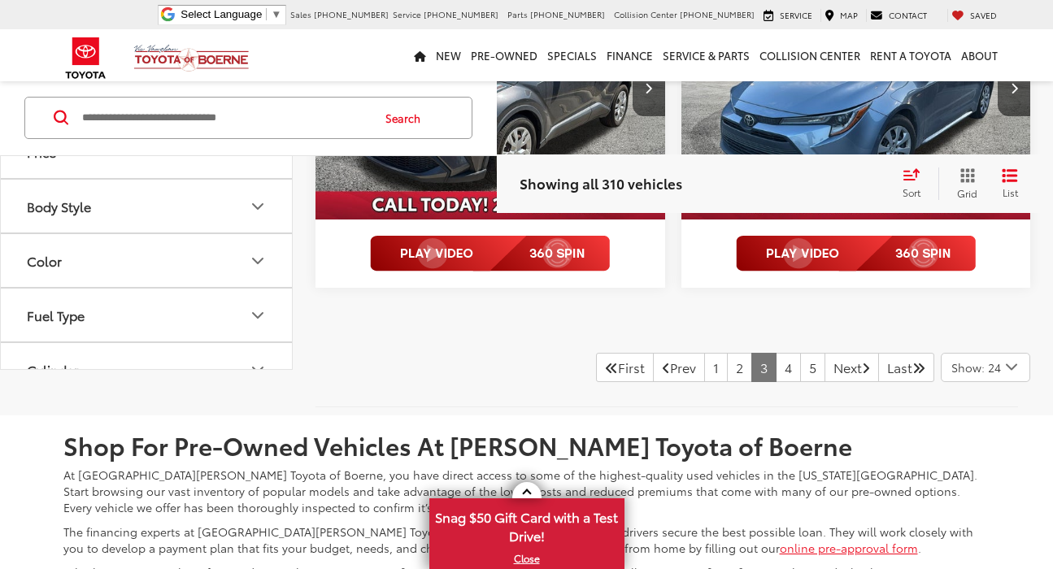
scroll to position [4335, 0]
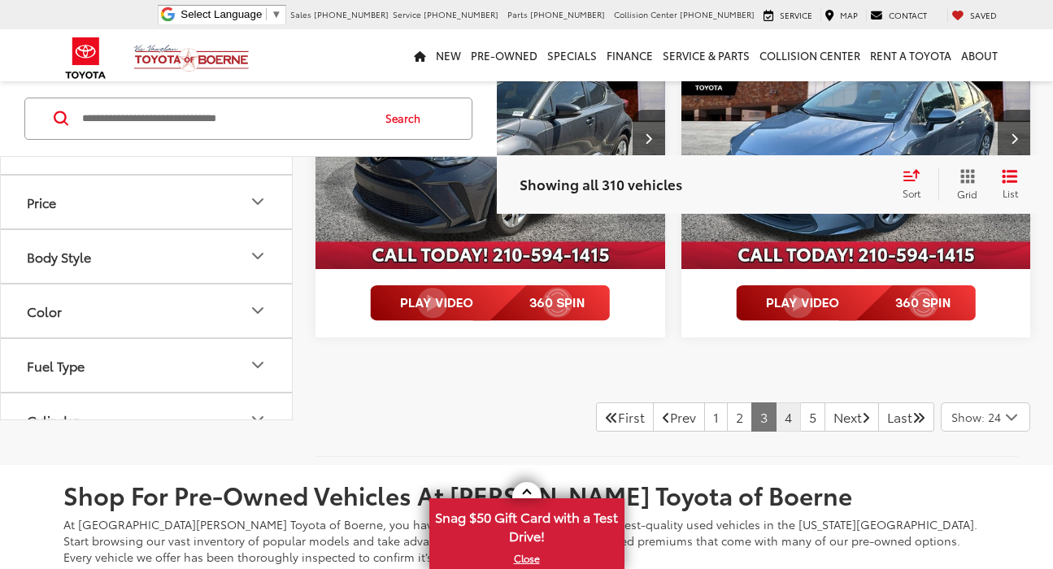
click at [776, 421] on link "4" at bounding box center [788, 416] width 25 height 29
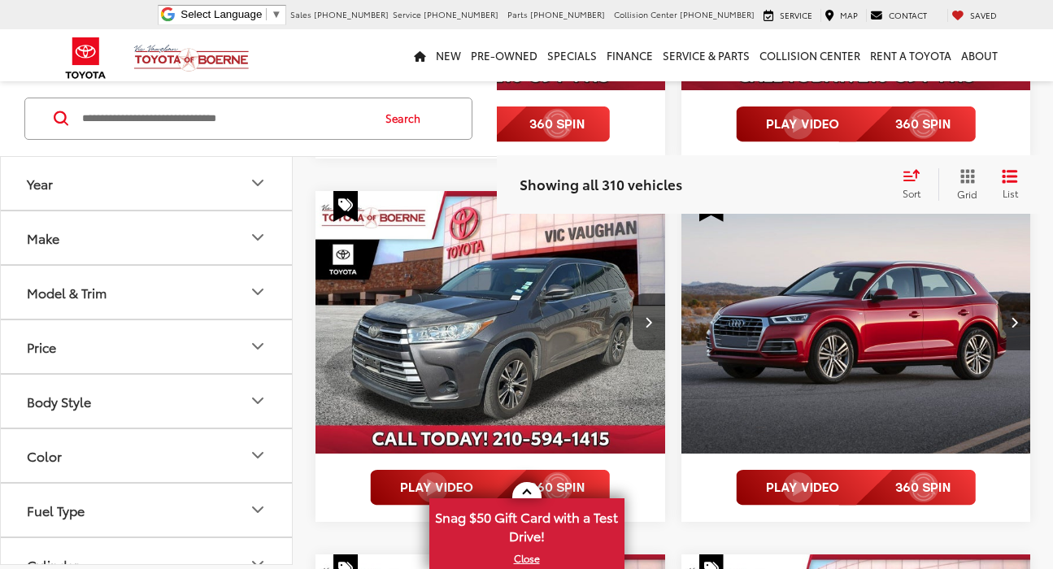
scroll to position [519, 0]
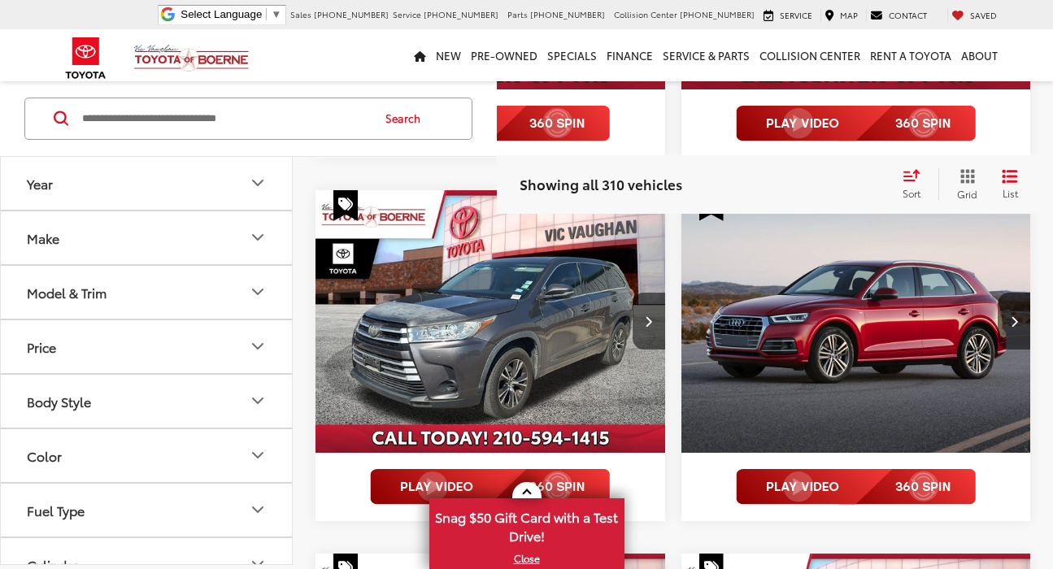
click at [453, 359] on img "2018 Toyota Highlander LE 0" at bounding box center [491, 321] width 352 height 263
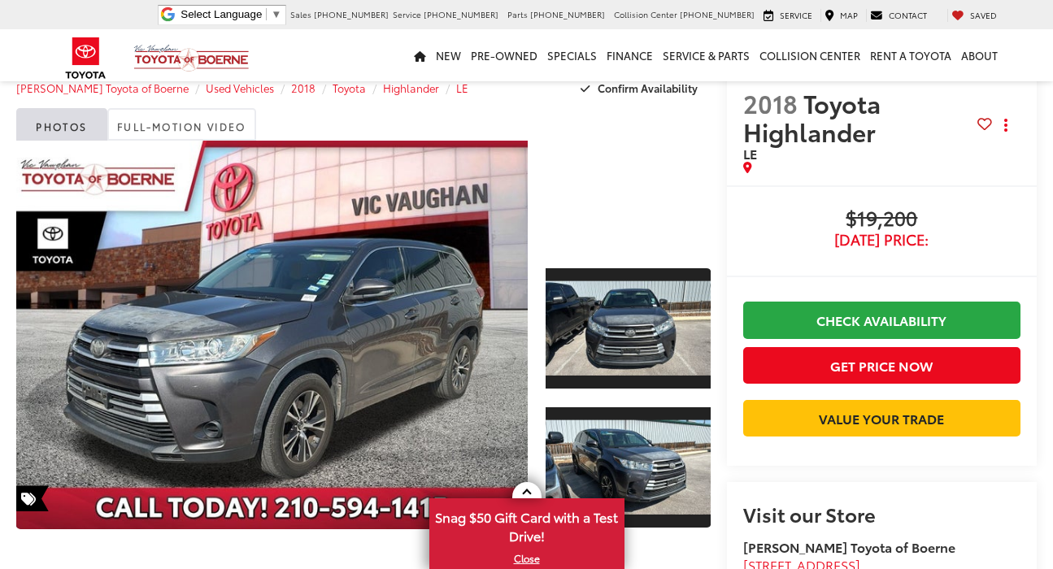
scroll to position [22, 0]
